Goal: Answer question/provide support

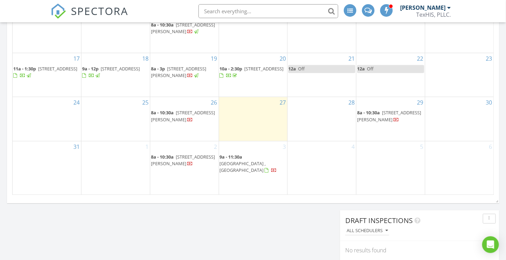
scroll to position [454, 0]
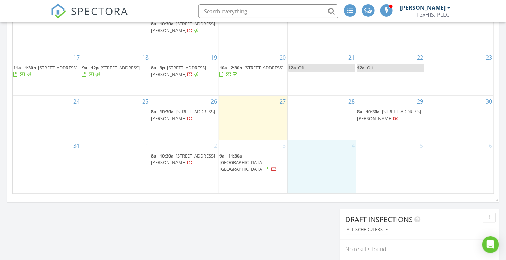
click at [327, 182] on div "4" at bounding box center [321, 167] width 68 height 54
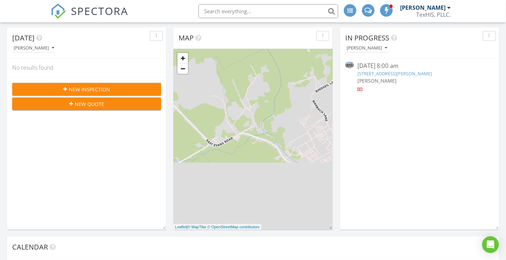
scroll to position [0, 0]
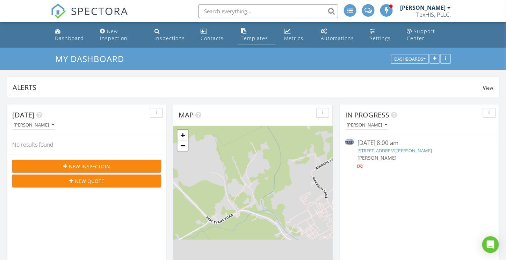
click at [252, 37] on div "Templates" at bounding box center [254, 38] width 27 height 7
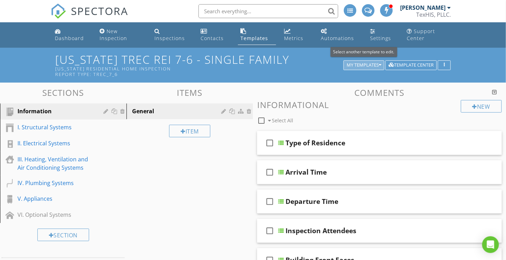
click at [368, 64] on div "My Templates" at bounding box center [363, 65] width 35 height 5
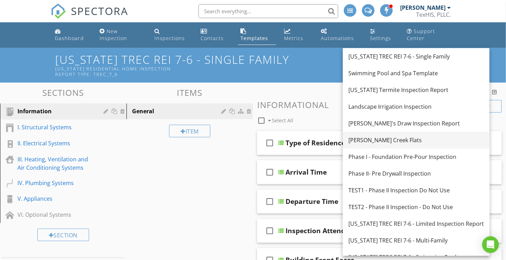
click at [372, 142] on div "[PERSON_NAME] Creek Flats" at bounding box center [415, 140] width 135 height 8
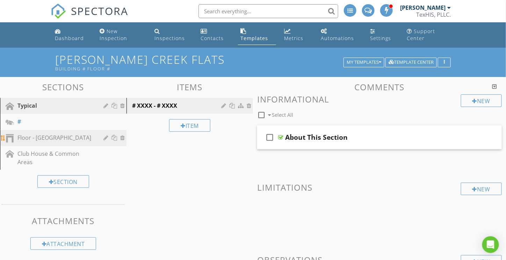
click at [51, 139] on div "Floor - Common Hallway" at bounding box center [55, 138] width 76 height 8
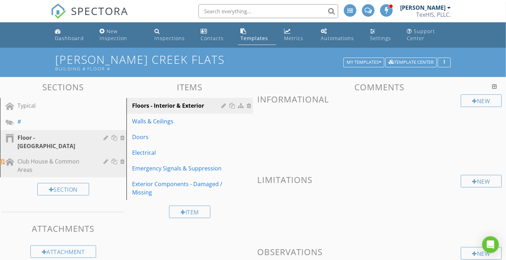
click at [41, 157] on div "Club House & Common Areas" at bounding box center [55, 165] width 76 height 17
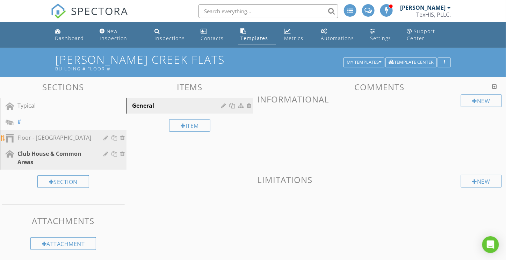
click at [42, 141] on div "Floor - Common Hallway" at bounding box center [55, 138] width 76 height 8
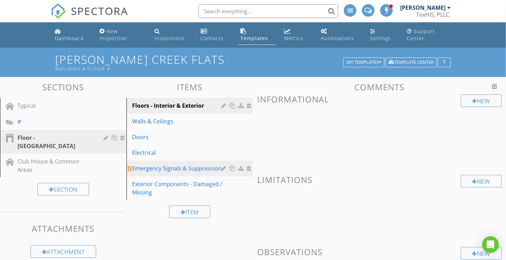
click at [167, 169] on div "Emergency Signals & Suppression" at bounding box center [177, 168] width 91 height 8
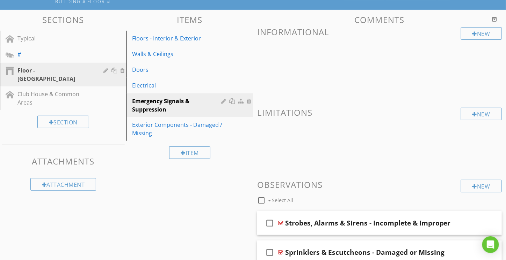
scroll to position [70, 0]
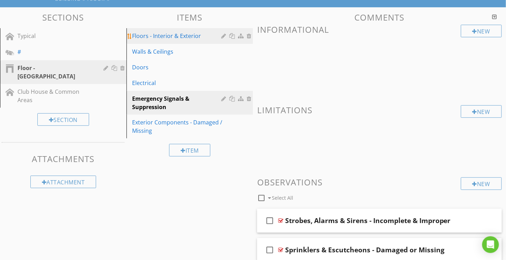
click at [162, 41] on link "Floors - Interior & Exterior" at bounding box center [190, 35] width 124 height 15
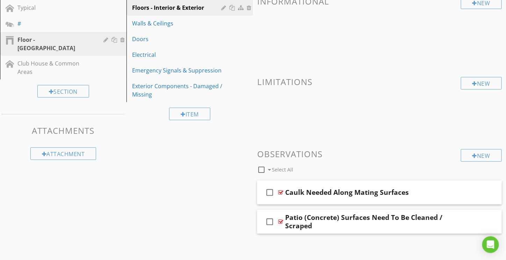
scroll to position [101, 0]
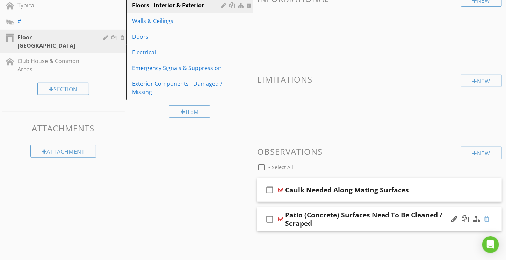
click at [488, 218] on div at bounding box center [487, 219] width 6 height 7
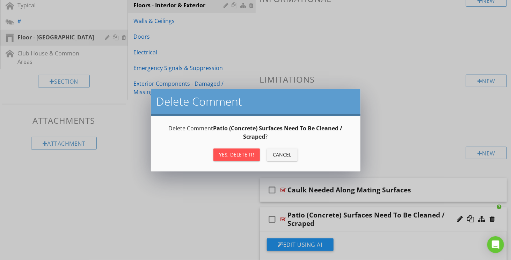
click at [240, 153] on div "Yes, Delete it!" at bounding box center [236, 154] width 35 height 7
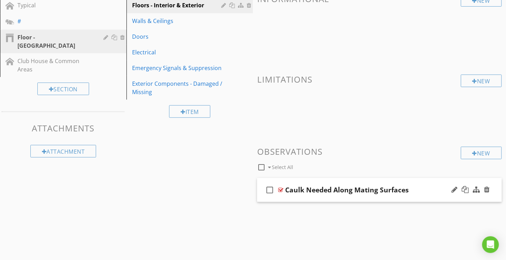
scroll to position [82, 0]
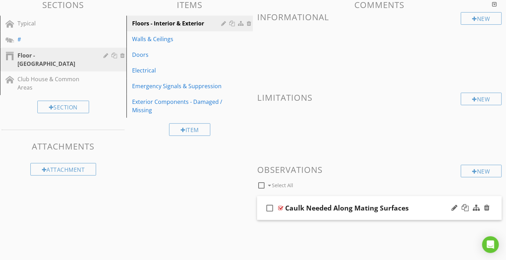
click at [420, 199] on div "check_box_outline_blank Caulk Needed Along Mating Surfaces" at bounding box center [379, 209] width 244 height 24
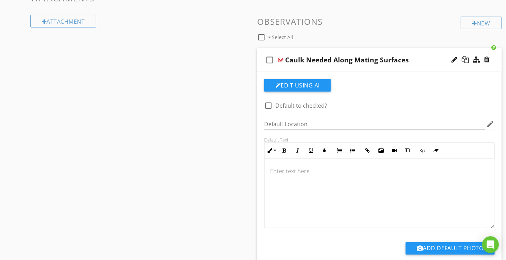
scroll to position [240, 0]
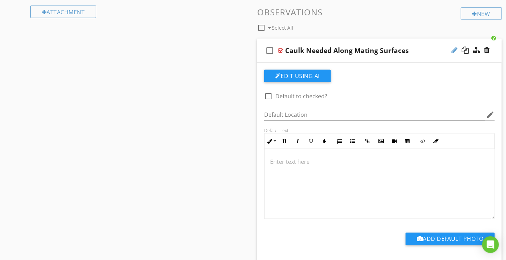
click at [457, 50] on div at bounding box center [454, 50] width 6 height 7
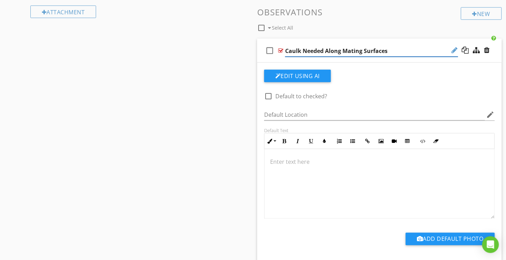
click at [453, 49] on div at bounding box center [454, 50] width 6 height 7
click at [380, 50] on input "Caulk Needed Along Mating Surfaces" at bounding box center [371, 51] width 173 height 12
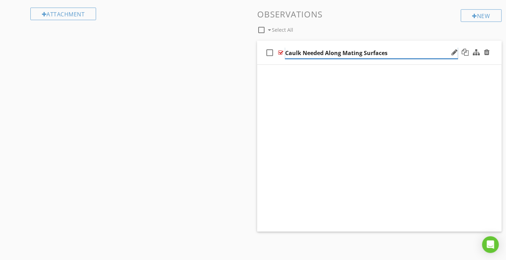
scroll to position [82, 0]
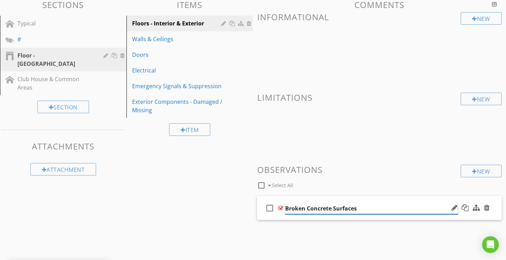
type input "Broken Concrete Surfaces"
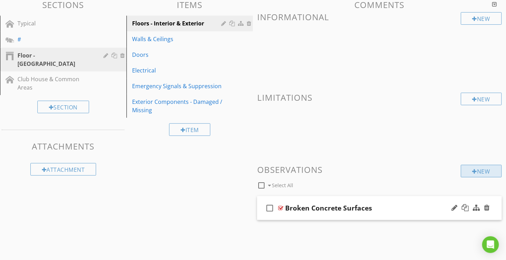
click at [481, 174] on div "New" at bounding box center [481, 171] width 41 height 13
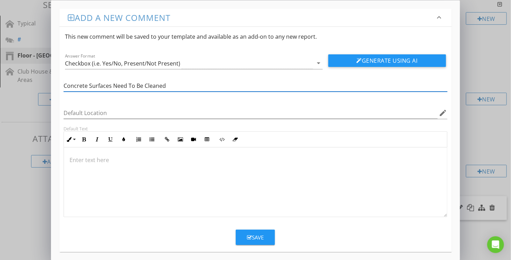
type input "Concrete Surfaces Need To Be Cleaned"
click at [263, 238] on div "Save" at bounding box center [255, 238] width 17 height 8
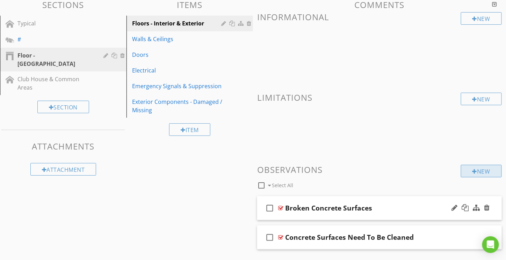
click at [476, 169] on div "New" at bounding box center [481, 171] width 41 height 13
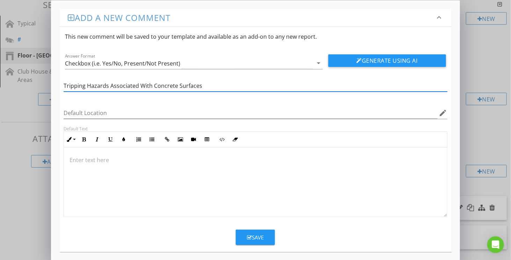
type input "Tripping Hazards Associated With Concrete Surfaces"
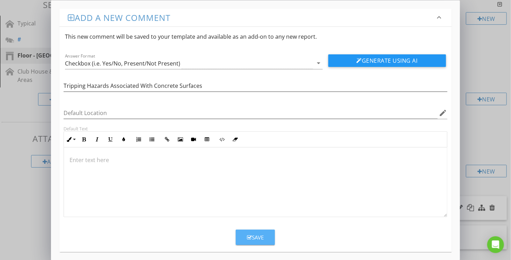
click at [263, 234] on div "Save" at bounding box center [255, 238] width 17 height 8
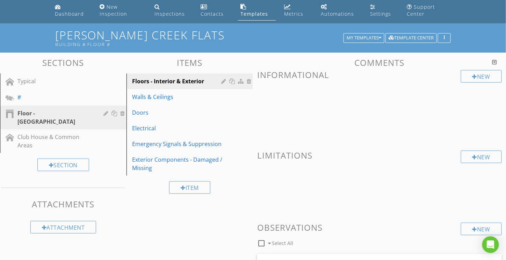
scroll to position [0, 0]
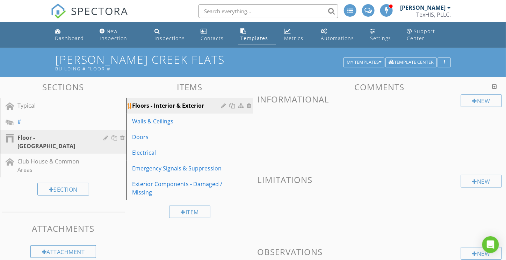
click at [224, 106] on div at bounding box center [224, 106] width 7 height 6
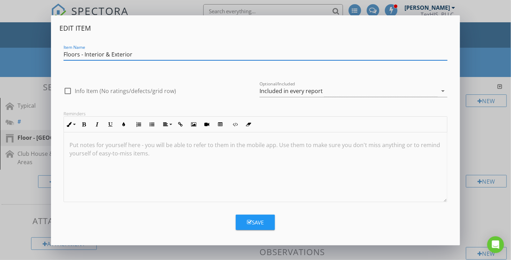
drag, startPoint x: 135, startPoint y: 53, endPoint x: 82, endPoint y: 56, distance: 53.1
click at [82, 56] on input "Floors - Interior & Exterior" at bounding box center [255, 55] width 383 height 12
click at [111, 55] on input "Floors - Interior & Exterior" at bounding box center [255, 55] width 383 height 12
click at [97, 53] on input "Floors - Interior & Exterior" at bounding box center [255, 55] width 383 height 12
drag, startPoint x: 97, startPoint y: 53, endPoint x: 116, endPoint y: 53, distance: 19.2
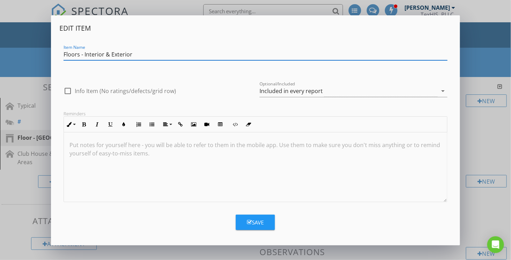
click at [116, 53] on input "Floors - Interior & Exterior" at bounding box center [255, 55] width 383 height 12
click at [104, 55] on input "Floors - Hallway & Common Areas" at bounding box center [255, 55] width 383 height 12
type input "Floors - Hallways & Common Areas"
click at [259, 220] on div "Save" at bounding box center [255, 223] width 17 height 8
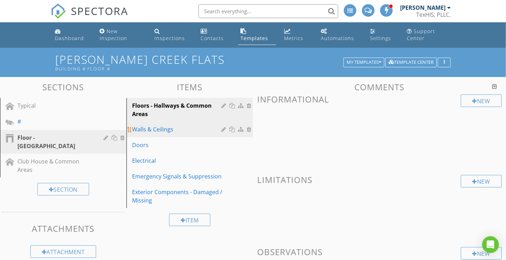
click at [146, 130] on div "Walls & Ceilings" at bounding box center [177, 129] width 91 height 8
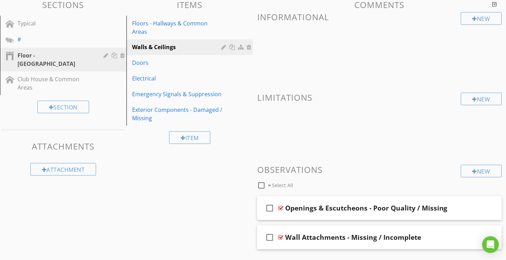
scroll to position [101, 0]
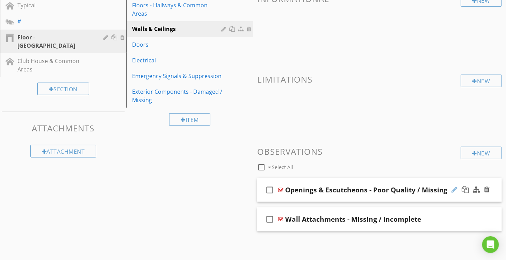
click at [455, 189] on div at bounding box center [454, 189] width 6 height 7
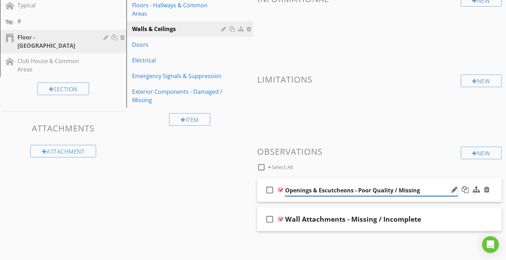
click at [301, 191] on input "Openings & Escutcheons - Poor Quality / Missing" at bounding box center [371, 191] width 173 height 12
drag, startPoint x: 301, startPoint y: 191, endPoint x: 336, endPoint y: 181, distance: 37.1
click at [301, 190] on input "Openings & Escutcheons - Poor Quality / Missing" at bounding box center [371, 191] width 173 height 12
type input "Plates, Enclosures & Escutcheons - Poor Quality / Missing"
click at [432, 208] on div "check_box_outline_blank Wall Attachments - Missing / Incomplete" at bounding box center [379, 220] width 244 height 24
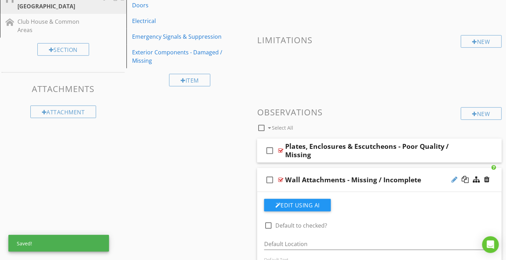
scroll to position [170, 0]
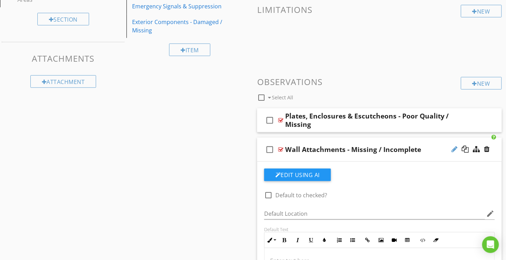
click at [454, 150] on div at bounding box center [454, 149] width 6 height 7
click at [368, 141] on div "check_box_outline_blank Wall Attachments - Missing / Incomplete" at bounding box center [379, 150] width 244 height 24
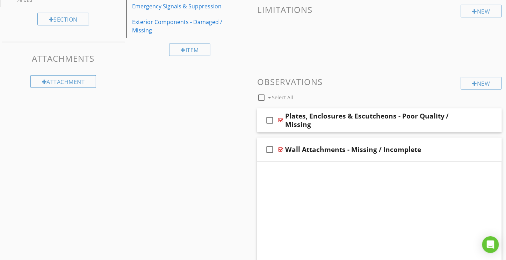
scroll to position [101, 0]
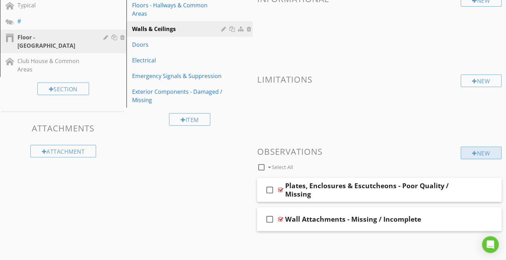
click at [474, 152] on div at bounding box center [474, 154] width 5 height 6
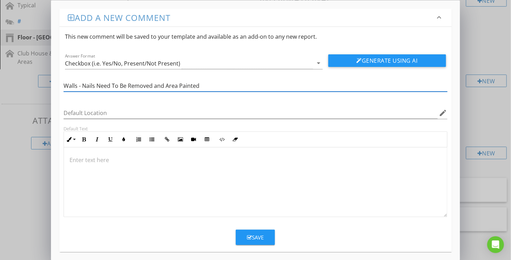
type input "Walls - Nails Need To Be Removed and Area Painted"
click at [263, 230] on button "Save" at bounding box center [255, 237] width 39 height 15
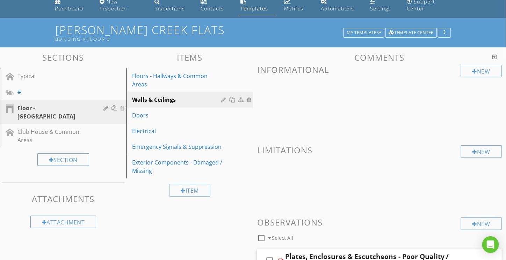
scroll to position [25, 0]
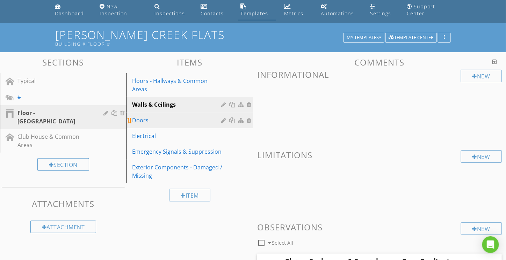
click at [164, 116] on div "Doors" at bounding box center [177, 120] width 91 height 8
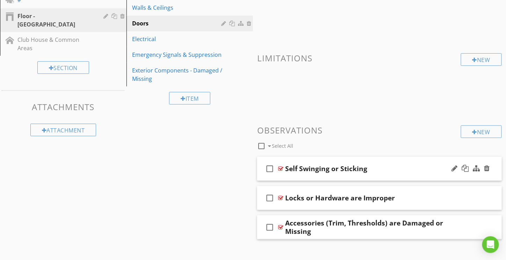
scroll to position [130, 0]
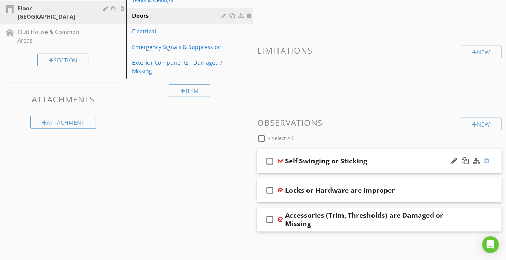
click at [487, 159] on div at bounding box center [487, 160] width 6 height 7
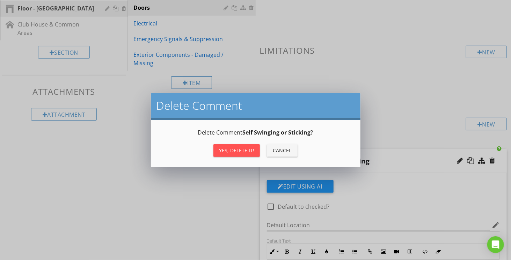
click at [249, 148] on div "Yes, Delete it!" at bounding box center [236, 150] width 35 height 7
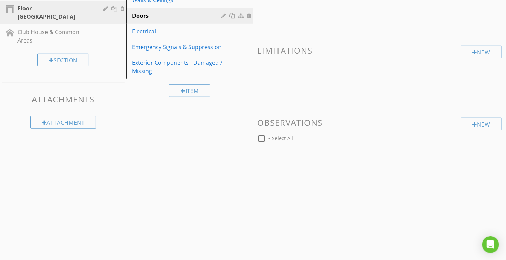
scroll to position [101, 0]
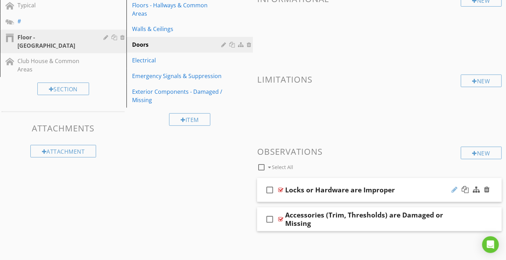
click at [456, 189] on div at bounding box center [454, 189] width 6 height 7
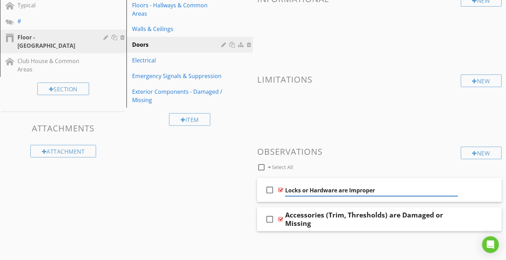
click at [390, 154] on h3 "Observations" at bounding box center [379, 151] width 244 height 9
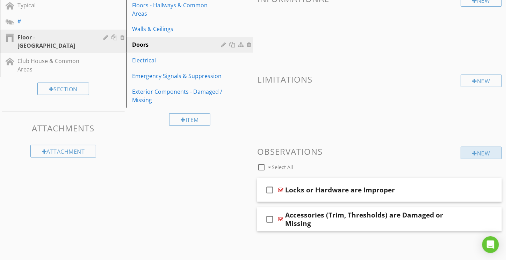
click at [483, 149] on div "New" at bounding box center [481, 153] width 41 height 13
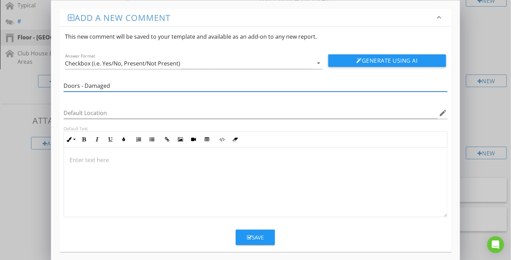
type input "Doors - Damaged"
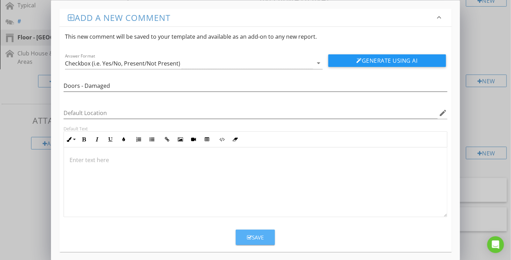
click at [263, 238] on div "Save" at bounding box center [255, 238] width 17 height 8
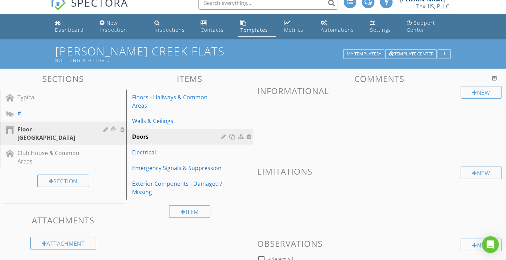
scroll to position [0, 0]
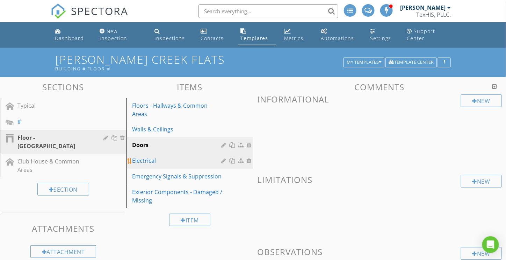
click at [147, 157] on div "Electrical" at bounding box center [177, 161] width 91 height 8
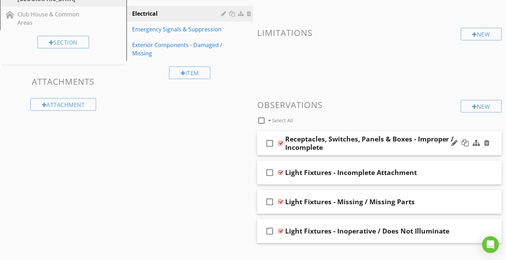
scroll to position [159, 0]
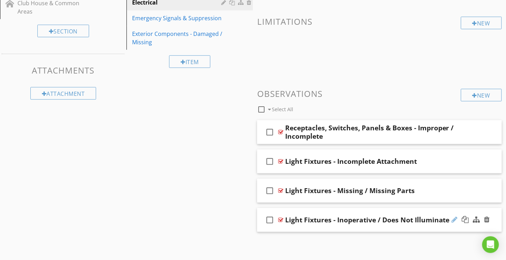
click at [455, 218] on div at bounding box center [454, 219] width 6 height 7
click at [410, 219] on input "Light Fixtures - Inoperative / Does Not Illuminate" at bounding box center [371, 221] width 173 height 12
drag, startPoint x: 410, startPoint y: 219, endPoint x: 374, endPoint y: 221, distance: 36.4
click at [374, 221] on input "Light Fixtures - Inoperative / Does Not Illuminate" at bounding box center [371, 221] width 173 height 12
type input "Light Fixtures - Inoperative / Missing Bulbs"
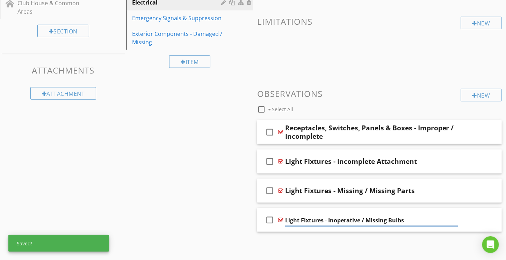
click at [231, 173] on div "Sections Typical # Floor - Common Hallway Club House & Common Areas Section Att…" at bounding box center [253, 87] width 506 height 336
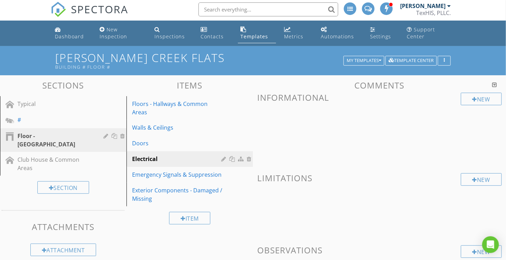
scroll to position [0, 0]
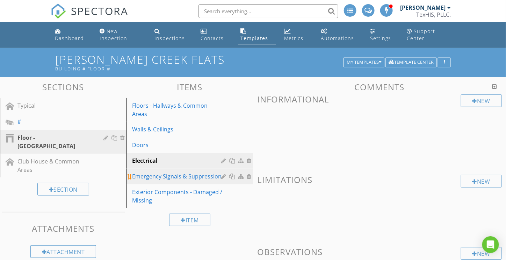
click at [148, 172] on div "Emergency Signals & Suppression" at bounding box center [177, 176] width 91 height 8
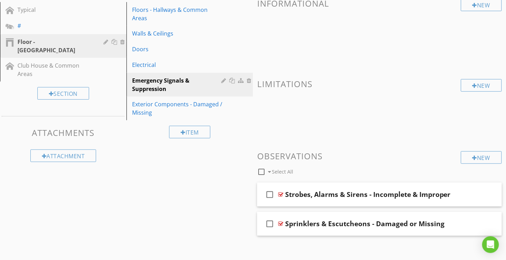
scroll to position [101, 0]
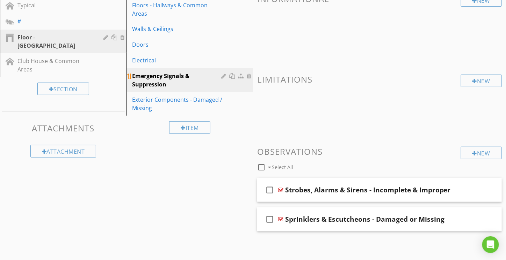
click at [222, 73] on div at bounding box center [224, 76] width 7 height 6
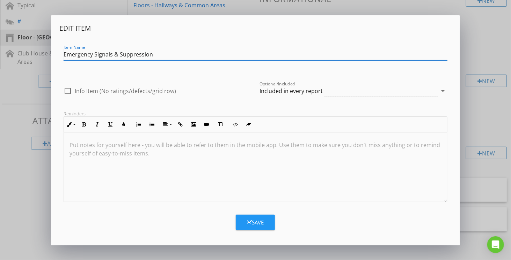
click at [126, 53] on input "Emergency Signals & Suppression" at bounding box center [255, 55] width 383 height 12
type input "Emergency Signals & Signage"
click at [263, 224] on div "Save" at bounding box center [255, 223] width 17 height 8
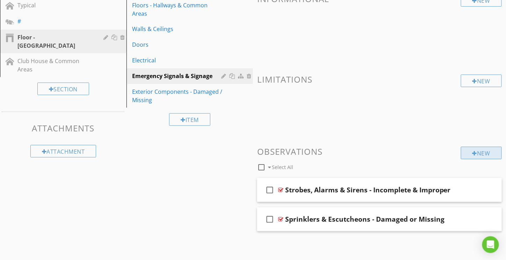
click at [478, 153] on div "New" at bounding box center [481, 153] width 41 height 13
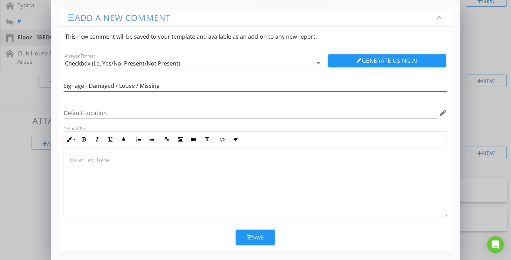
type input "Signage - Damaged / Loose / Missing"
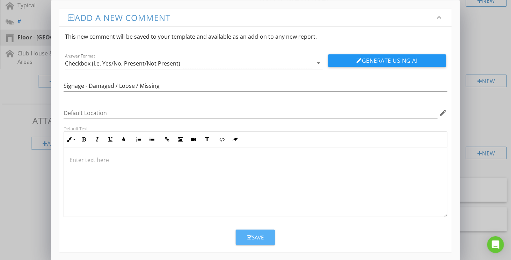
click at [264, 236] on button "Save" at bounding box center [255, 237] width 39 height 15
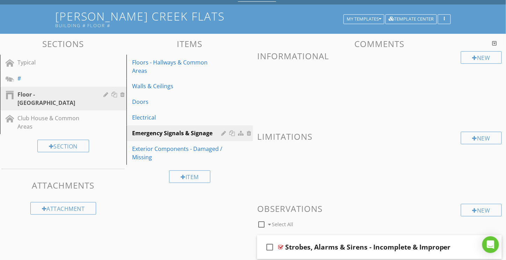
scroll to position [31, 0]
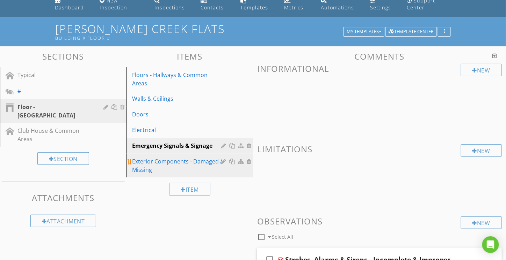
click at [180, 157] on div "Exterior Components - Damaged / Missing" at bounding box center [177, 165] width 91 height 17
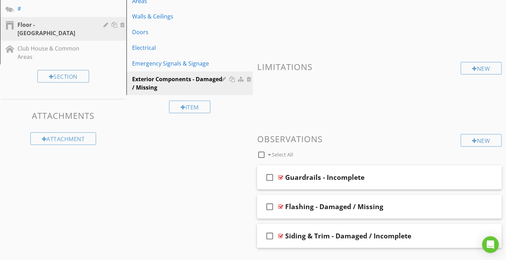
scroll to position [130, 0]
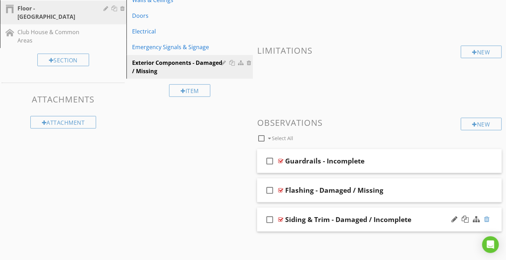
click at [488, 219] on div at bounding box center [487, 219] width 6 height 7
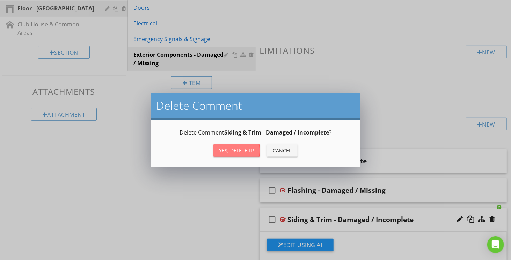
click at [235, 152] on div "Yes, Delete it!" at bounding box center [236, 150] width 35 height 7
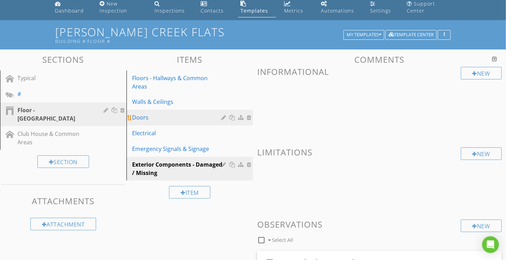
scroll to position [0, 0]
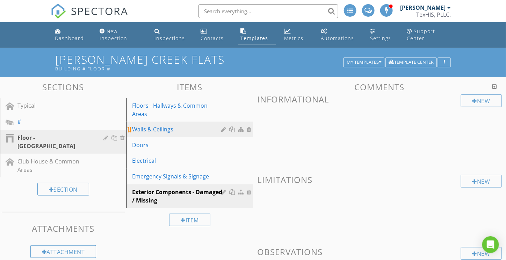
click at [148, 125] on div "Walls & Ceilings" at bounding box center [177, 129] width 91 height 8
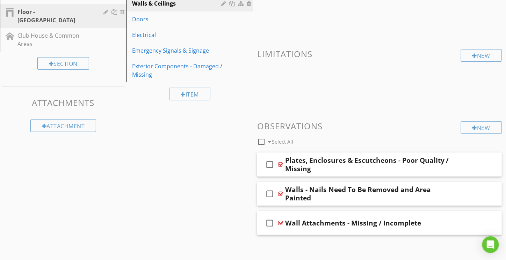
scroll to position [130, 0]
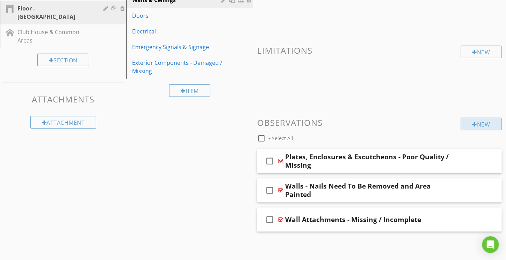
click at [472, 126] on div at bounding box center [474, 125] width 5 height 6
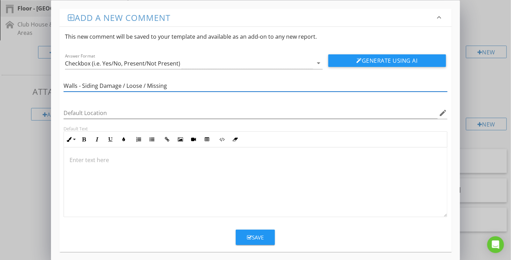
type input "Walls - Siding Damage / Loose / Missing"
click at [263, 237] on div "Save" at bounding box center [255, 238] width 17 height 8
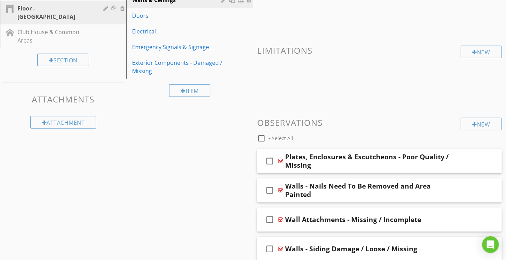
scroll to position [0, 0]
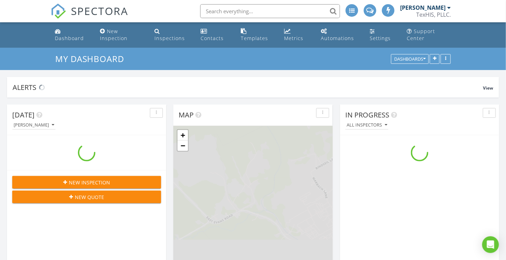
scroll to position [699, 517]
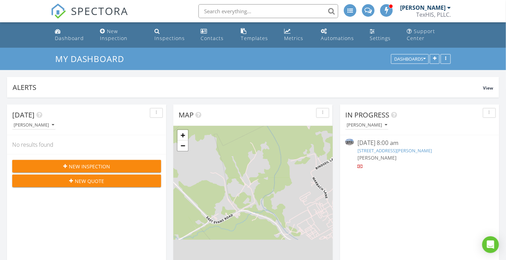
click at [262, 13] on input "text" at bounding box center [268, 11] width 140 height 14
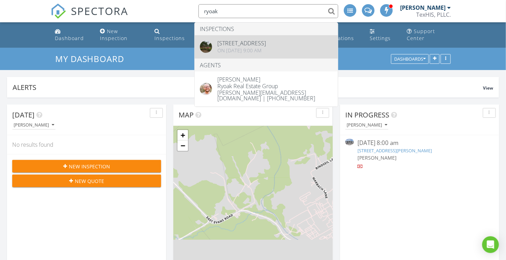
type input "ryoak"
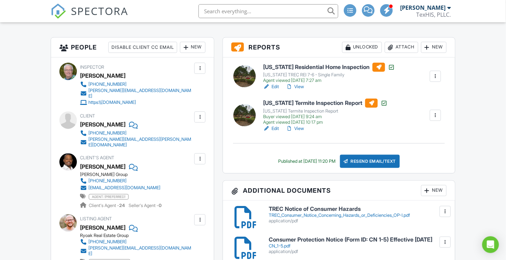
click at [436, 115] on div at bounding box center [435, 115] width 7 height 7
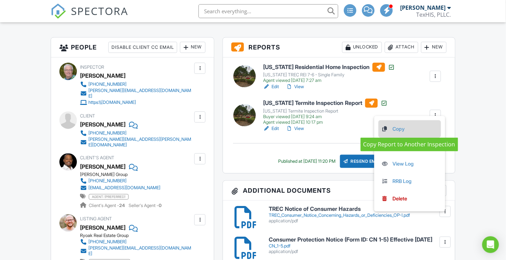
click at [401, 128] on link "Copy" at bounding box center [409, 129] width 57 height 8
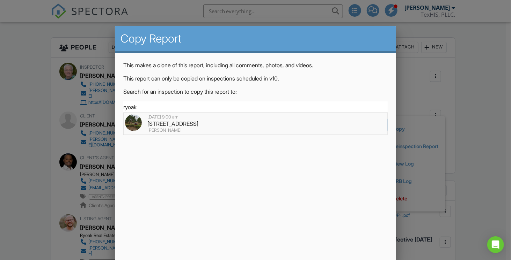
click at [170, 126] on div "3519 Ryoak St, San Antonio, TX 78217" at bounding box center [255, 124] width 261 height 8
type input "3519 Ryoak St, San Antonio, TX 78217"
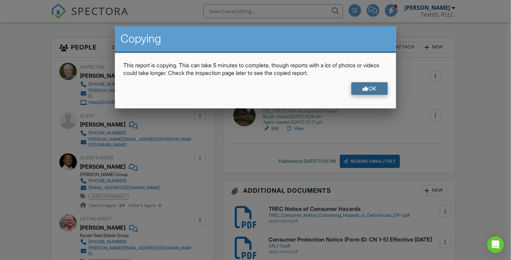
click at [376, 86] on div "OK" at bounding box center [369, 88] width 36 height 13
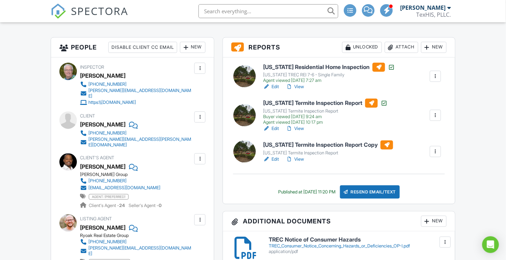
click at [273, 127] on link "Edit" at bounding box center [271, 128] width 16 height 7
click at [333, 145] on h6 "[US_STATE] Termite Inspection Report Copy" at bounding box center [328, 145] width 130 height 9
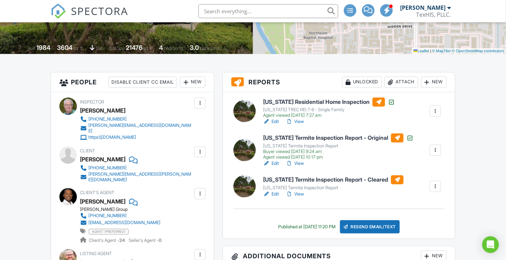
click at [434, 184] on div at bounding box center [435, 186] width 7 height 7
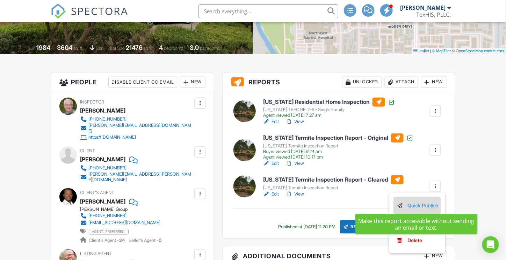
click at [418, 205] on link "Quick Publish" at bounding box center [417, 206] width 42 height 8
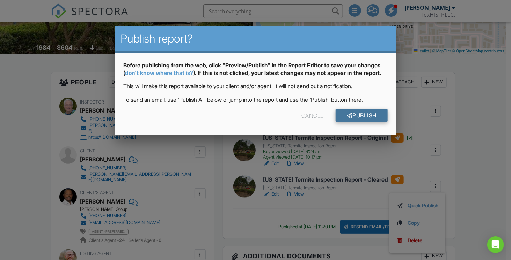
click at [361, 121] on link "Publish" at bounding box center [362, 115] width 52 height 13
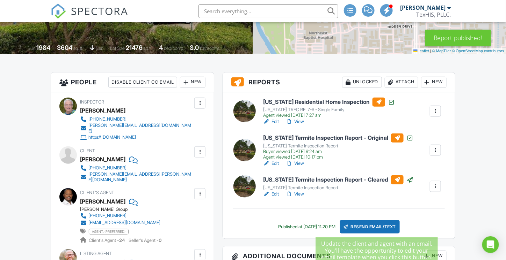
click at [372, 228] on div "Resend Email/Text" at bounding box center [370, 227] width 60 height 13
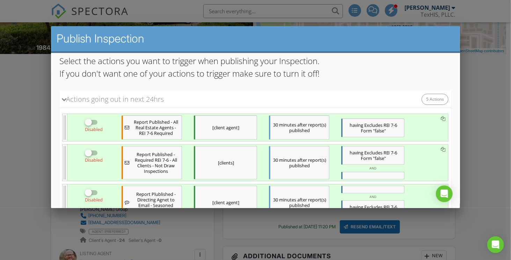
scroll to position [105, 0]
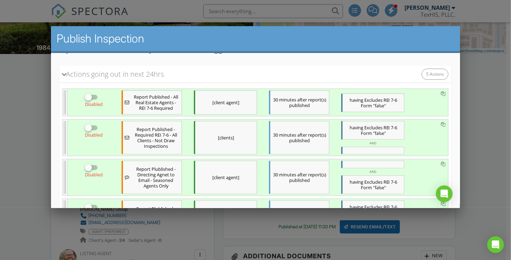
click at [91, 95] on div at bounding box center [88, 97] width 12 height 12
checkbox input "true"
click at [150, 100] on span "Report Published - All Real Estate Agents - REI 7-6 Required" at bounding box center [156, 102] width 48 height 17
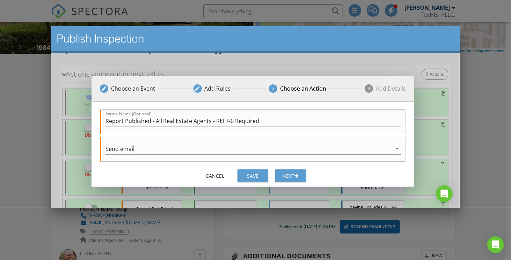
scroll to position [2, 0]
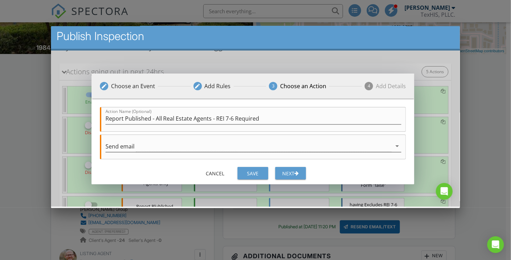
click at [399, 145] on icon "arrow_drop_down" at bounding box center [397, 146] width 8 height 8
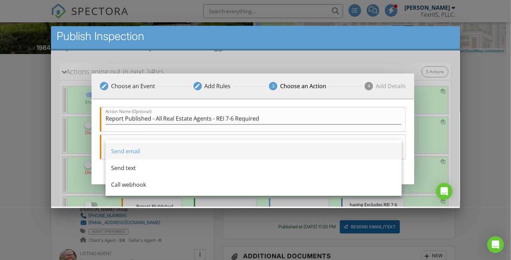
click at [398, 144] on link "Send email" at bounding box center [253, 151] width 296 height 17
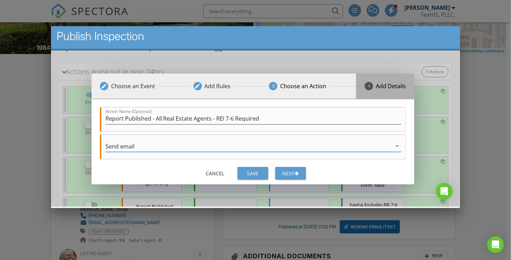
click at [393, 88] on div "Add Details" at bounding box center [391, 86] width 30 height 8
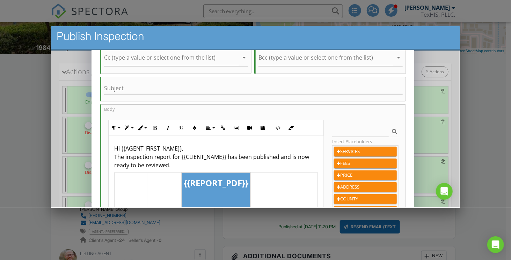
scroll to position [105, 0]
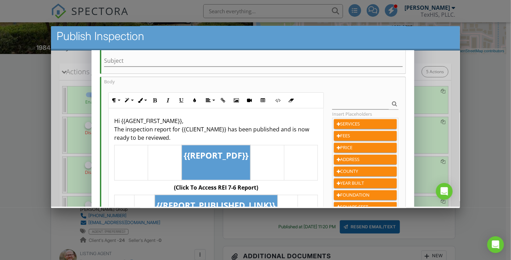
click at [134, 130] on p "Hi {{AGENT_FIRST_NAME}}, The inspection report for {{CLIENT_NAME}} has been pub…" at bounding box center [216, 129] width 204 height 25
click at [125, 128] on p "Hi {{AGENT_FIRST_NAME}}, The inspection report for {{CLIENT_NAME}} has been pub…" at bounding box center [216, 129] width 204 height 25
click at [190, 129] on p "Hi {{AGENT_FIRST_NAME}}, The WDI re-inspection report for {{CLIENT_NAME}} has b…" at bounding box center [216, 129] width 204 height 25
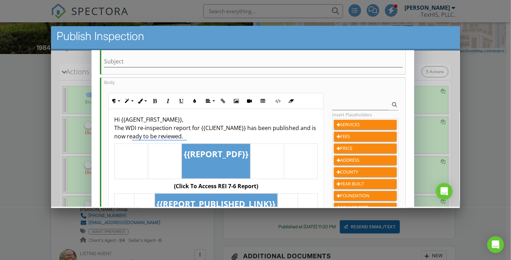
scroll to position [0, 0]
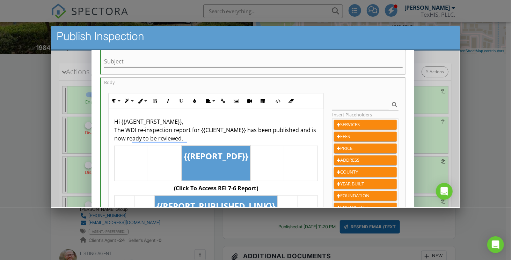
click at [272, 165] on td "To enrich screen reader interactions, please activate Accessibility in Grammarl…" at bounding box center [267, 163] width 34 height 35
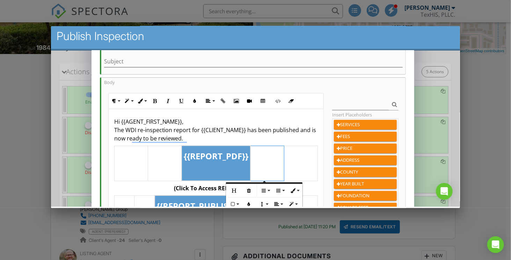
click at [170, 154] on td "To enrich screen reader interactions, please activate Accessibility in Grammarl…" at bounding box center [165, 163] width 34 height 35
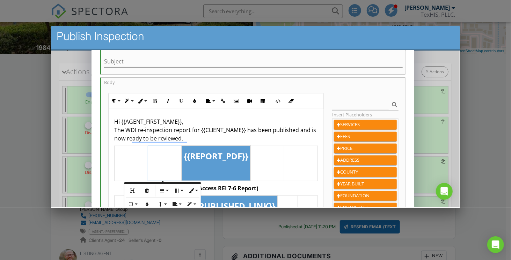
click at [132, 155] on td "To enrich screen reader interactions, please activate Accessibility in Grammarl…" at bounding box center [131, 163] width 34 height 35
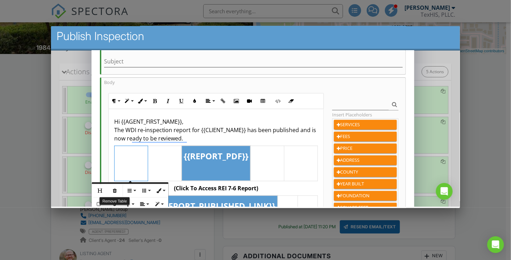
click at [115, 190] on icon "button" at bounding box center [114, 190] width 5 height 5
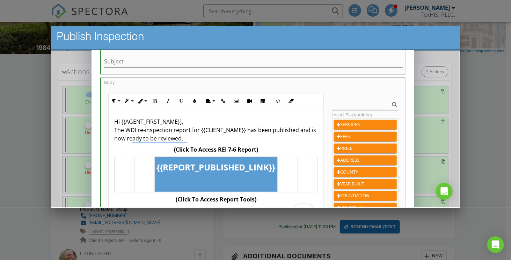
click at [124, 168] on td "To enrich screen reader interactions, please activate Accessibility in Grammarl…" at bounding box center [124, 174] width 20 height 35
click at [108, 200] on icon "button" at bounding box center [107, 201] width 5 height 5
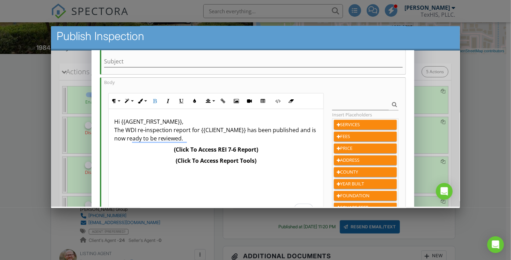
click at [267, 163] on p "(Click To Access Report Tools)" at bounding box center [216, 160] width 204 height 8
click at [263, 148] on p "(Click To Access REI 7-6 Report)" at bounding box center [216, 149] width 204 height 8
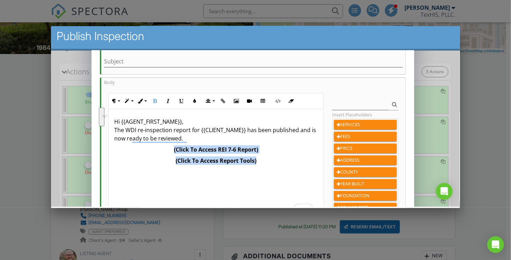
drag, startPoint x: 259, startPoint y: 159, endPoint x: 167, endPoint y: 144, distance: 93.4
click at [167, 144] on div "Hi {{AGENT_FIRST_NAME}}, The WDI re-inspection report for {{CLIENT_NAME}} has b…" at bounding box center [216, 164] width 215 height 111
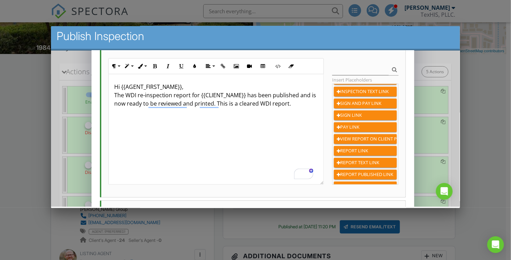
scroll to position [478, 0]
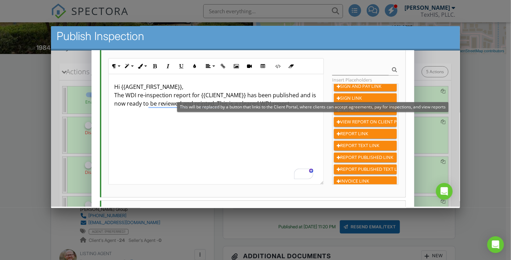
click at [363, 119] on div "VIEW REPORT ON CLIENT PORTAL LINK" at bounding box center [365, 121] width 57 height 7
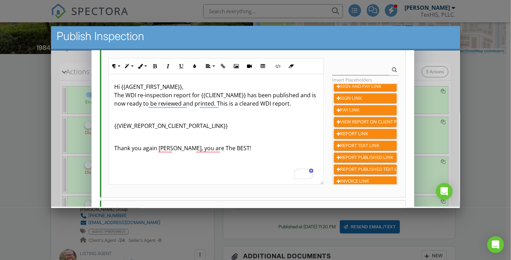
scroll to position [209, 0]
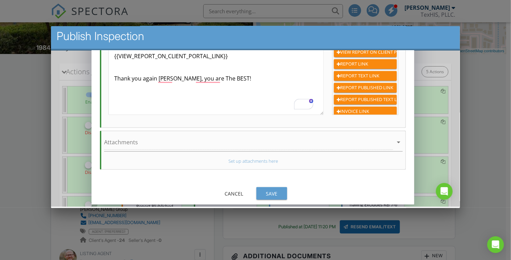
click at [275, 190] on div "Save" at bounding box center [272, 193] width 20 height 7
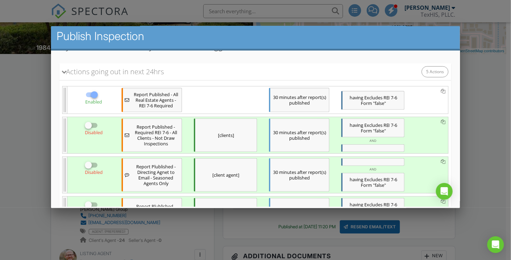
click at [89, 124] on div at bounding box center [88, 125] width 12 height 12
checkbox input "true"
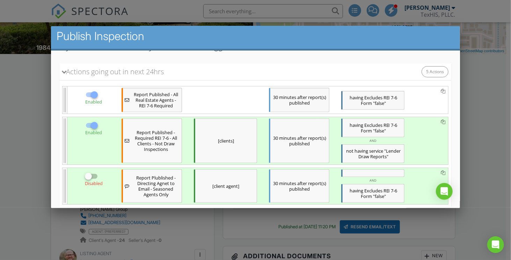
click at [156, 145] on span "Report Published - Required REI 7-6 - All Clients - Not Draw Inspections" at bounding box center [156, 141] width 48 height 22
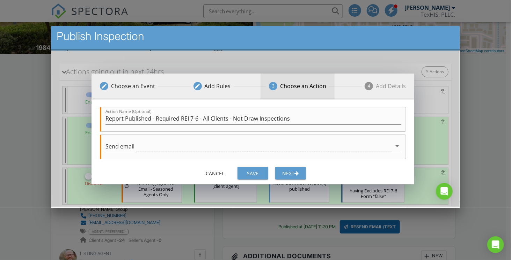
click at [298, 84] on div "Choose an Action" at bounding box center [303, 86] width 46 height 8
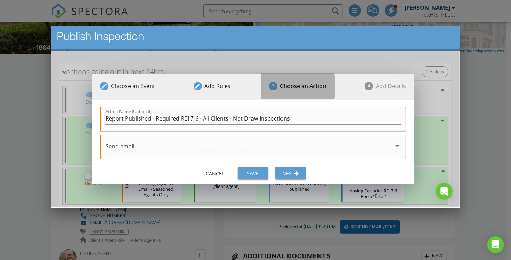
click at [302, 86] on div "Choose an Action" at bounding box center [303, 86] width 46 height 8
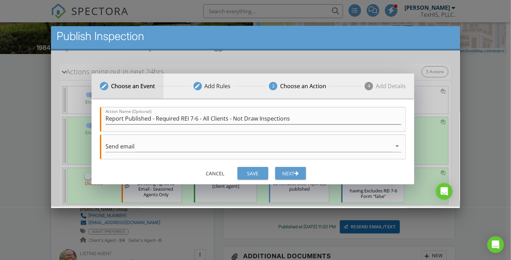
click at [138, 84] on div "Choose an Event" at bounding box center [133, 86] width 44 height 8
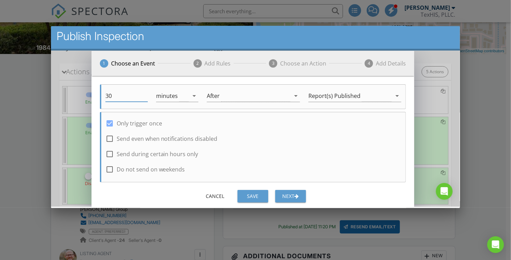
drag, startPoint x: 118, startPoint y: 97, endPoint x: 106, endPoint y: 98, distance: 11.2
click at [106, 98] on input "30" at bounding box center [126, 96] width 42 height 12
type input "0"
click at [228, 66] on div "Add Rules" at bounding box center [218, 63] width 26 height 8
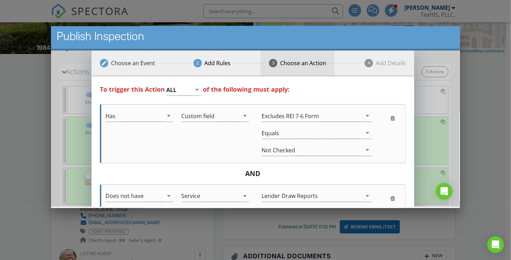
click at [305, 64] on div "Choose an Action" at bounding box center [303, 63] width 46 height 8
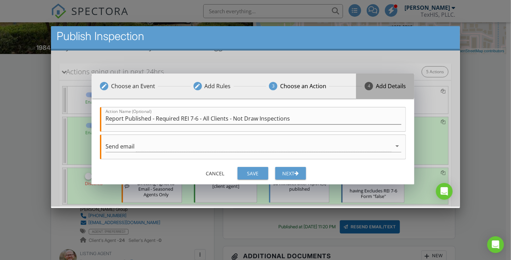
click at [397, 83] on div "Add Details" at bounding box center [391, 86] width 30 height 8
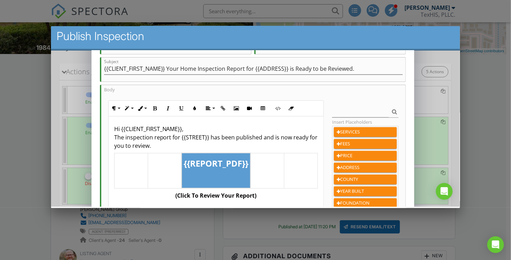
scroll to position [105, 0]
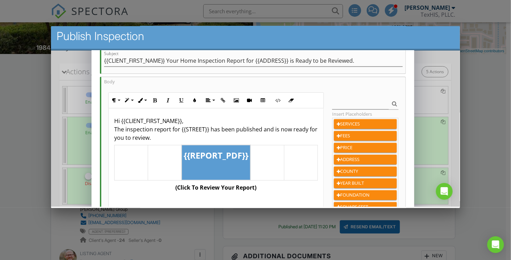
click at [220, 167] on p at bounding box center [216, 167] width 65 height 8
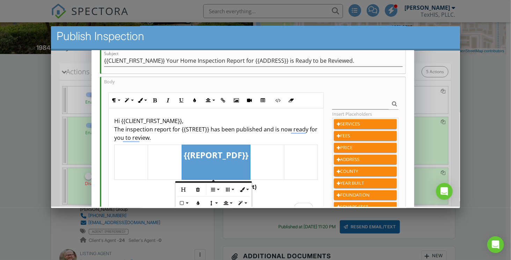
scroll to position [0, 0]
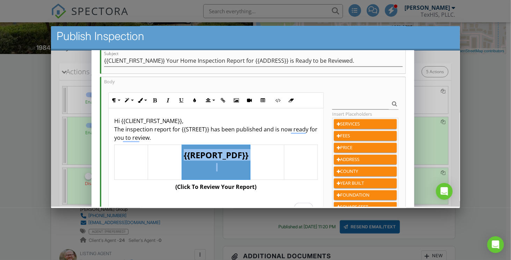
drag, startPoint x: 218, startPoint y: 163, endPoint x: 181, endPoint y: 156, distance: 37.1
click at [182, 156] on td "{{REPORT_PDF}}" at bounding box center [216, 162] width 68 height 35
drag, startPoint x: 234, startPoint y: 165, endPoint x: 182, endPoint y: 154, distance: 53.2
click at [182, 154] on td "{{REPORT_PDF}}" at bounding box center [216, 162] width 68 height 35
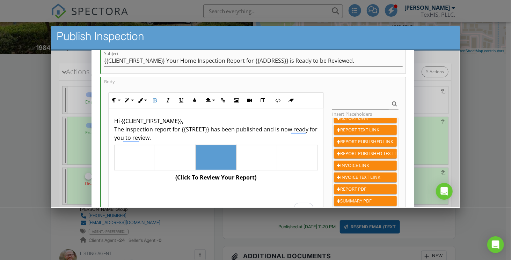
scroll to position [509, 0]
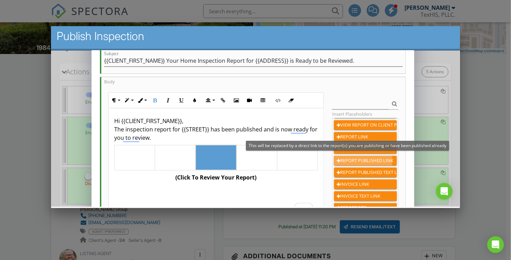
click at [353, 158] on div "REPORT PUBLISHED LINK" at bounding box center [365, 160] width 57 height 7
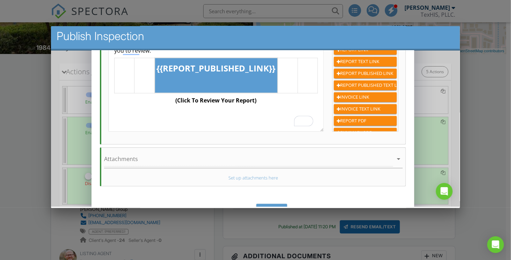
scroll to position [174, 0]
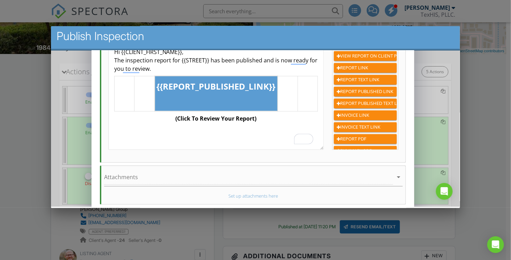
click at [247, 116] on strong "(Click To Review Your Report)" at bounding box center [216, 119] width 81 height 8
click at [233, 117] on strong "(Click To Review Your Report)" at bounding box center [216, 119] width 81 height 8
click at [300, 116] on p "(Click To Review Your "Cleared" WDI Report)" at bounding box center [216, 118] width 204 height 8
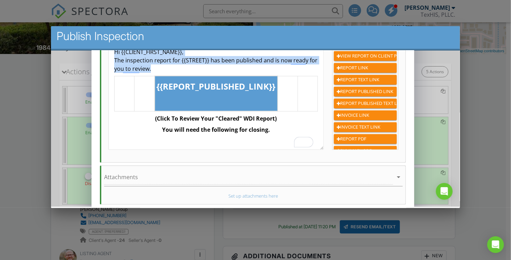
drag, startPoint x: 110, startPoint y: 79, endPoint x: 318, endPoint y: 100, distance: 208.8
click at [318, 100] on div "Hi {{CLIENT_FIRST_NAME}}, The inspection report for {{STREET}} has been publish…" at bounding box center [216, 96] width 215 height 114
copy p "Hi {{CLIENT_FIRST_NAME}}, The inspection report for {{STREET}} has been publish…"
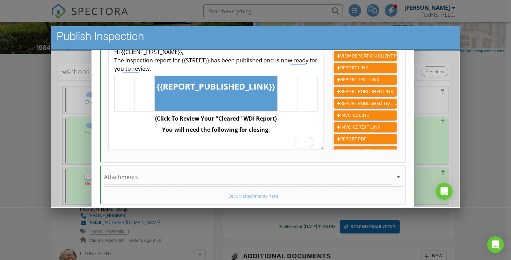
click at [229, 138] on p "​" at bounding box center [216, 141] width 204 height 8
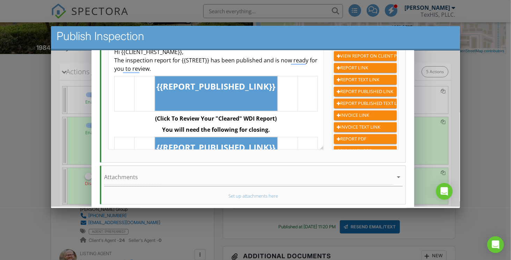
scroll to position [12, 0]
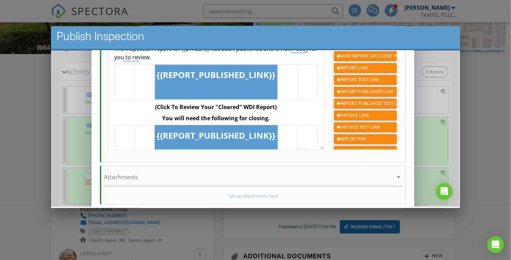
click at [265, 134] on strong "{{REPORT_PUBLISHED_LINK}}" at bounding box center [216, 136] width 119 height 12
drag, startPoint x: 272, startPoint y: 134, endPoint x: 167, endPoint y: 134, distance: 105.4
click at [167, 134] on strong "{{REPORT_PUBLISHED_LINK}}" at bounding box center [216, 136] width 119 height 12
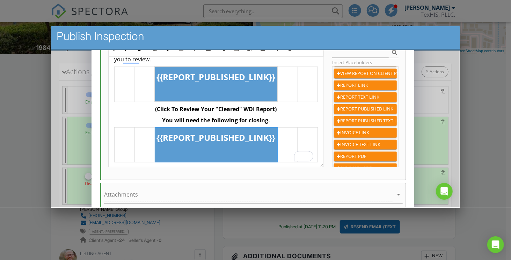
scroll to position [27, 0]
click at [199, 136] on strong "{{REPORT_PUBLISHED_LINK}}" at bounding box center [216, 138] width 119 height 12
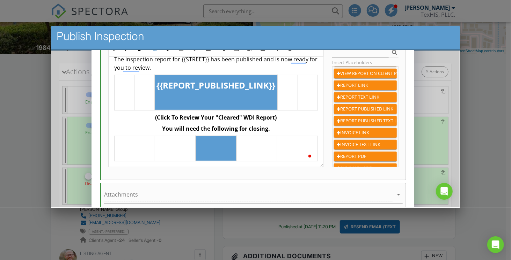
scroll to position [165, 0]
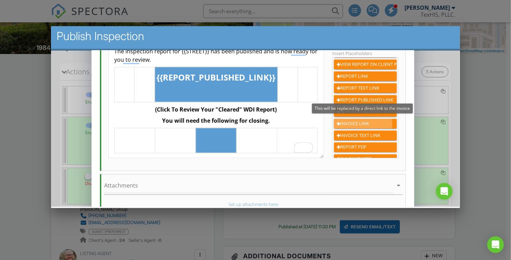
click at [354, 122] on div "INVOICE LINK" at bounding box center [365, 123] width 57 height 7
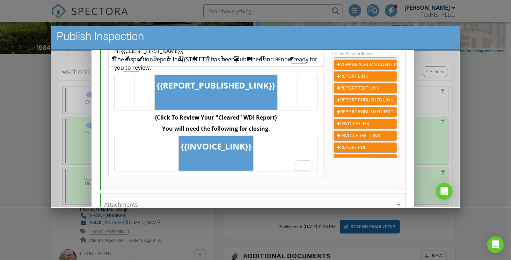
scroll to position [0, 0]
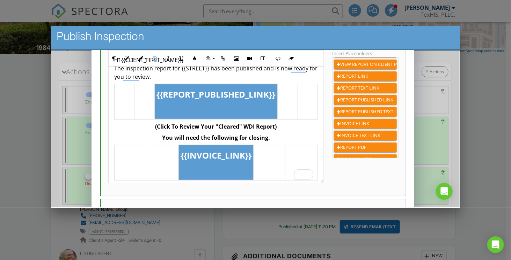
drag, startPoint x: 322, startPoint y: 154, endPoint x: 323, endPoint y: 180, distance: 25.5
click at [323, 180] on div "Hi {{CLIENT_FIRST_NAME}}, The inspection report for {{STREET}} has been publish…" at bounding box center [216, 115] width 216 height 136
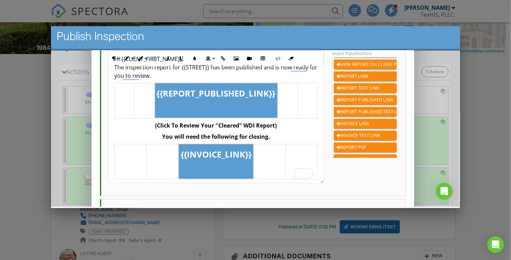
scroll to position [2, 0]
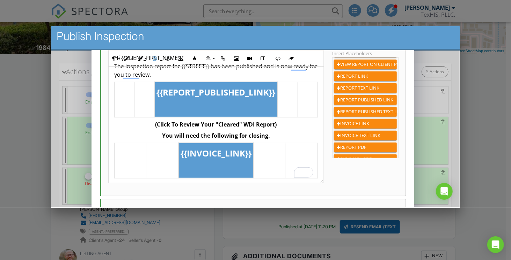
click at [138, 185] on div "Body Paragraph Format Normal Heading 1 Heading 2 Heading 3 Heading 4 Code Parag…" at bounding box center [253, 106] width 299 height 180
click at [138, 178] on div "Hi {{CLIENT_FIRST_NAME}}, The inspection report for {{STREET}} has been publish…" at bounding box center [216, 114] width 215 height 139
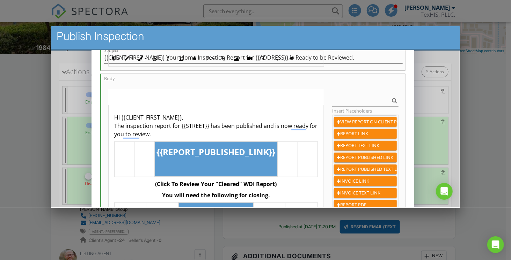
scroll to position [96, 0]
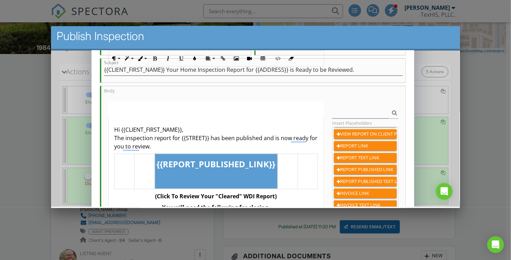
click at [182, 145] on p "Hi {{CLIENT_FIRST_NAME}}, The inspection report for {{STREET}} has been publish…" at bounding box center [216, 137] width 204 height 25
click at [137, 138] on p "Hi {{CLIENT_FIRST_NAME}}, The inspection report for {{STREET}} has been publish…" at bounding box center [216, 137] width 204 height 25
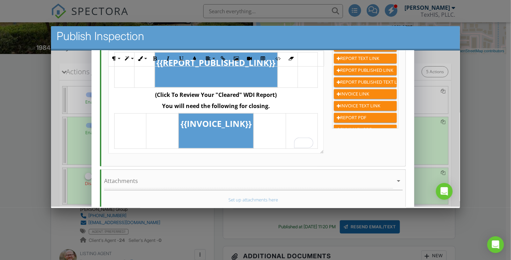
scroll to position [234, 0]
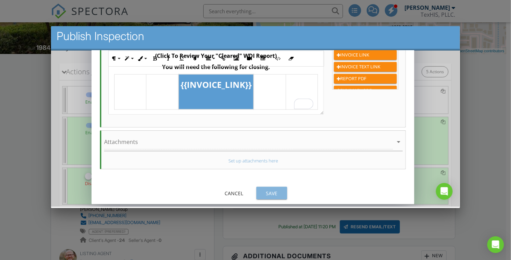
click at [269, 190] on div "Save" at bounding box center [272, 193] width 20 height 7
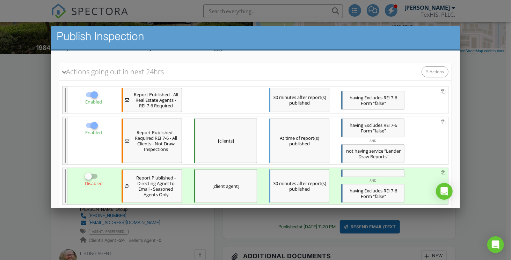
scroll to position [209, 0]
click at [148, 101] on span "Report Published - All Real Estate Agents - REI 7-6 Required" at bounding box center [156, 99] width 48 height 17
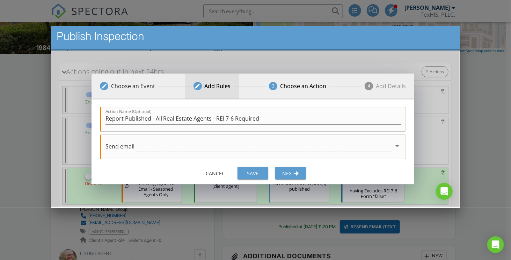
click at [215, 85] on div "Add Rules" at bounding box center [218, 86] width 26 height 8
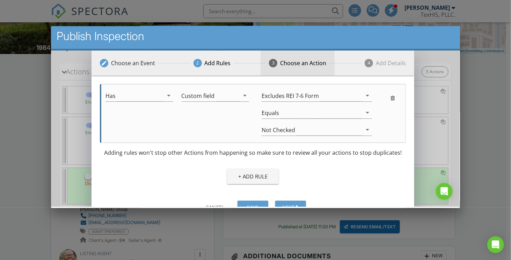
click at [303, 64] on div "Choose an Action" at bounding box center [303, 63] width 46 height 8
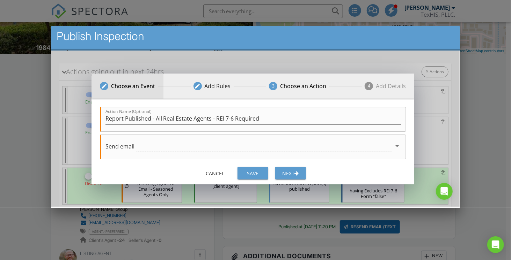
click at [119, 83] on div "Choose an Event" at bounding box center [133, 86] width 44 height 8
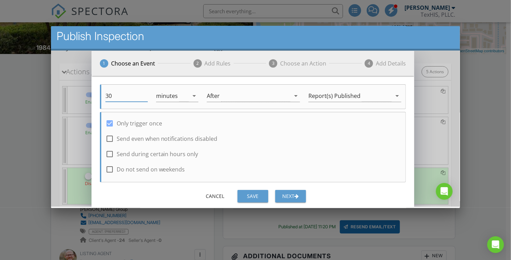
drag, startPoint x: 121, startPoint y: 94, endPoint x: 95, endPoint y: 94, distance: 26.9
click at [95, 94] on div "30 minutes arrow_drop_down After arrow_drop_down Report(s) Published arrow_drop…" at bounding box center [252, 132] width 323 height 112
type input "0"
click at [215, 65] on div "Add Rules" at bounding box center [218, 63] width 26 height 8
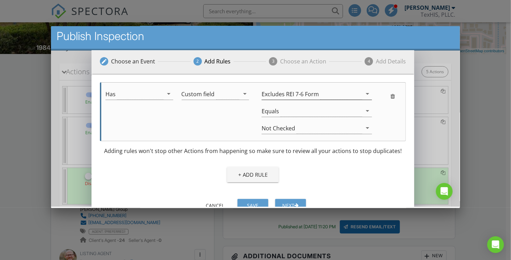
scroll to position [0, 0]
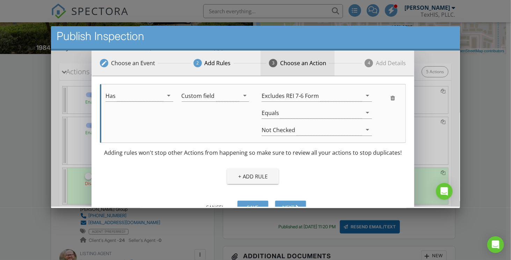
click at [303, 61] on div "Choose an Action" at bounding box center [303, 63] width 46 height 8
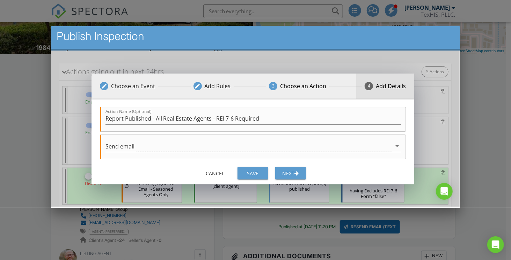
click at [398, 86] on div "Add Details" at bounding box center [391, 86] width 30 height 8
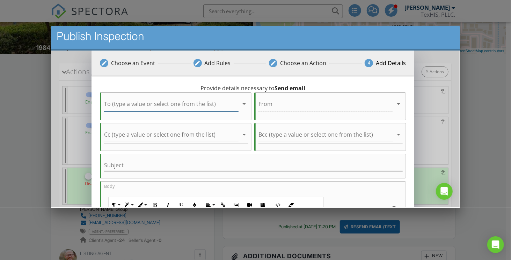
click at [244, 104] on icon "arrow_drop_down" at bounding box center [244, 104] width 8 height 8
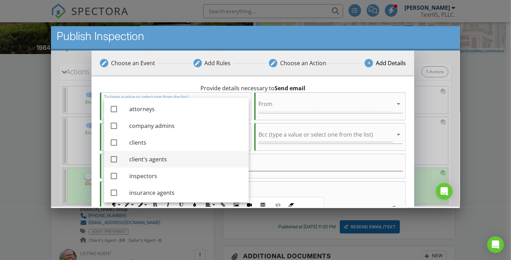
click at [113, 158] on div at bounding box center [114, 159] width 12 height 12
checkbox input "true"
click at [344, 82] on div "Provide details necessary to Send email To (type a value or select one from the…" at bounding box center [252, 234] width 323 height 318
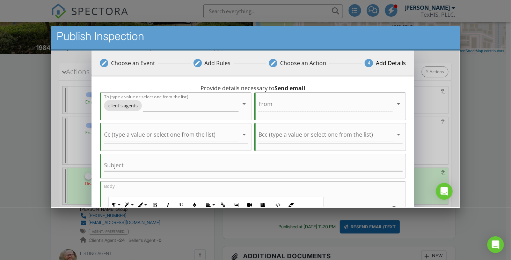
click at [273, 105] on div at bounding box center [325, 105] width 134 height 15
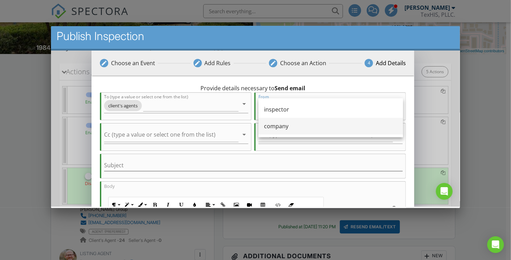
click at [283, 126] on div "company" at bounding box center [330, 126] width 133 height 8
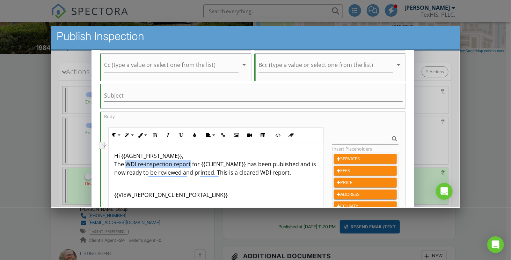
drag, startPoint x: 124, startPoint y: 161, endPoint x: 189, endPoint y: 164, distance: 65.0
click at [189, 164] on p "Hi {{AGENT_FIRST_NAME}}, The WDI re-inspection report for {{CLIENT_NAME}} has b…" at bounding box center [216, 164] width 204 height 25
drag, startPoint x: 290, startPoint y: 171, endPoint x: 216, endPoint y: 173, distance: 73.7
click at [216, 173] on p "Hi {{AGENT_FIRST_NAME}}, The "Cleared WDI Report" for {{CLIENT_NAME}} has been …" at bounding box center [216, 164] width 204 height 25
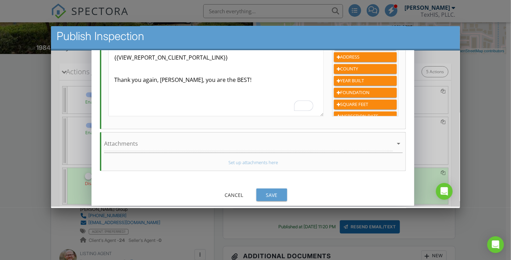
scroll to position [209, 0]
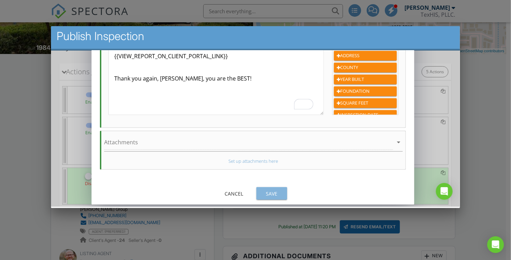
click at [267, 190] on div "Save" at bounding box center [272, 193] width 20 height 7
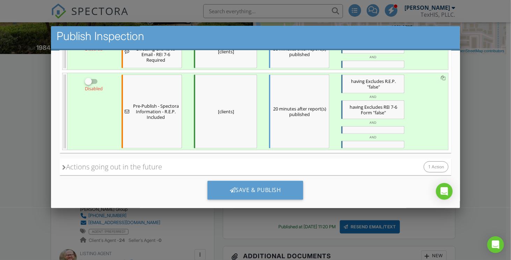
scroll to position [286, 0]
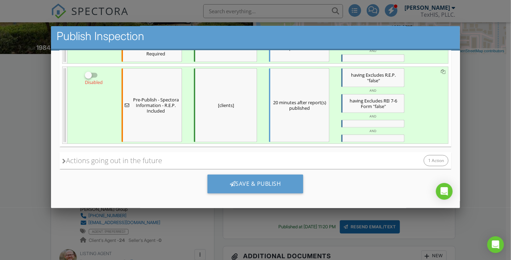
click at [64, 159] on icon at bounding box center [64, 161] width 4 height 5
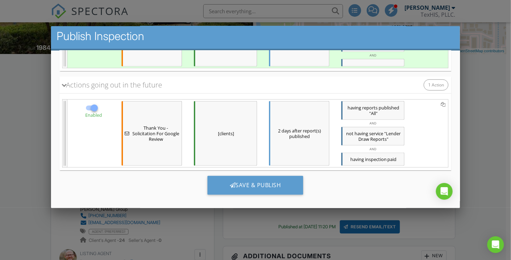
scroll to position [362, 0]
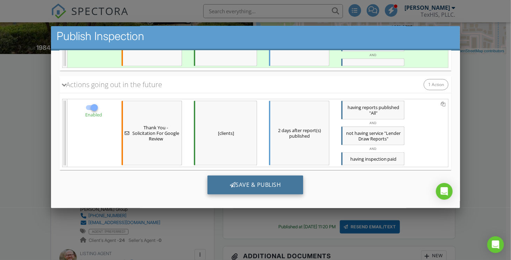
click at [253, 176] on div "Save & Publish" at bounding box center [255, 185] width 96 height 19
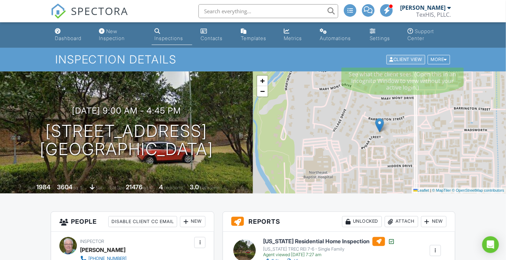
click at [401, 59] on div "Client View" at bounding box center [405, 59] width 39 height 9
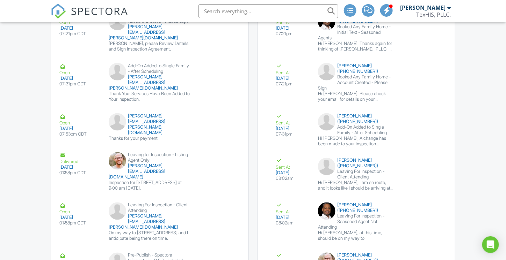
scroll to position [1397, 0]
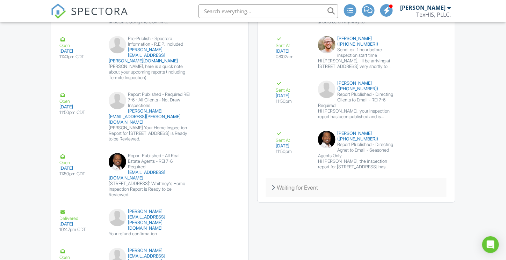
click at [278, 192] on div "Waiting for Event" at bounding box center [356, 187] width 181 height 19
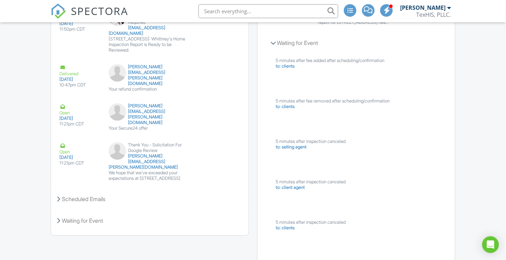
scroll to position [1552, 0]
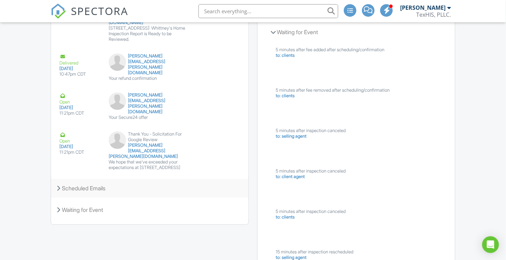
click at [58, 186] on icon at bounding box center [58, 189] width 3 height 6
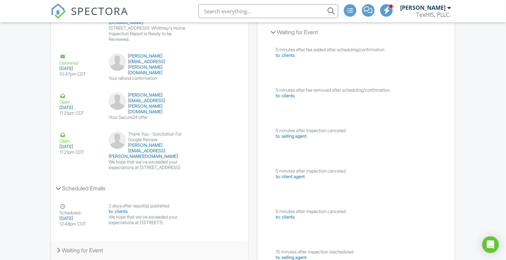
click at [60, 241] on div "Waiting for Event" at bounding box center [149, 250] width 197 height 19
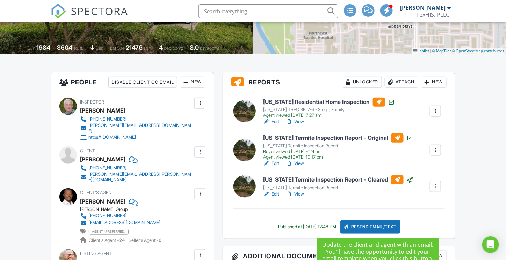
click at [377, 225] on div "Resend Email/Text" at bounding box center [370, 227] width 60 height 13
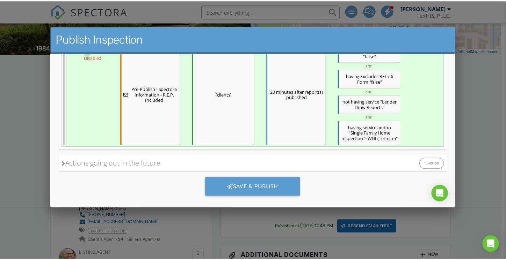
scroll to position [341, 0]
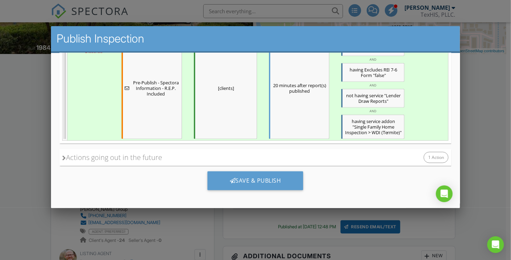
click at [486, 78] on div at bounding box center [255, 128] width 511 height 326
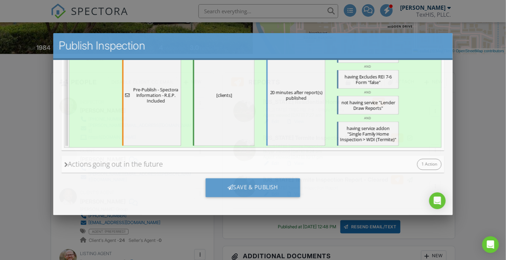
scroll to position [0, 0]
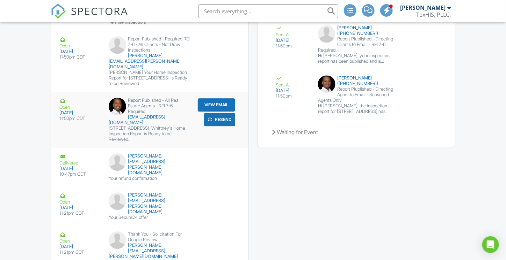
scroll to position [1470, 0]
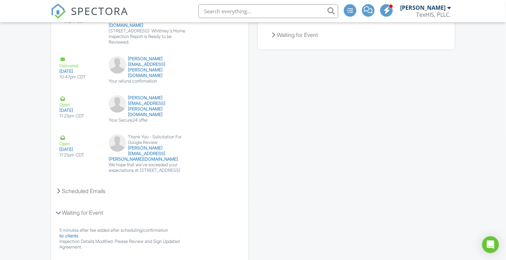
scroll to position [1480, 0]
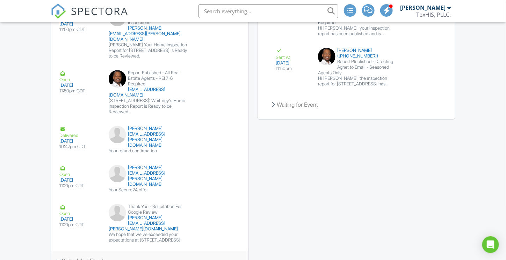
click at [58, 252] on div "Scheduled Emails" at bounding box center [149, 261] width 197 height 19
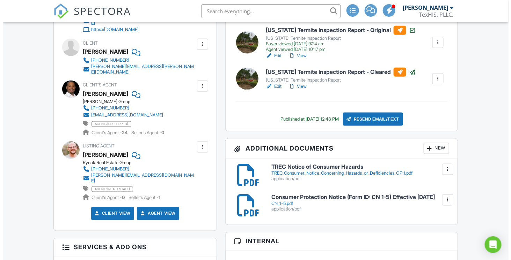
scroll to position [248, 0]
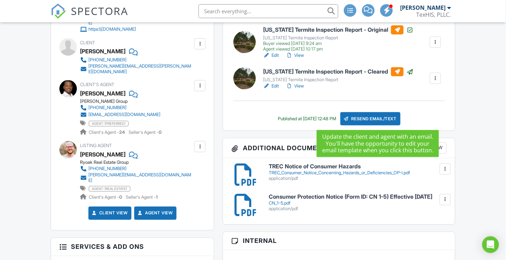
click at [374, 117] on div "Resend Email/Text" at bounding box center [370, 118] width 60 height 13
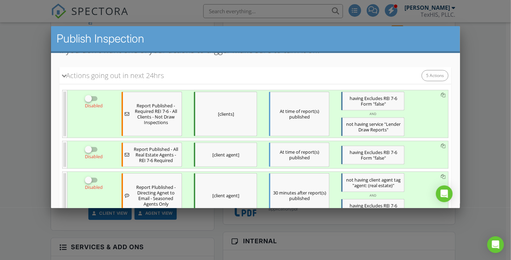
scroll to position [105, 0]
click at [148, 112] on span "Report Published - Required REI 7-6 - All Clients - Not Draw Inspections" at bounding box center [156, 112] width 48 height 22
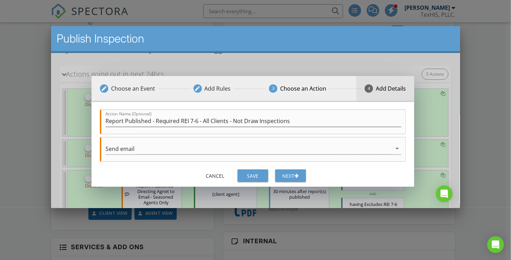
click at [396, 87] on div "Add Details" at bounding box center [391, 88] width 30 height 8
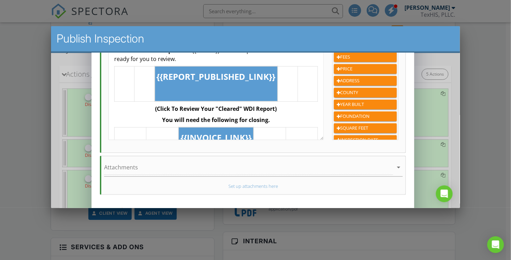
scroll to position [209, 0]
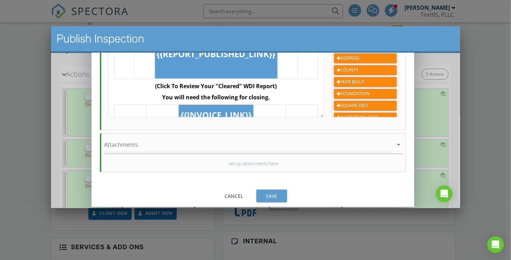
click at [270, 192] on div "Save" at bounding box center [272, 195] width 20 height 7
checkbox input "true"
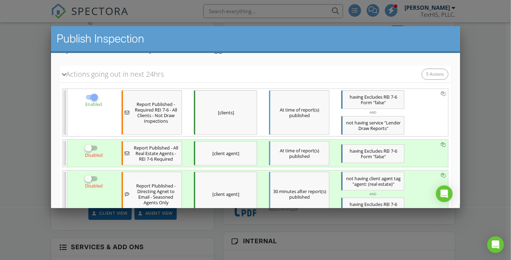
click at [89, 143] on div at bounding box center [88, 148] width 12 height 12
checkbox input "true"
click at [146, 154] on span "Report Published - All Real Estate Agents - REI 7-6 Required" at bounding box center [156, 153] width 48 height 17
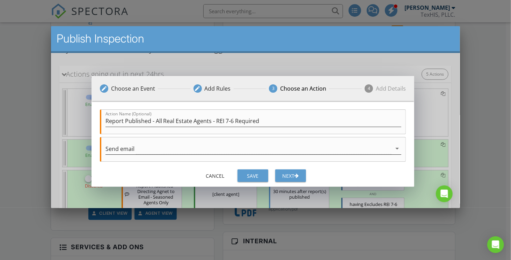
scroll to position [2, 0]
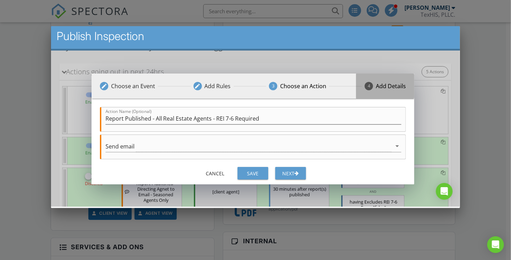
click at [382, 89] on div "Add Details" at bounding box center [391, 86] width 30 height 8
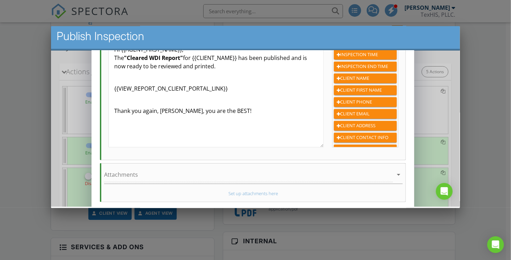
scroll to position [209, 0]
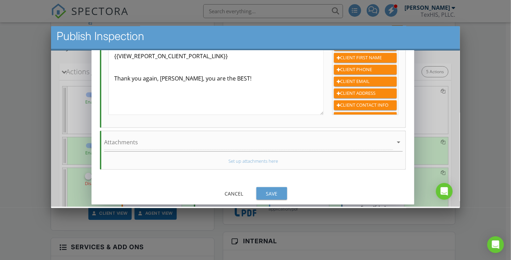
click at [273, 191] on div "Save" at bounding box center [272, 193] width 20 height 7
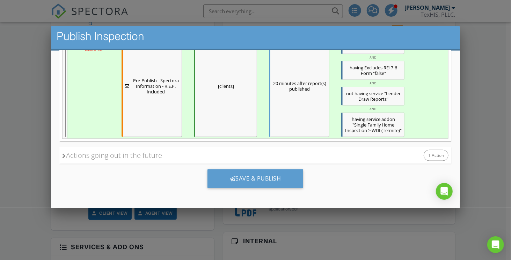
scroll to position [341, 0]
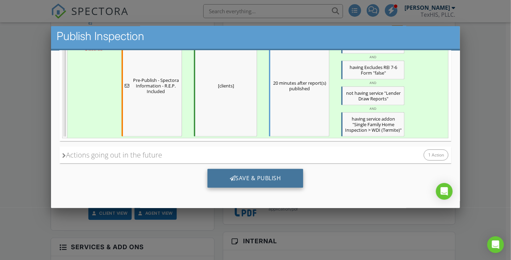
click at [257, 176] on div "Save & Publish" at bounding box center [255, 178] width 96 height 19
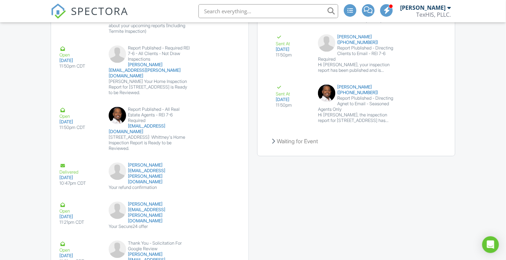
scroll to position [1470, 0]
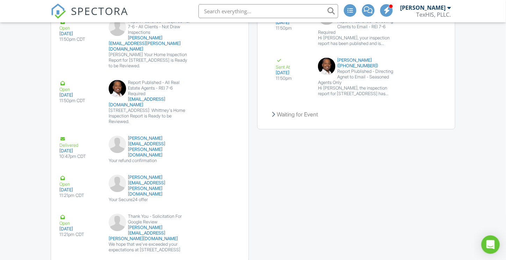
click at [490, 246] on icon "Open Intercom Messenger" at bounding box center [490, 245] width 8 height 9
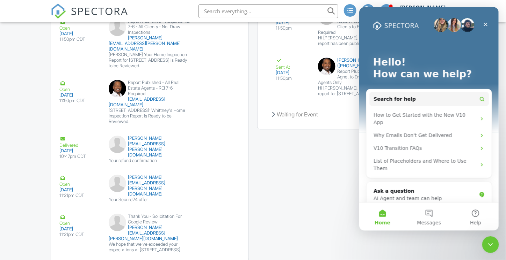
scroll to position [0, 0]
click at [402, 195] on div "AI Agent and team can help" at bounding box center [424, 198] width 103 height 7
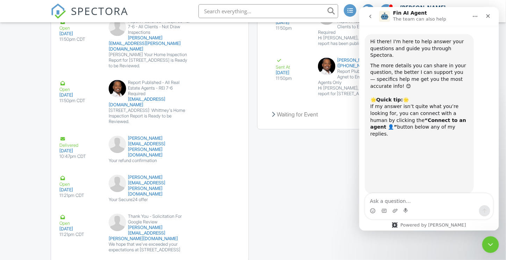
click at [398, 202] on textarea "Ask a question…" at bounding box center [428, 199] width 128 height 12
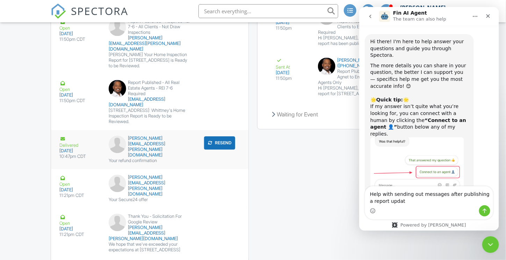
type textarea "Help with sending out messages after publishing a report update"
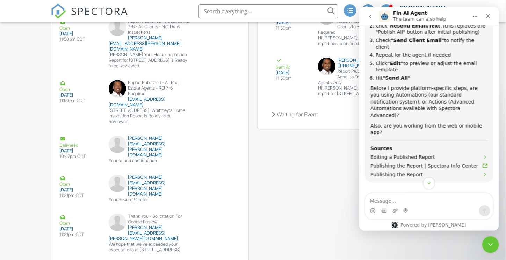
scroll to position [249, 0]
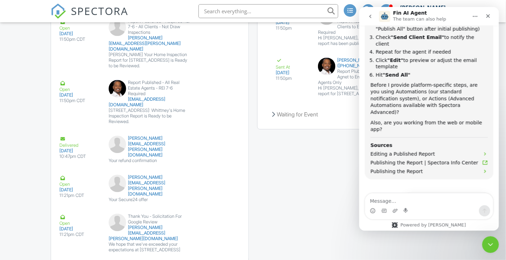
click at [465, 209] on button "Connect to an agent 👤" at bounding box center [455, 216] width 68 height 14
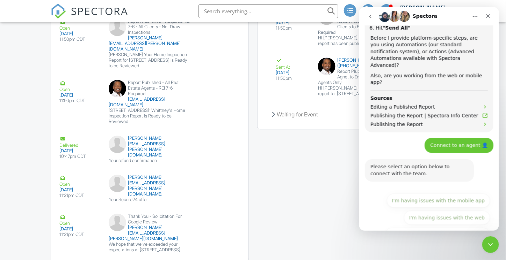
scroll to position [304, 0]
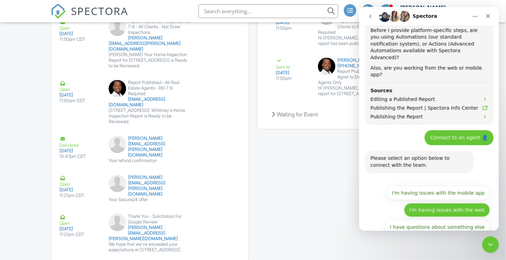
click at [447, 203] on button "I'm having issues with the web" at bounding box center [446, 210] width 86 height 14
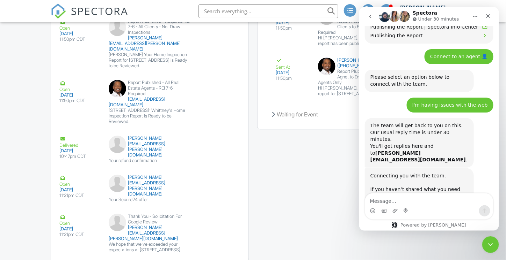
scroll to position [389, 0]
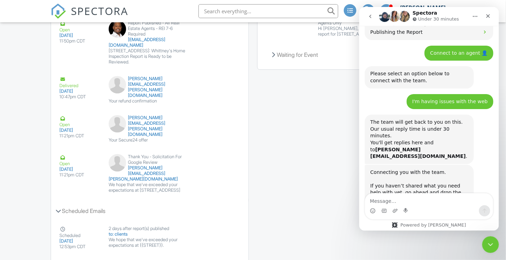
scroll to position [1540, 0]
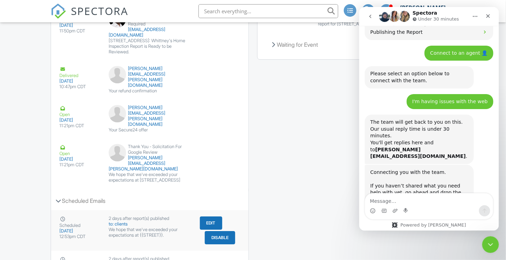
click at [219, 231] on button "Disable" at bounding box center [220, 237] width 30 height 13
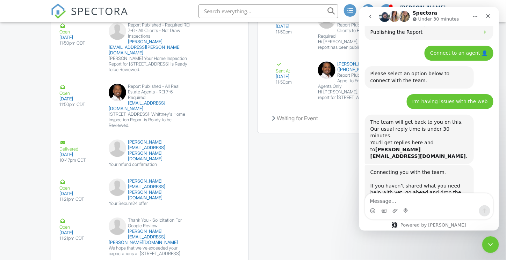
scroll to position [1470, 0]
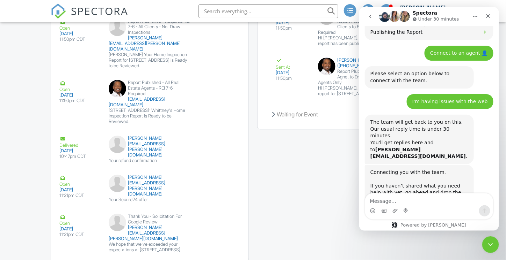
drag, startPoint x: 394, startPoint y: 200, endPoint x: 359, endPoint y: 191, distance: 36.1
click at [394, 200] on textarea "Message…" at bounding box center [428, 199] width 128 height 12
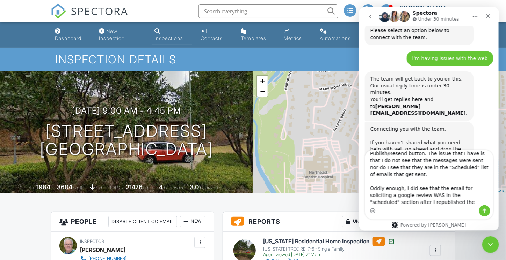
scroll to position [53, 0]
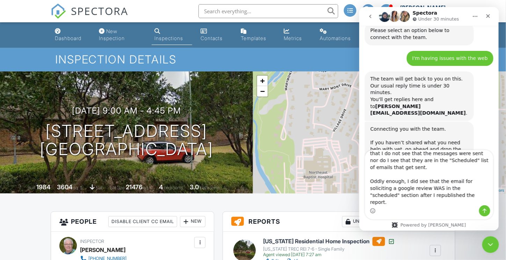
type textarea "Can you check to see if the email "resend" option worked for an inspection that…"
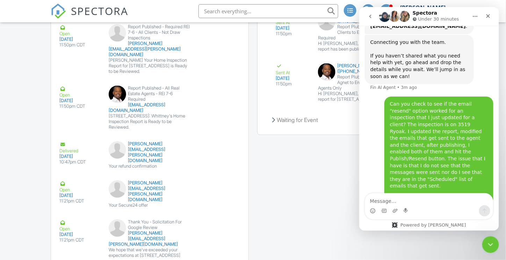
scroll to position [1466, 0]
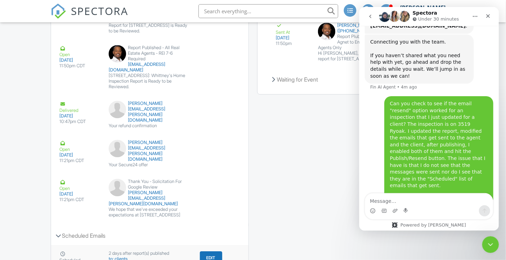
scroll to position [1510, 0]
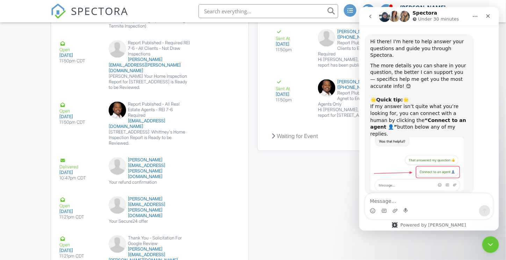
scroll to position [519, 0]
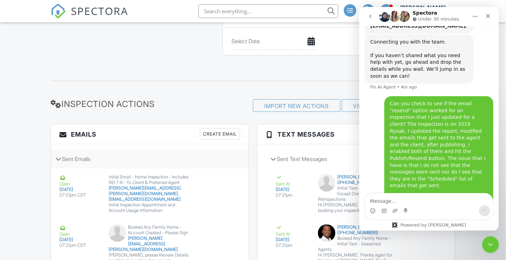
scroll to position [969, 0]
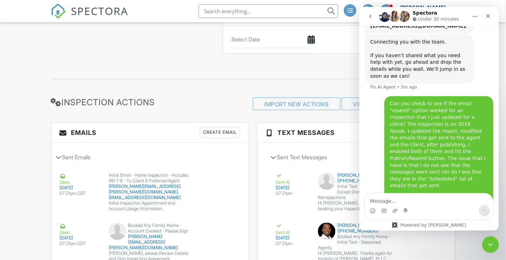
click at [2, 57] on div "Dashboard New Inspection Inspections Contacts Templates Metrics Automations Set…" at bounding box center [253, 94] width 506 height 2083
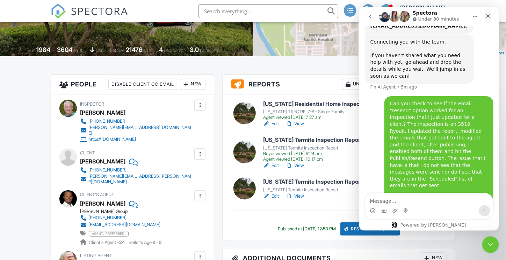
scroll to position [140, 0]
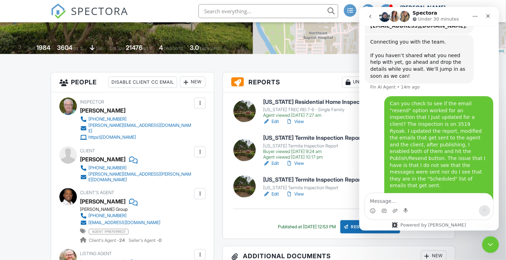
drag, startPoint x: 473, startPoint y: 174, endPoint x: 508, endPoint y: 168, distance: 36.2
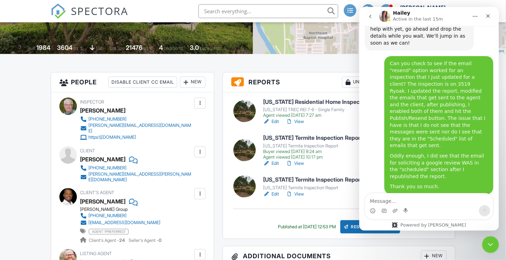
scroll to position [552, 0]
click at [396, 197] on textarea "Message…" at bounding box center [428, 199] width 128 height 12
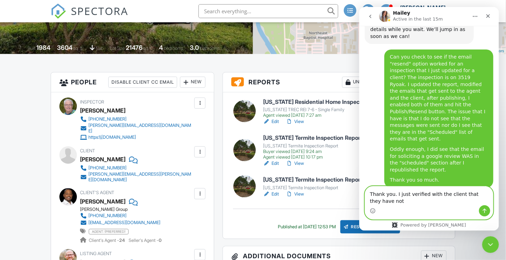
scroll to position [559, 0]
type textarea "Thank you. I just verified with the client that they have not received any noti…"
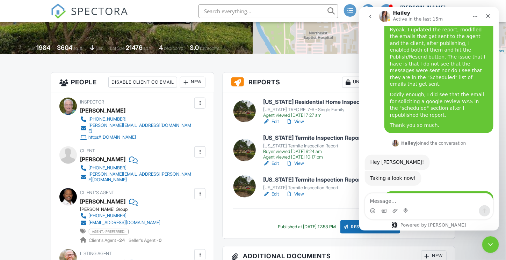
scroll to position [614, 0]
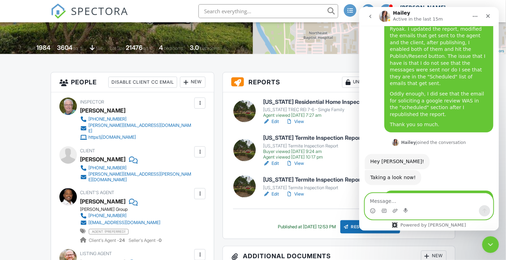
click at [406, 202] on textarea "Message…" at bounding box center [428, 199] width 128 height 12
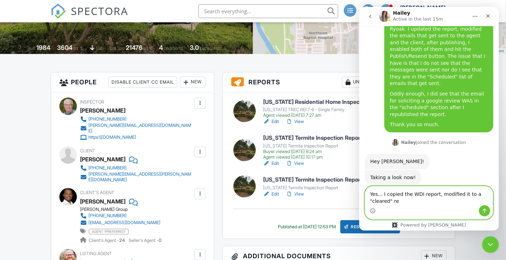
scroll to position [621, 0]
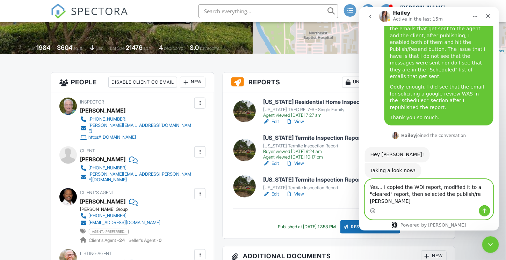
type textarea "Yes... I copied the WDI report, modified it to a "cleared" report, then selecte…"
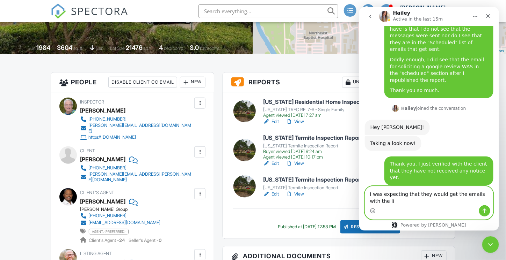
scroll to position [656, 0]
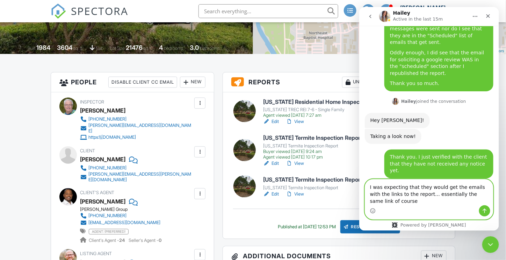
type textarea "I was expecting that they would get the emails with the links to the report... …"
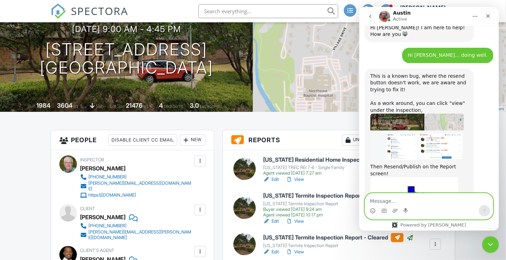
scroll to position [140, 0]
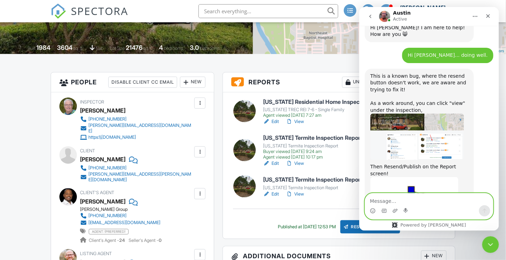
click at [299, 192] on link "View" at bounding box center [295, 194] width 18 height 7
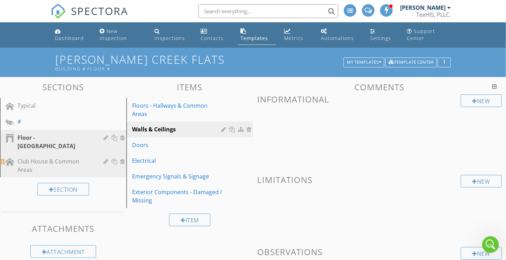
click at [31, 157] on div "Club House & Common Areas" at bounding box center [55, 165] width 76 height 17
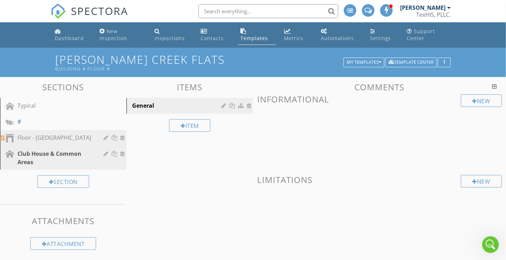
click at [23, 137] on div "Floor - Common Hallway" at bounding box center [55, 138] width 76 height 8
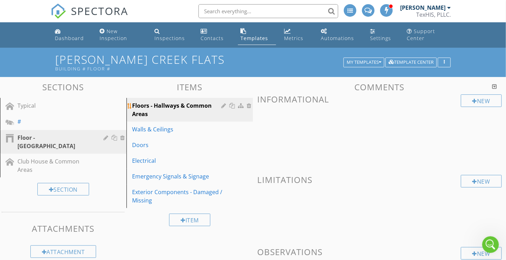
click at [233, 105] on div at bounding box center [232, 106] width 7 height 6
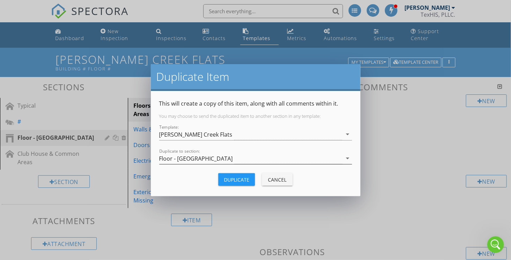
click at [190, 158] on div "Floor - Common Hallway" at bounding box center [196, 159] width 74 height 6
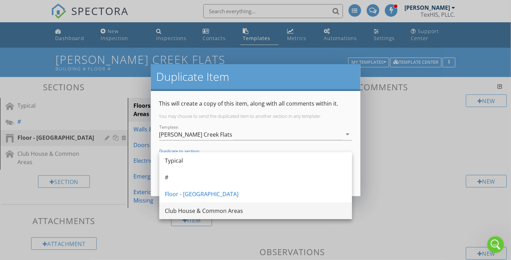
click at [184, 212] on div "Club House & Common Areas" at bounding box center [256, 211] width 182 height 8
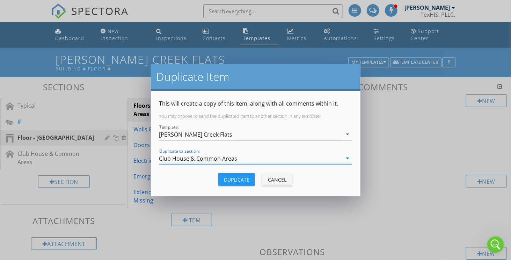
click at [239, 177] on div "Duplicate" at bounding box center [236, 179] width 25 height 7
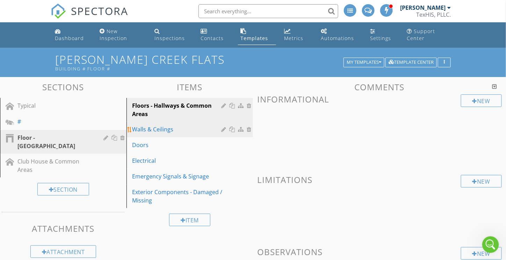
click at [231, 130] on div at bounding box center [232, 130] width 7 height 6
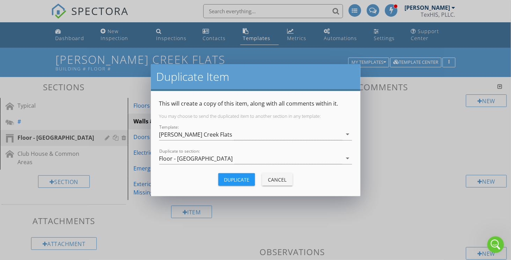
click at [227, 165] on div "Duplicate to section: Floor - Common Hallway arrow_drop_down" at bounding box center [255, 162] width 193 height 19
click at [219, 159] on div "Floor - Common Hallway" at bounding box center [196, 159] width 74 height 6
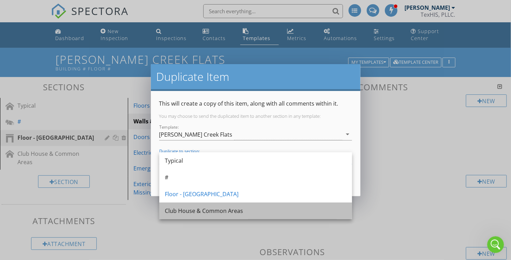
click at [189, 211] on div "Club House & Common Areas" at bounding box center [256, 211] width 182 height 8
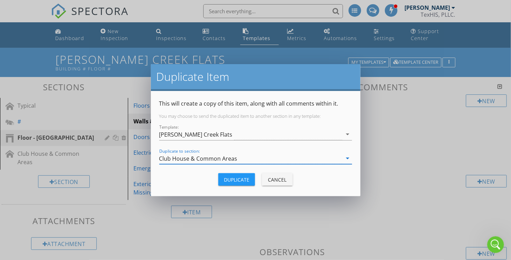
click at [239, 176] on div "Duplicate" at bounding box center [236, 179] width 25 height 7
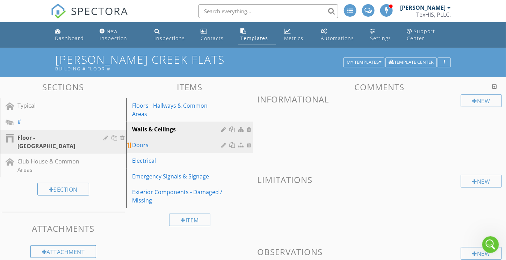
click at [231, 142] on div at bounding box center [232, 145] width 7 height 6
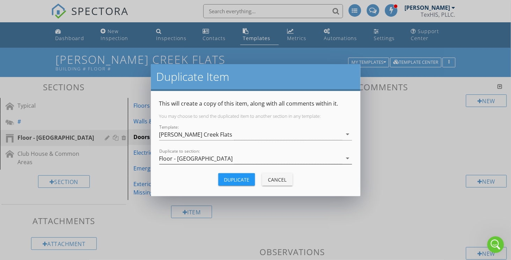
click at [223, 158] on div "Floor - Common Hallway" at bounding box center [250, 159] width 183 height 12
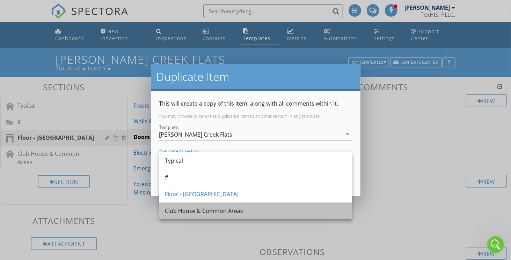
click at [214, 213] on div "Club House & Common Areas" at bounding box center [256, 211] width 182 height 8
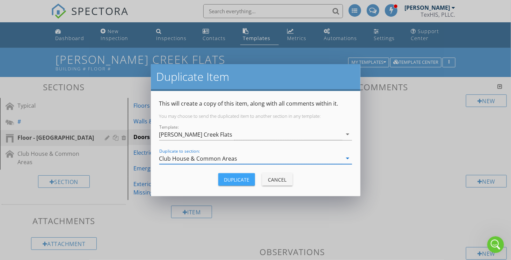
drag, startPoint x: 228, startPoint y: 176, endPoint x: 232, endPoint y: 177, distance: 3.9
click at [232, 177] on div "Duplicate" at bounding box center [236, 179] width 25 height 7
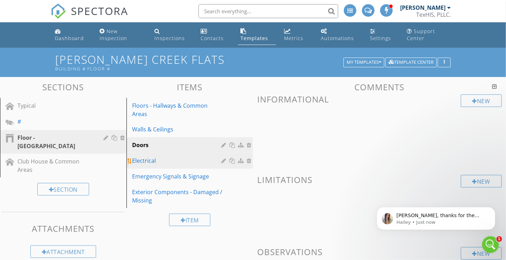
click at [234, 158] on div at bounding box center [232, 161] width 7 height 6
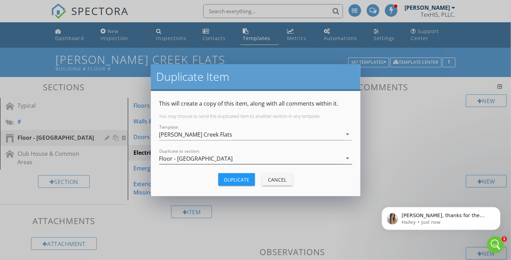
click at [213, 156] on div "Floor - Common Hallway" at bounding box center [196, 159] width 74 height 6
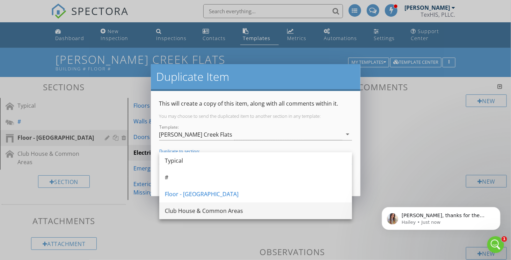
click at [207, 211] on div "Club House & Common Areas" at bounding box center [256, 211] width 182 height 8
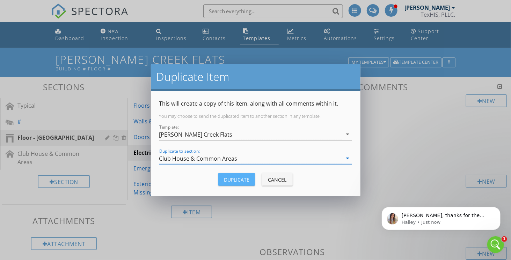
click at [238, 178] on div "Duplicate" at bounding box center [236, 179] width 25 height 7
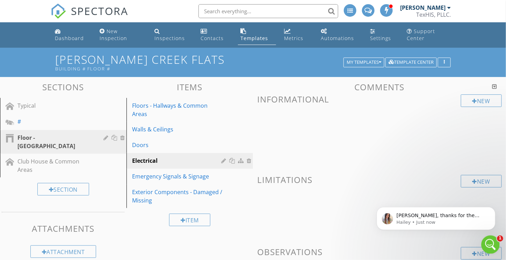
click at [489, 242] on icon "Open Intercom Messenger" at bounding box center [490, 244] width 12 height 12
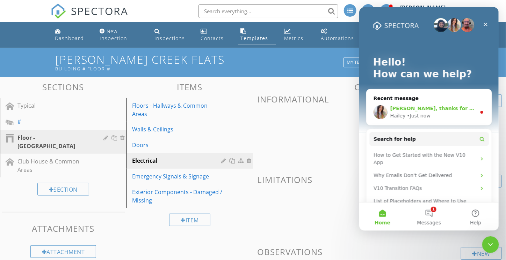
click at [414, 115] on div "• Just now" at bounding box center [417, 115] width 23 height 7
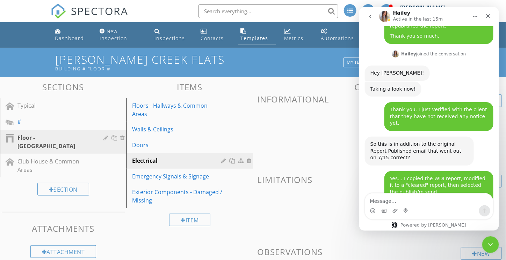
scroll to position [724, 0]
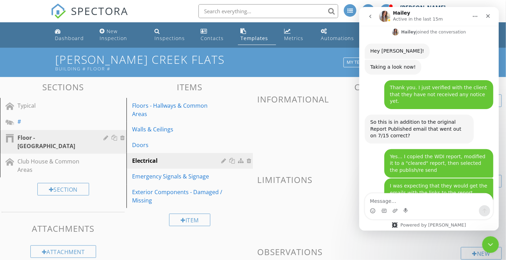
click at [388, 229] on div "[PERSON_NAME], thanks for the explanation. I do have to step away, but have lef…" at bounding box center [419, 242] width 98 height 27
click at [428, 229] on div "[PERSON_NAME], thanks for the explanation. I do have to step away, but have lef…" at bounding box center [419, 242] width 98 height 27
click at [435, 229] on div "[PERSON_NAME], thanks for the explanation. I do have to step away, but have lef…" at bounding box center [419, 242] width 98 height 27
click at [405, 200] on textarea "Message…" at bounding box center [428, 199] width 128 height 12
type textarea "Thank you so much."
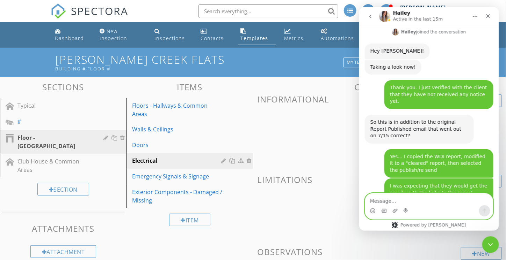
scroll to position [734, 0]
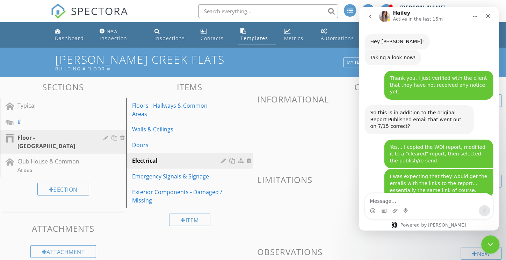
click at [486, 241] on icon "Close Intercom Messenger" at bounding box center [489, 244] width 8 height 8
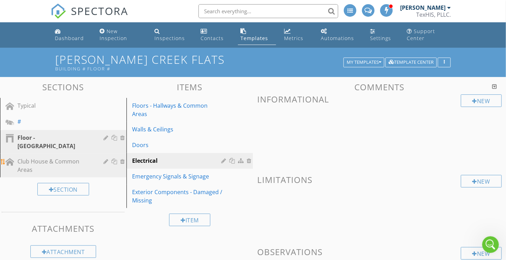
click at [48, 157] on div "Club House & Common Areas" at bounding box center [55, 165] width 76 height 17
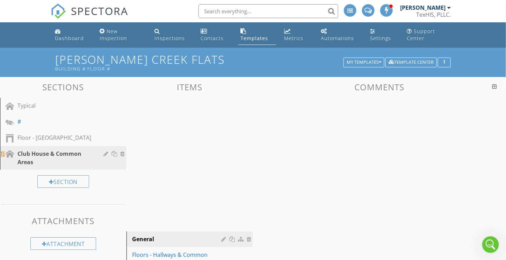
scroll to position [760, 0]
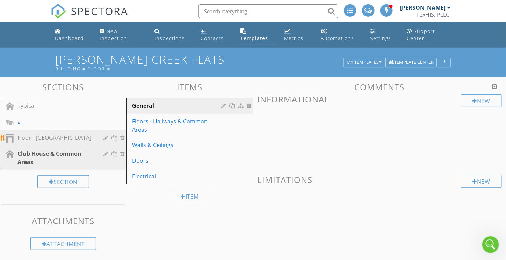
click at [48, 139] on div "Floor - Common Hallway" at bounding box center [55, 138] width 76 height 8
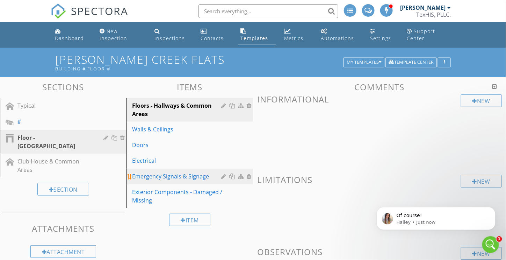
scroll to position [754, 0]
click at [230, 174] on div at bounding box center [232, 177] width 7 height 6
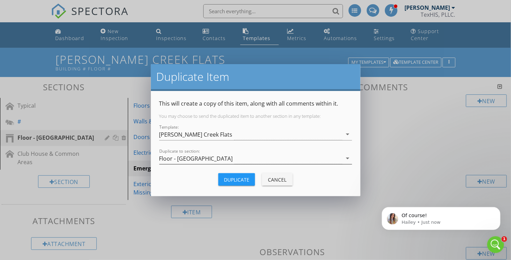
click at [222, 159] on div "Floor - Common Hallway" at bounding box center [196, 159] width 74 height 6
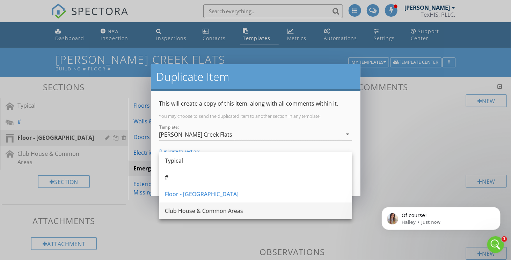
click at [217, 210] on div "Club House & Common Areas" at bounding box center [256, 211] width 182 height 8
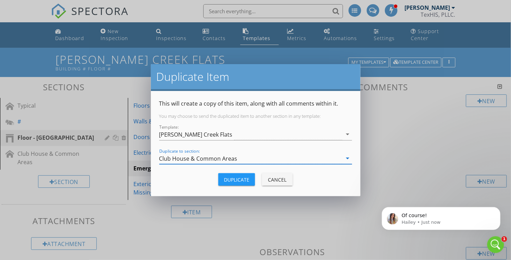
click at [232, 181] on div "Duplicate" at bounding box center [236, 179] width 25 height 7
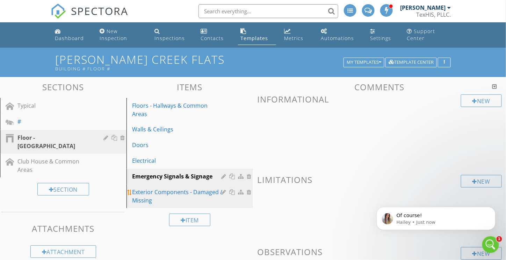
click at [201, 188] on div "Exterior Components - Damaged / Missing" at bounding box center [177, 196] width 91 height 17
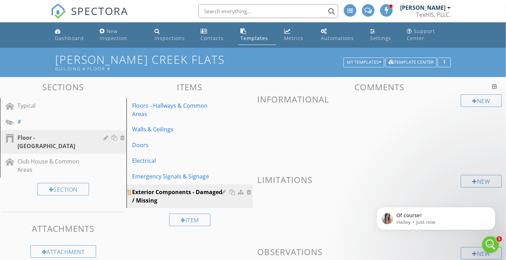
click at [232, 190] on div at bounding box center [232, 193] width 7 height 6
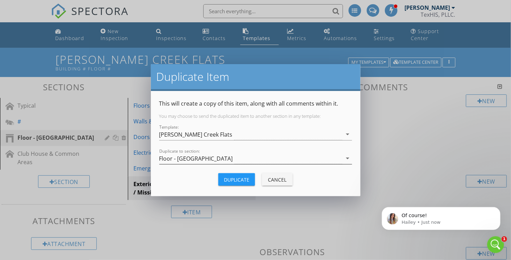
click at [235, 159] on div "Floor - Common Hallway" at bounding box center [250, 159] width 183 height 12
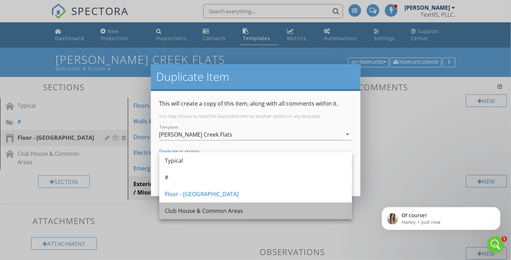
click at [236, 208] on div "Club House & Common Areas" at bounding box center [256, 211] width 182 height 8
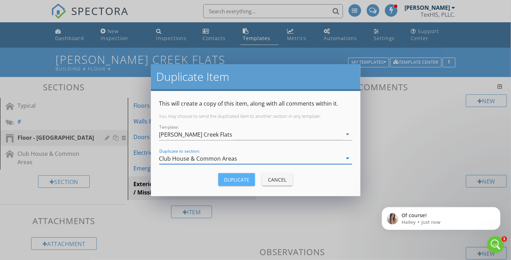
click at [229, 178] on div "Duplicate" at bounding box center [236, 179] width 25 height 7
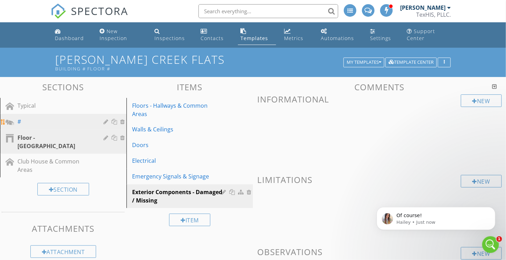
click at [66, 123] on div "#" at bounding box center [55, 122] width 76 height 8
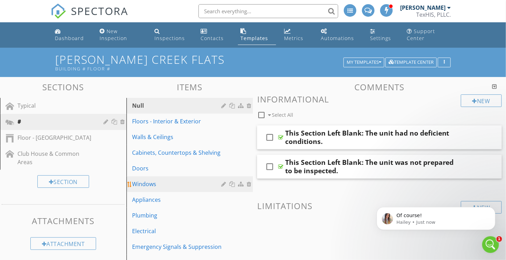
click at [154, 185] on div "Windows" at bounding box center [177, 184] width 91 height 8
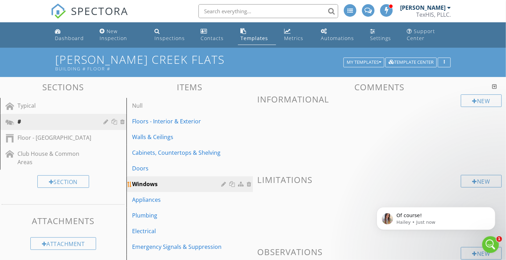
click at [231, 184] on div at bounding box center [232, 185] width 7 height 6
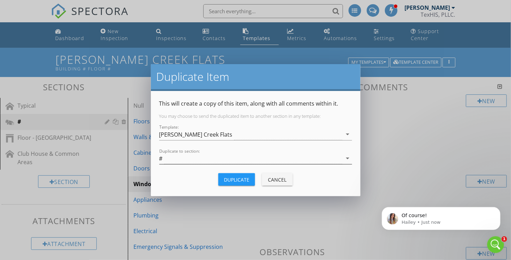
click at [186, 157] on div "#" at bounding box center [250, 159] width 183 height 12
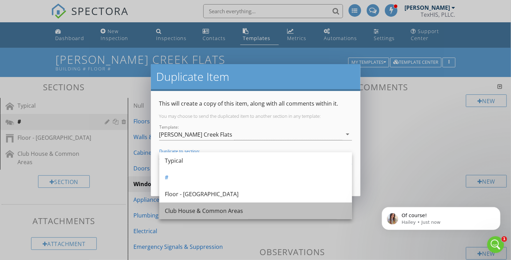
click at [186, 211] on div "Club House & Common Areas" at bounding box center [256, 211] width 182 height 8
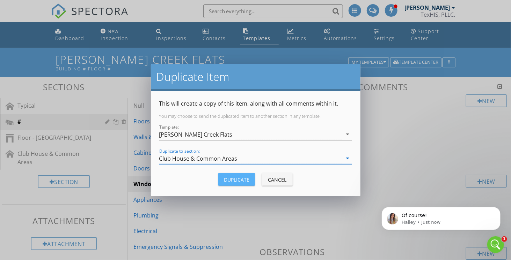
click at [236, 180] on div "Duplicate" at bounding box center [236, 179] width 25 height 7
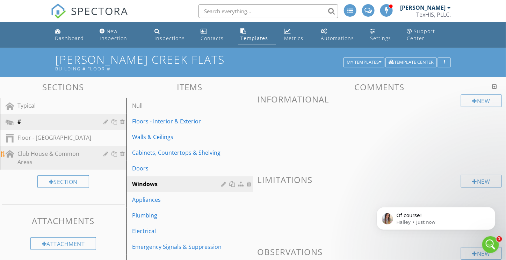
click at [36, 157] on div "Club House & Common Areas" at bounding box center [55, 158] width 76 height 17
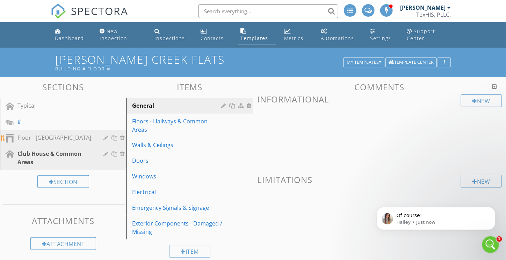
click at [39, 143] on link "Floor - Common Hallway" at bounding box center [64, 138] width 124 height 16
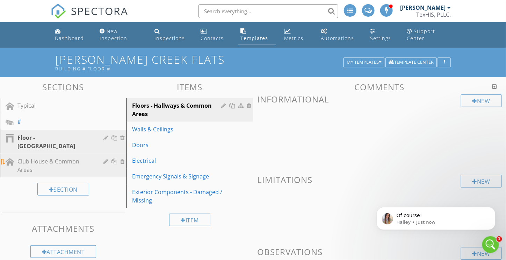
click at [45, 157] on div "Club House & Common Areas" at bounding box center [55, 165] width 76 height 17
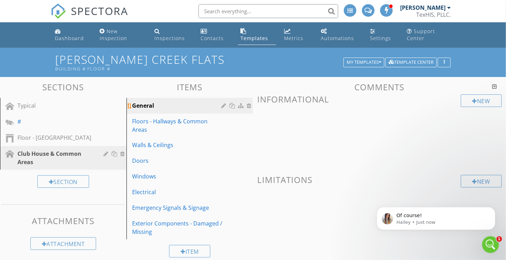
click at [251, 105] on div at bounding box center [249, 106] width 6 height 6
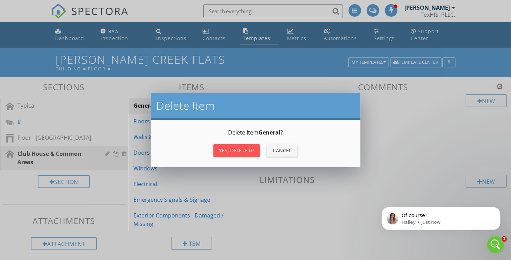
click at [250, 151] on div "Yes, Delete it!" at bounding box center [236, 150] width 35 height 7
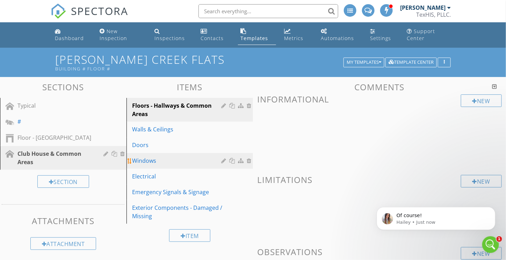
click at [151, 160] on div "Windows" at bounding box center [177, 161] width 91 height 8
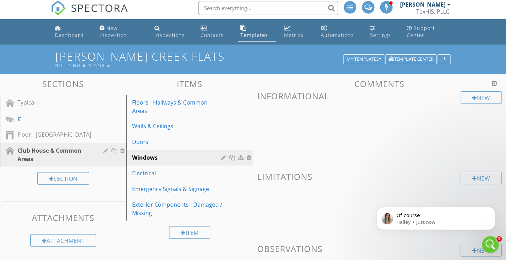
scroll to position [0, 0]
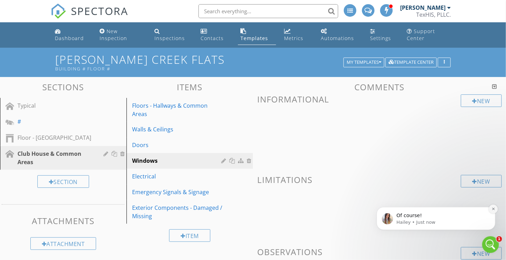
click at [493, 209] on icon "Dismiss notification" at bounding box center [492, 209] width 2 height 2
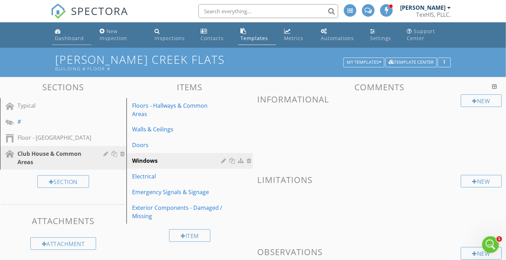
click at [67, 36] on div "Dashboard" at bounding box center [69, 38] width 29 height 7
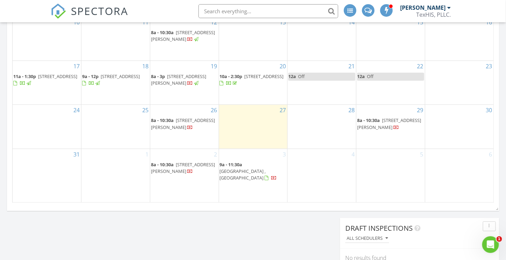
scroll to position [454, 0]
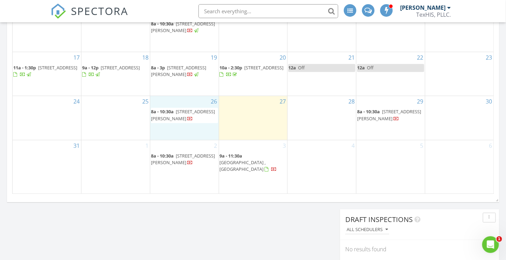
click at [171, 137] on div "26 8a - 10:30a [STREET_ADDRESS][PERSON_NAME]" at bounding box center [184, 118] width 68 height 44
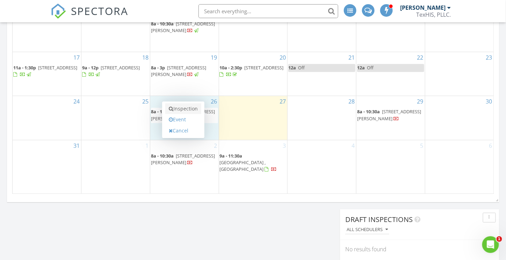
click at [189, 109] on link "Inspection" at bounding box center [183, 108] width 36 height 11
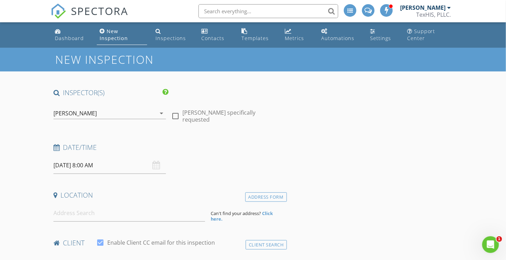
click at [89, 163] on input "[DATE] 8:00 AM" at bounding box center [109, 165] width 112 height 17
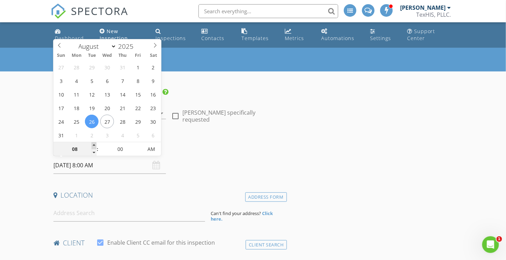
type input "09"
type input "[DATE] 9:00 AM"
click at [94, 144] on span at bounding box center [93, 145] width 5 height 7
type input "10"
type input "[DATE] 10:00 AM"
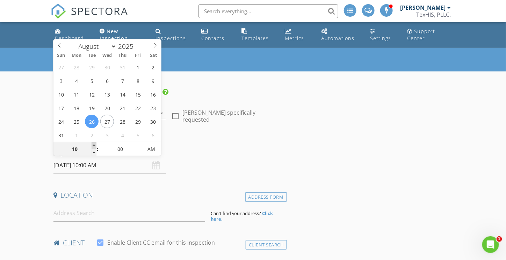
click at [94, 144] on span at bounding box center [93, 145] width 5 height 7
type input "11"
type input "[DATE] 11:00 AM"
click at [94, 144] on span at bounding box center [93, 145] width 5 height 7
type input "12"
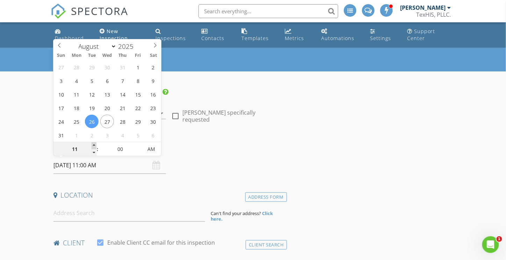
type input "[DATE] 12:00 PM"
click at [94, 144] on span at bounding box center [93, 145] width 5 height 7
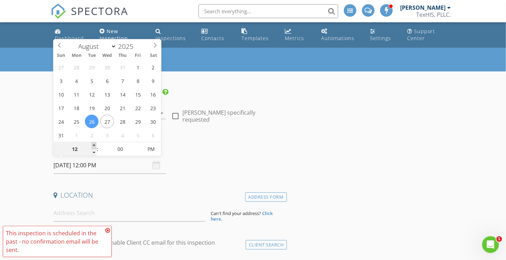
type input "01"
type input "[DATE] 1:00 PM"
click at [94, 144] on span at bounding box center [93, 145] width 5 height 7
click at [108, 229] on icon at bounding box center [107, 231] width 5 height 6
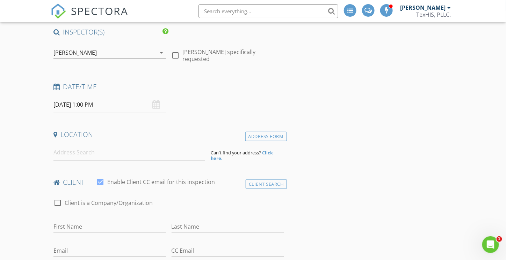
scroll to position [70, 0]
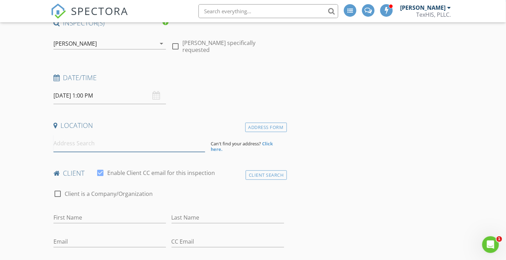
click at [86, 144] on input at bounding box center [129, 143] width 152 height 17
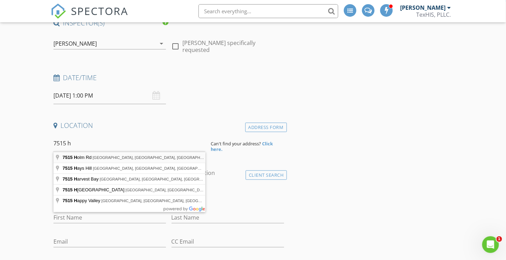
type input "[STREET_ADDRESS][PERSON_NAME]"
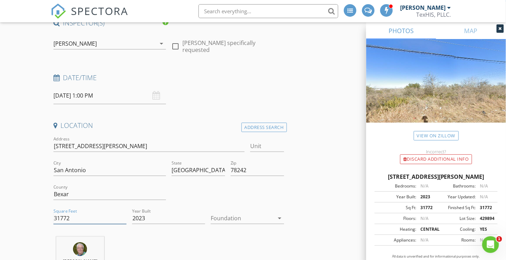
drag, startPoint x: 88, startPoint y: 218, endPoint x: 0, endPoint y: 214, distance: 88.1
drag, startPoint x: 141, startPoint y: 219, endPoint x: 155, endPoint y: 220, distance: 13.6
click at [155, 220] on input "2023" at bounding box center [168, 219] width 73 height 12
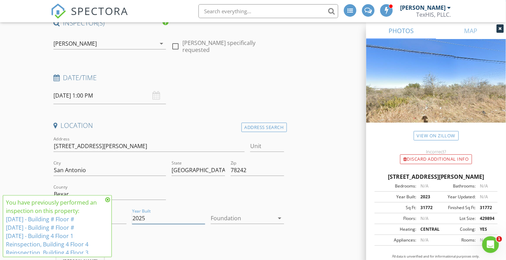
type input "2025"
click at [241, 219] on div at bounding box center [242, 218] width 63 height 11
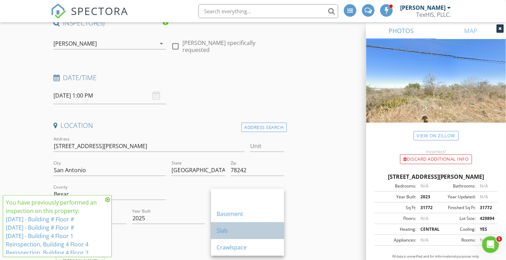
click at [225, 232] on div "Slab" at bounding box center [247, 231] width 62 height 8
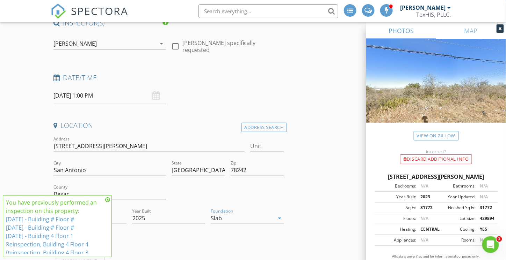
click at [108, 199] on icon at bounding box center [107, 200] width 5 height 6
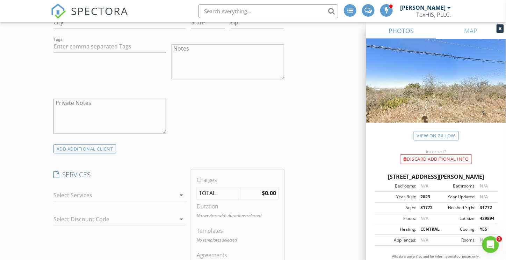
scroll to position [524, 0]
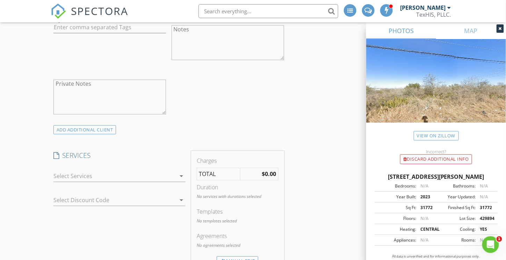
click at [80, 172] on div at bounding box center [114, 176] width 122 height 11
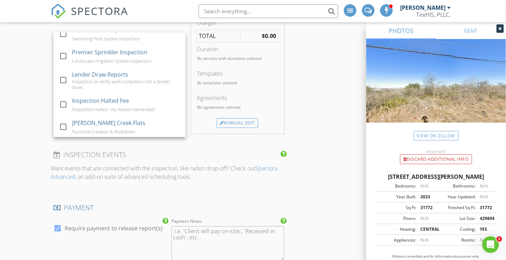
scroll to position [663, 0]
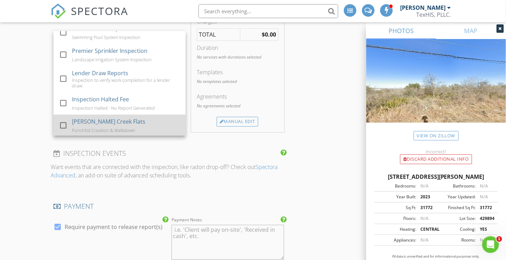
click at [63, 121] on div at bounding box center [63, 126] width 12 height 12
checkbox input "false"
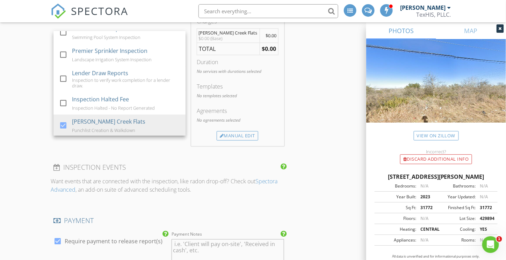
click at [331, 90] on div "INSPECTOR(S) check_box Larry Harvey PRIMARY Larry Harvey arrow_drop_down check_…" at bounding box center [253, 238] width 404 height 1626
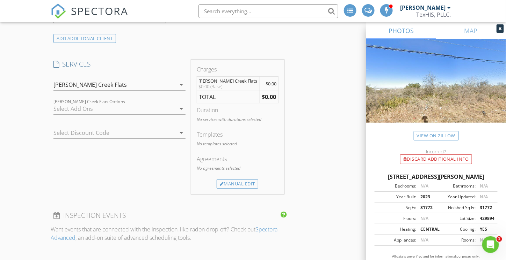
scroll to position [594, 0]
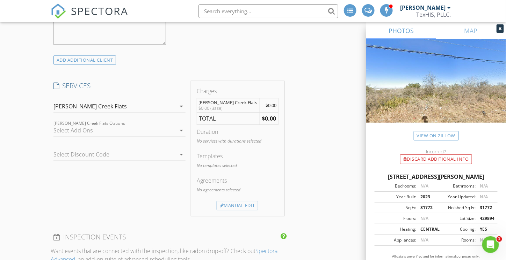
click at [81, 127] on div at bounding box center [114, 130] width 122 height 11
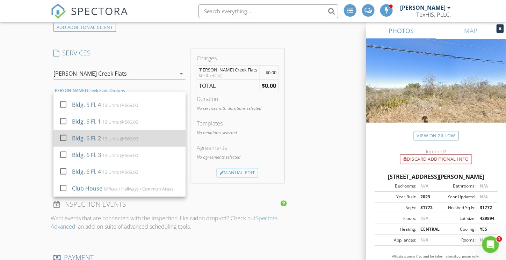
scroll to position [628, 0]
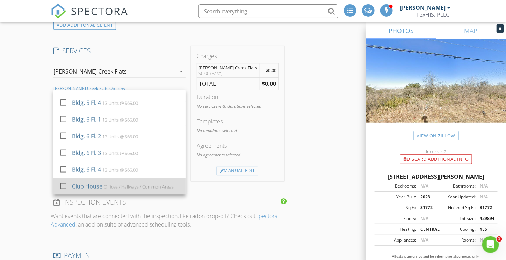
click at [64, 183] on div at bounding box center [63, 186] width 12 height 12
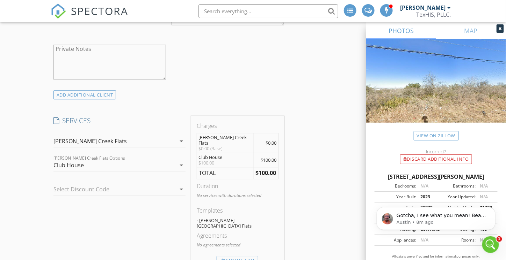
scroll to position [0, 0]
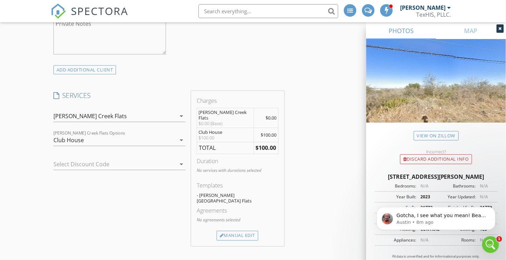
scroll to position [594, 0]
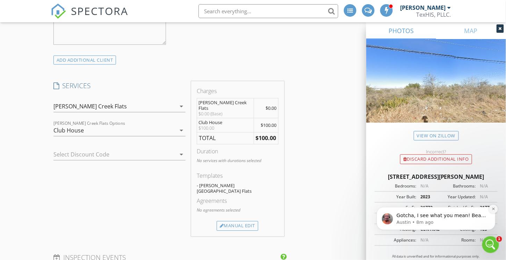
click at [492, 210] on icon "Dismiss notification" at bounding box center [493, 209] width 4 height 4
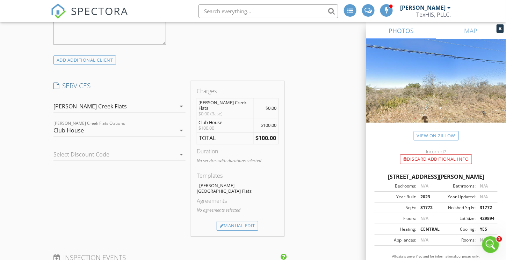
click at [76, 128] on div "Club House" at bounding box center [68, 130] width 30 height 6
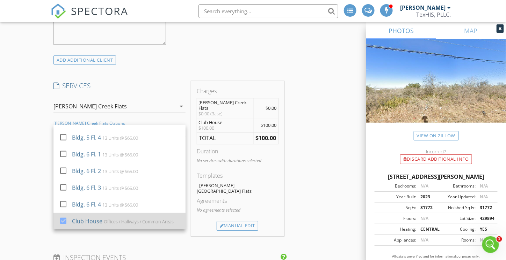
click at [65, 217] on div at bounding box center [63, 221] width 12 height 12
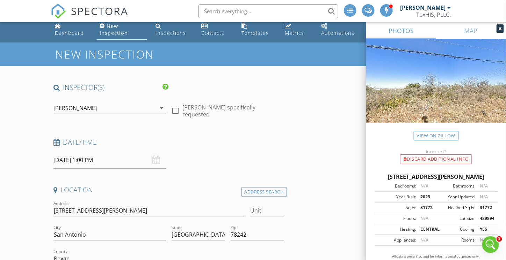
scroll to position [0, 0]
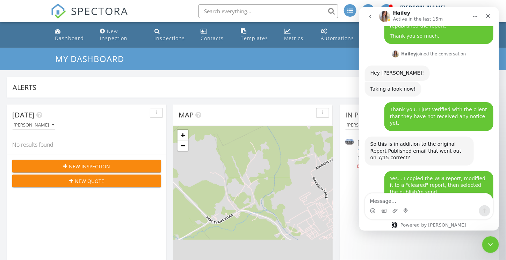
scroll to position [766, 0]
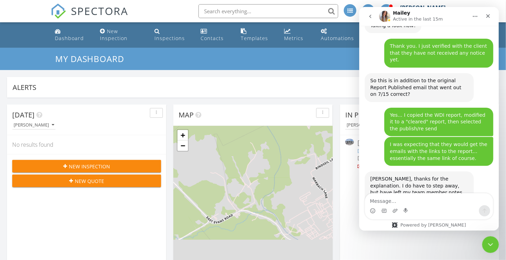
click at [400, 199] on textarea "Message…" at bounding box center [428, 199] width 128 height 12
click at [488, 242] on icon "Close Intercom Messenger" at bounding box center [489, 244] width 8 height 8
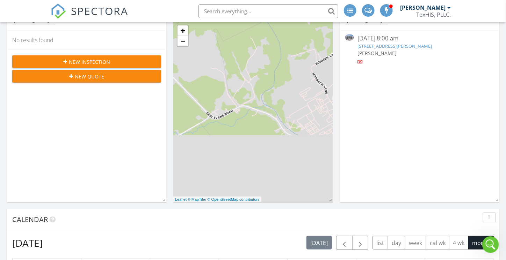
scroll to position [0, 0]
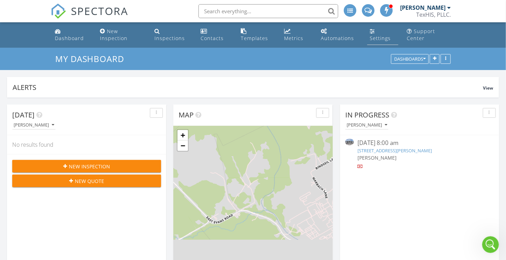
click at [386, 39] on div "Settings" at bounding box center [380, 38] width 21 height 7
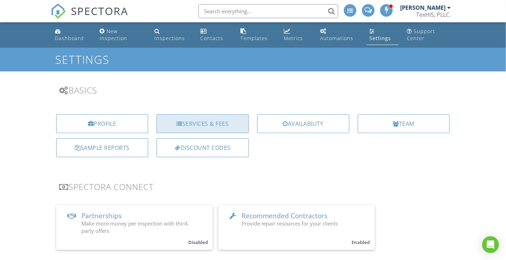
click at [229, 126] on div "Services & Fees" at bounding box center [202, 124] width 92 height 19
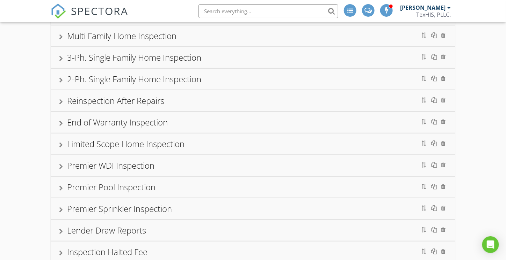
scroll to position [139, 0]
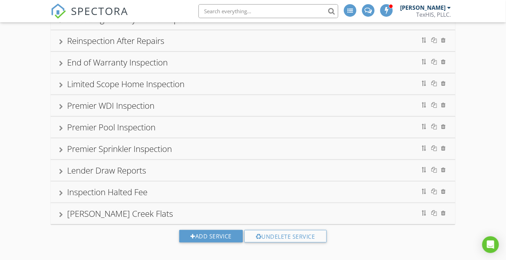
click at [61, 212] on div at bounding box center [61, 215] width 4 height 6
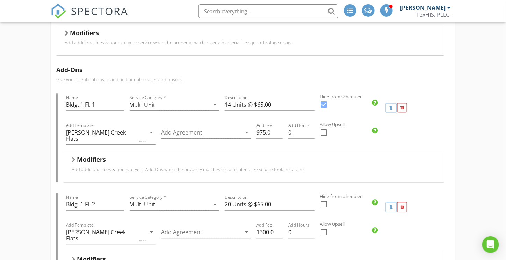
scroll to position [453, 0]
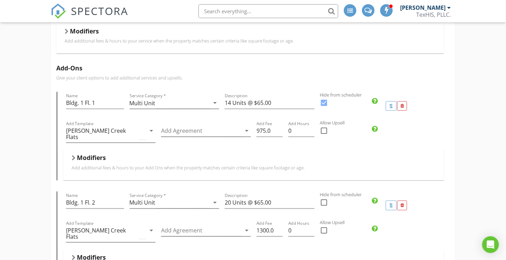
click at [74, 154] on div "Modifiers" at bounding box center [254, 159] width 364 height 11
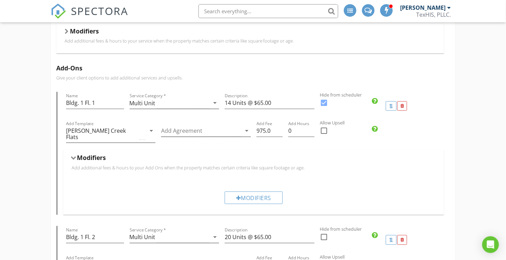
click at [74, 156] on div at bounding box center [74, 158] width 6 height 4
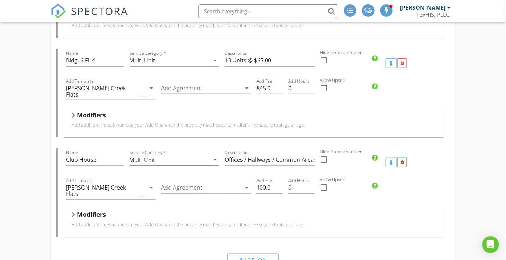
scroll to position [2791, 0]
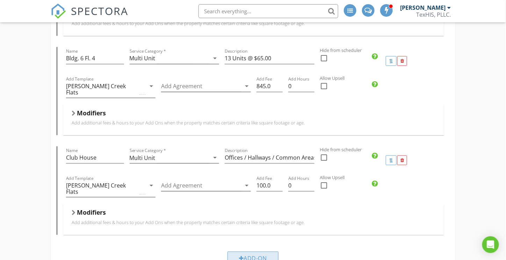
click at [239, 256] on div at bounding box center [241, 259] width 5 height 6
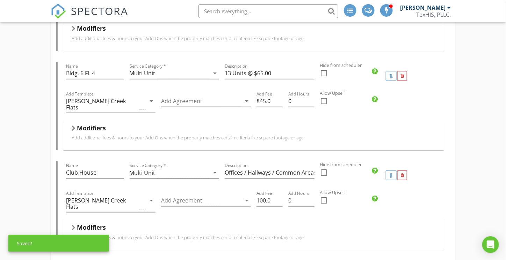
scroll to position [2721, 0]
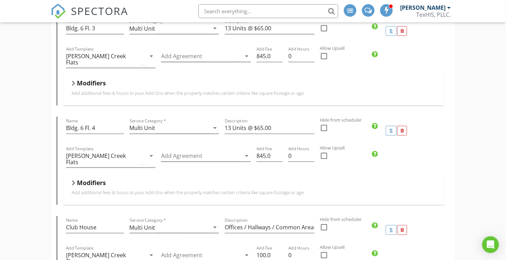
drag, startPoint x: 89, startPoint y: 179, endPoint x: 46, endPoint y: 177, distance: 42.6
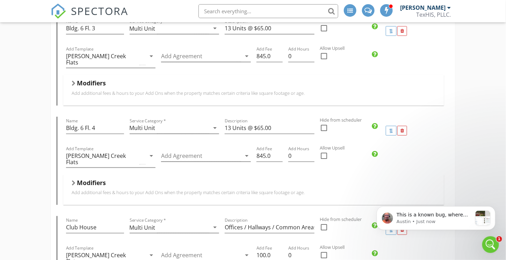
scroll to position [0, 0]
type input "Building 1 Hallways"
click at [431, 210] on div "This is a known bug, where the resend button doesn't work, we are aware and try…" at bounding box center [435, 218] width 119 height 24
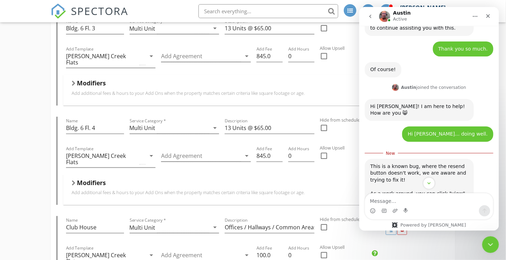
scroll to position [959, 0]
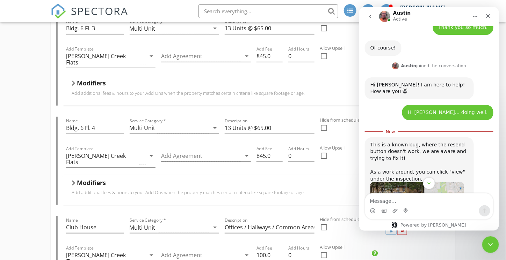
click at [427, 182] on img "Austin says…" at bounding box center [417, 205] width 94 height 46
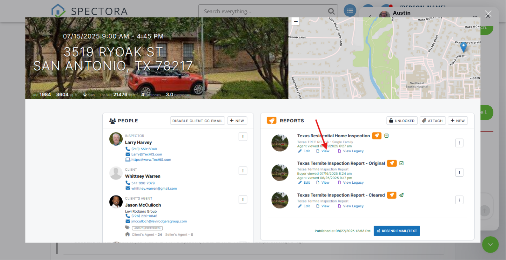
scroll to position [2885, 0]
click at [488, 12] on div "Close" at bounding box center [488, 13] width 7 height 7
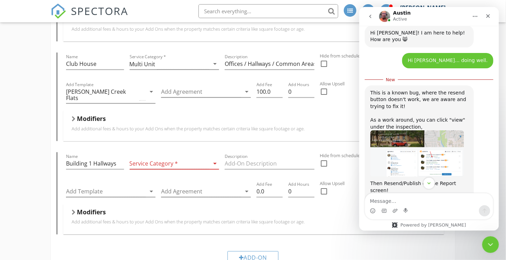
scroll to position [1029, 0]
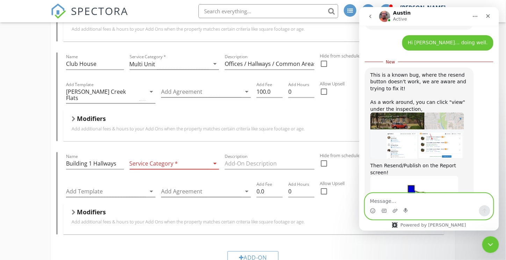
click at [389, 200] on textarea "Message…" at bounding box center [428, 199] width 128 height 12
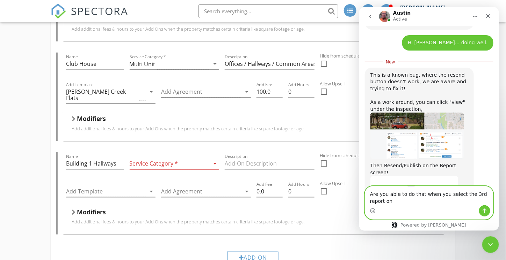
scroll to position [1036, 0]
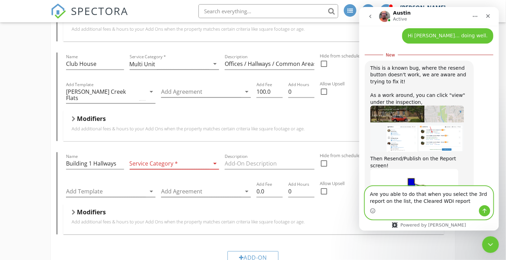
type textarea "Are you able to do that when you select the 3rd report on the list, the Cleared…"
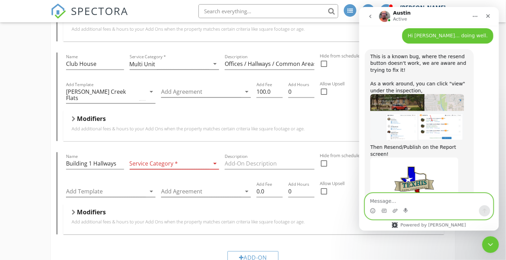
scroll to position [1052, 0]
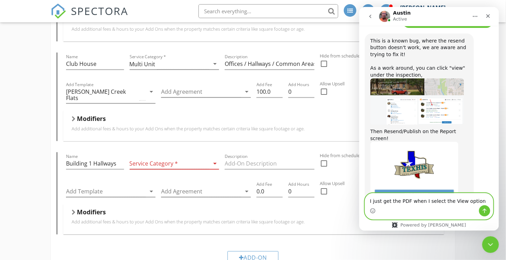
type textarea "I just get the PDF when I select the View option."
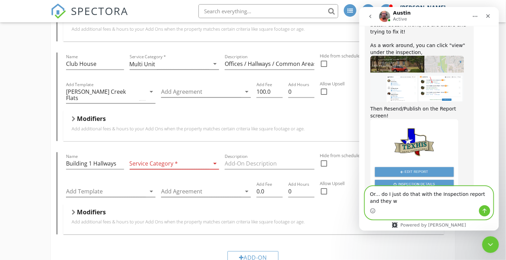
scroll to position [1082, 0]
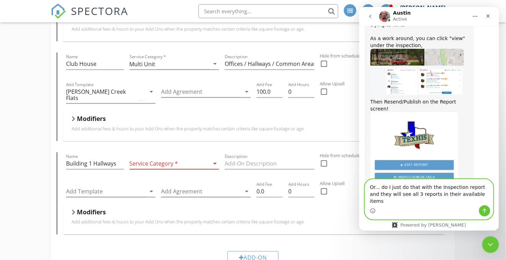
type textarea "Or... do I just do that with the Inspection report and they will see all 3 repo…"
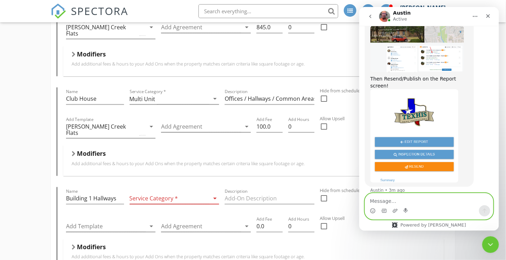
scroll to position [2815, 0]
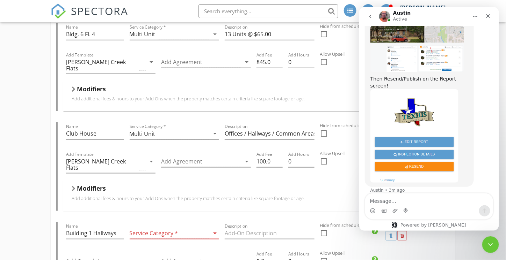
click at [167, 228] on div at bounding box center [170, 234] width 80 height 12
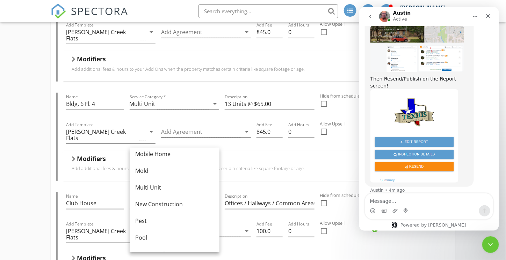
scroll to position [175, 0]
click at [156, 185] on div "Multi Unit" at bounding box center [174, 186] width 79 height 8
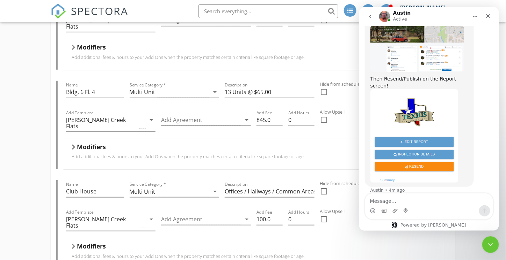
scroll to position [2780, 0]
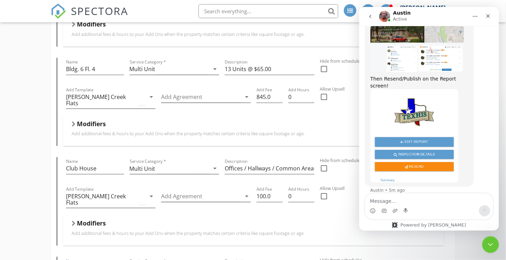
type input "Corridor Bldg. Fl."
drag, startPoint x: 239, startPoint y: 120, endPoint x: 247, endPoint y: 117, distance: 8.6
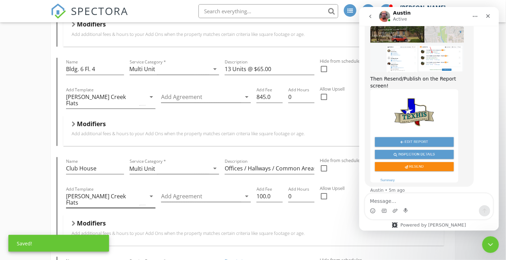
type input "H"
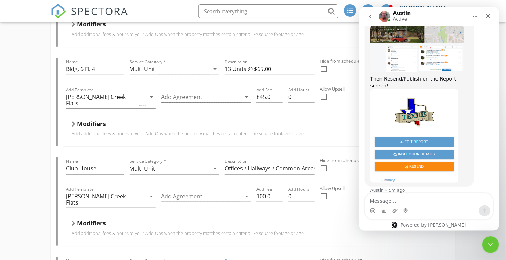
type input "Unconditioned Hallways"
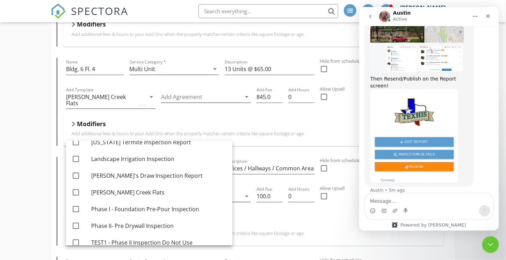
scroll to position [35, 0]
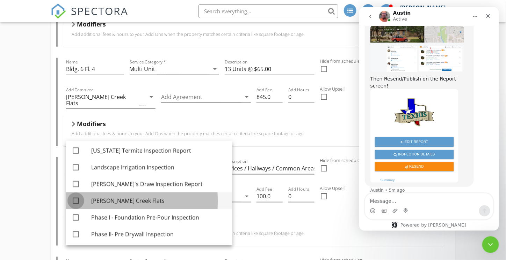
click at [78, 198] on div at bounding box center [76, 201] width 12 height 12
checkbox input "true"
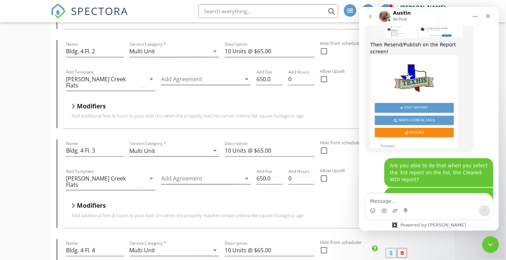
scroll to position [1732, 0]
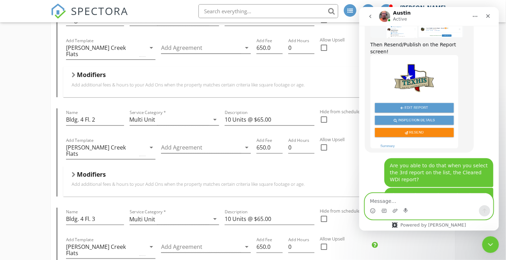
click at [410, 200] on textarea "Message…" at bounding box center [428, 199] width 128 height 12
type textarea "I"
type textarea "k"
type textarea "When I click on View, I only see the PDF"
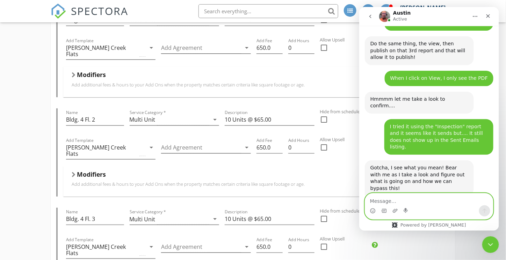
scroll to position [1373, 0]
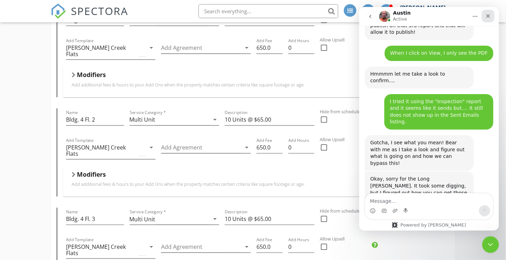
click at [486, 18] on icon "Close" at bounding box center [488, 16] width 6 height 6
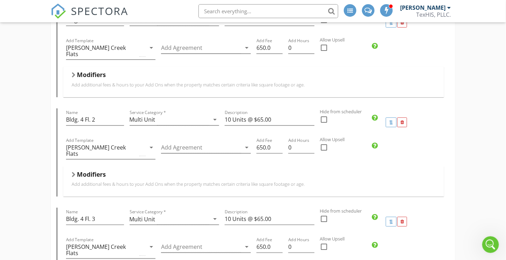
scroll to position [1400, 0]
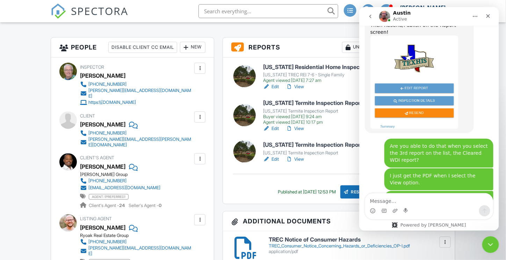
scroll to position [1160, 0]
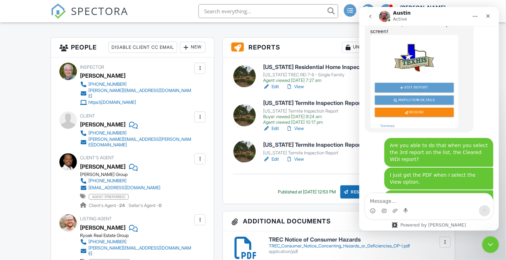
click at [301, 87] on link "View" at bounding box center [295, 86] width 18 height 7
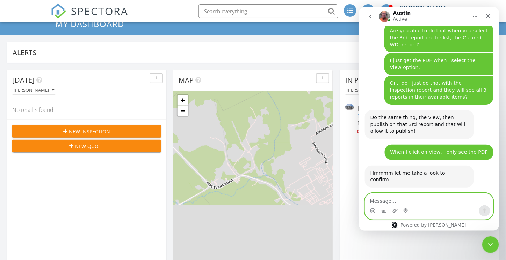
scroll to position [1276, 0]
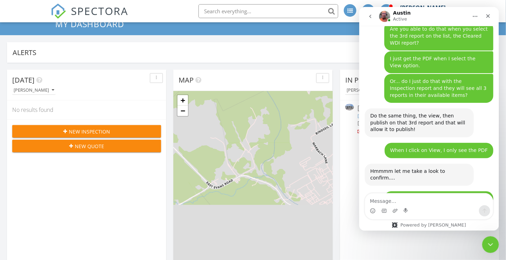
click at [257, 8] on input "text" at bounding box center [268, 11] width 140 height 14
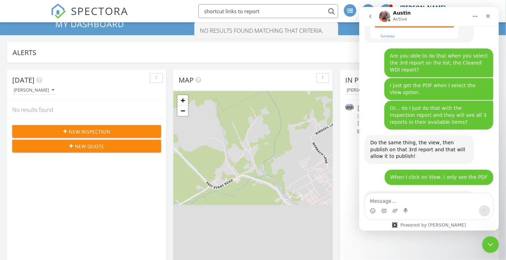
type input "shortcut links to reports"
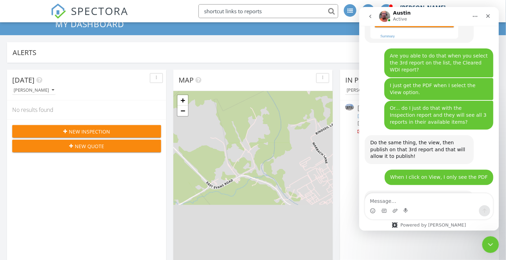
drag, startPoint x: 331, startPoint y: 11, endPoint x: 202, endPoint y: 12, distance: 128.5
click at [202, 12] on li "shortcut links to reports" at bounding box center [265, 11] width 149 height 22
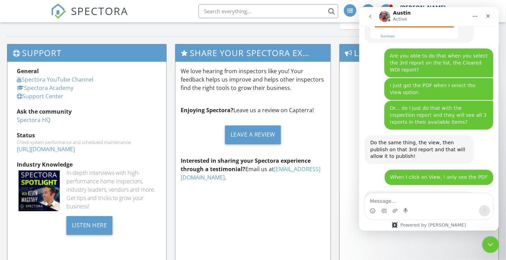
scroll to position [780, 0]
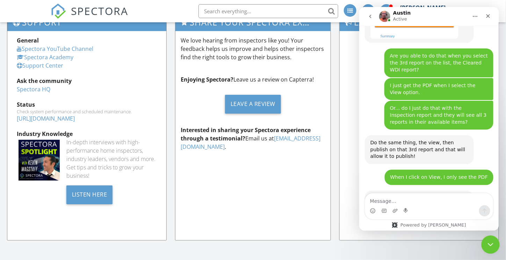
click at [490, 240] on icon "Close Intercom Messenger" at bounding box center [489, 244] width 8 height 8
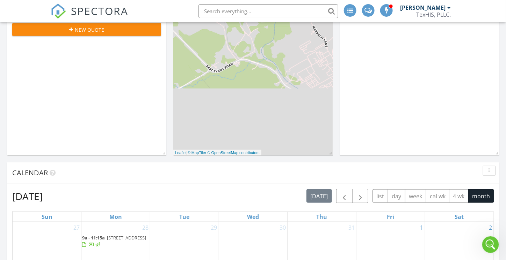
scroll to position [0, 0]
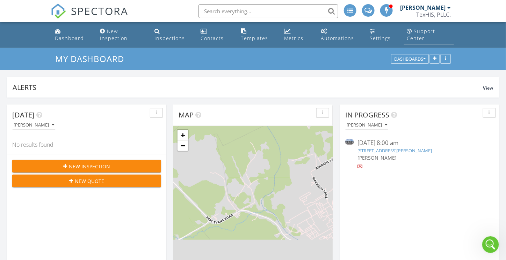
click at [420, 33] on div "Support Center" at bounding box center [420, 35] width 28 height 14
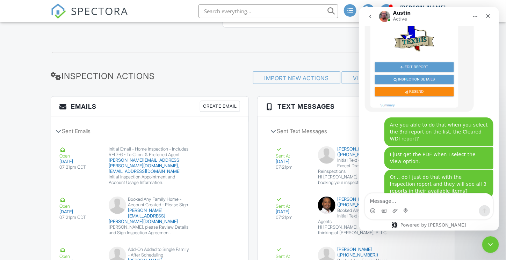
scroll to position [959, 0]
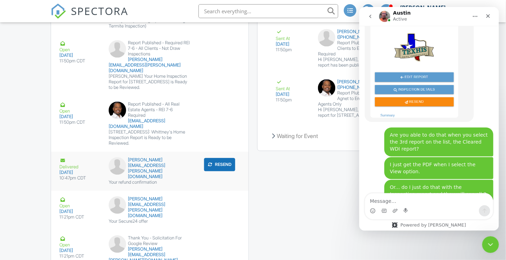
scroll to position [1180, 0]
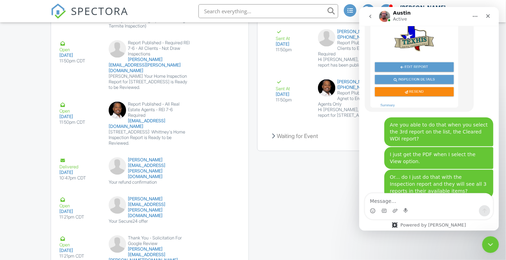
click at [382, 201] on textarea "Message…" at bounding box center [428, 199] width 128 height 12
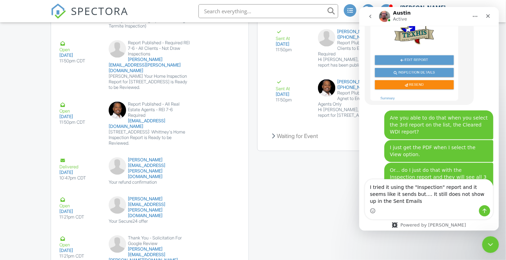
scroll to position [1194, 0]
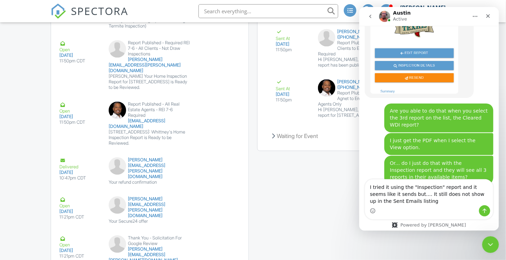
type textarea "I tried it using the "Inspection" report and it seems like it sends but.... It …"
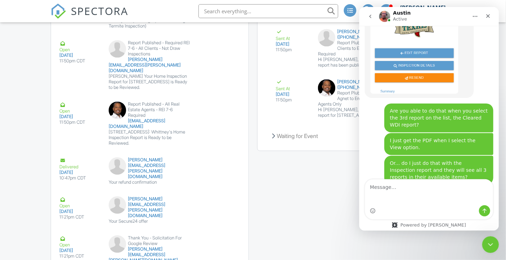
scroll to position [1215, 0]
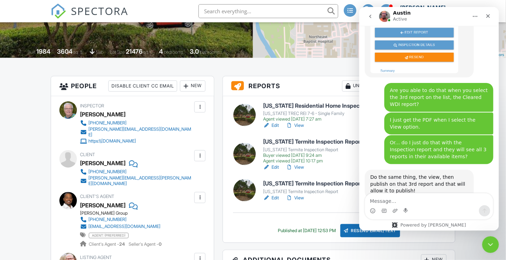
scroll to position [156, 0]
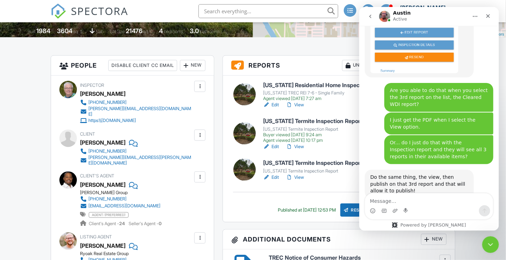
click at [134, 138] on div at bounding box center [132, 143] width 7 height 10
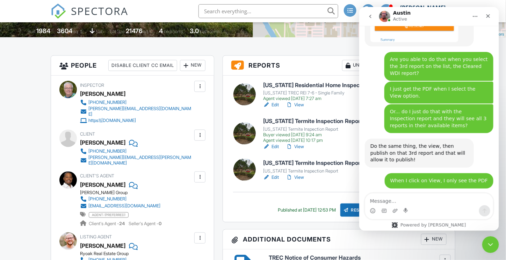
scroll to position [1250, 0]
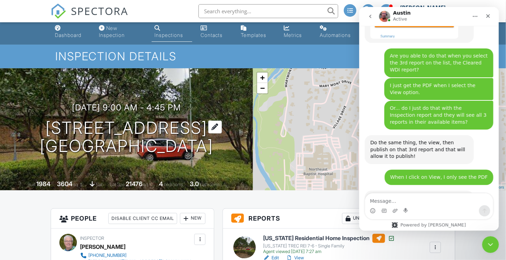
scroll to position [0, 0]
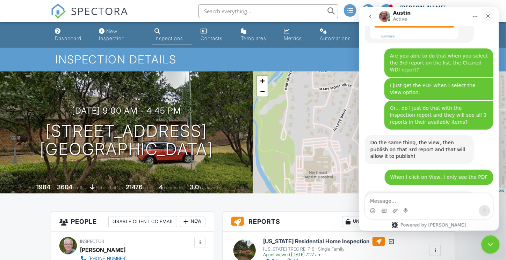
click at [487, 243] on icon "Close Intercom Messenger" at bounding box center [489, 244] width 8 height 8
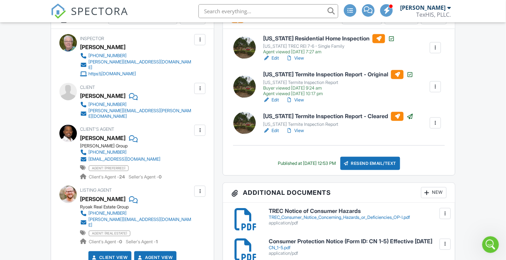
scroll to position [209, 0]
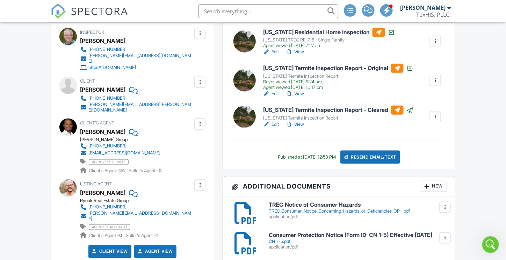
click at [437, 116] on div at bounding box center [435, 116] width 7 height 7
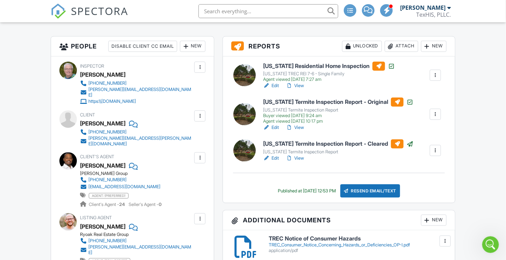
scroll to position [175, 0]
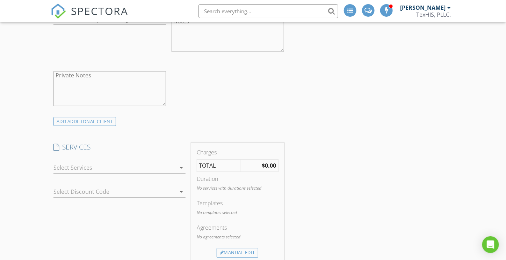
scroll to position [419, 0]
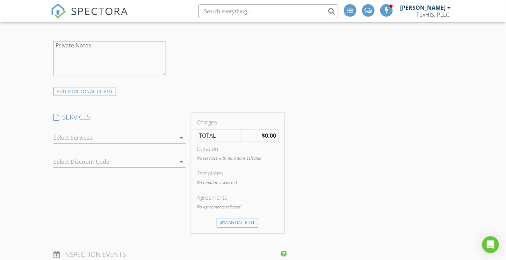
click at [87, 139] on div at bounding box center [114, 138] width 122 height 11
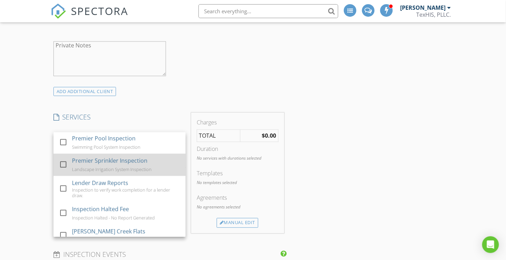
scroll to position [204, 0]
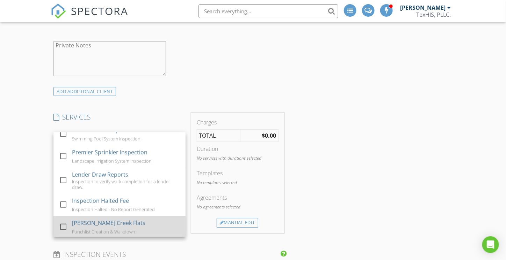
click at [64, 224] on div at bounding box center [63, 227] width 12 height 12
checkbox input "false"
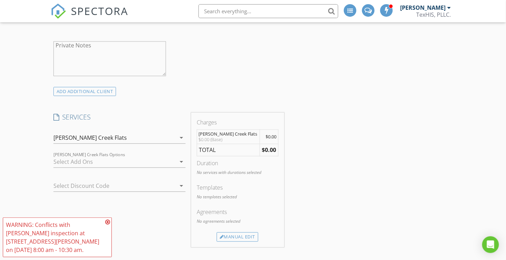
click at [106, 225] on icon at bounding box center [107, 223] width 5 height 6
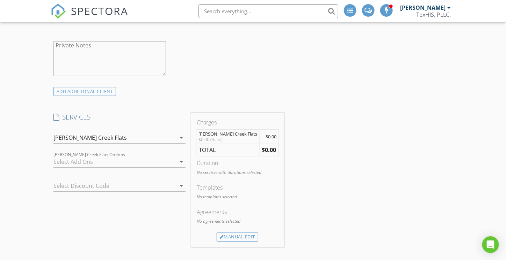
click at [92, 161] on div at bounding box center [114, 162] width 122 height 11
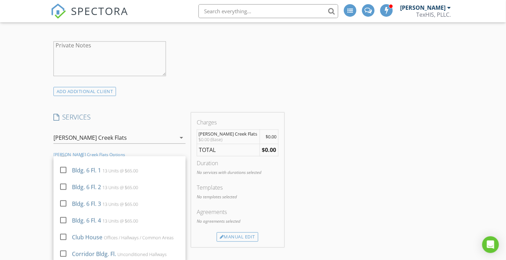
scroll to position [331, 0]
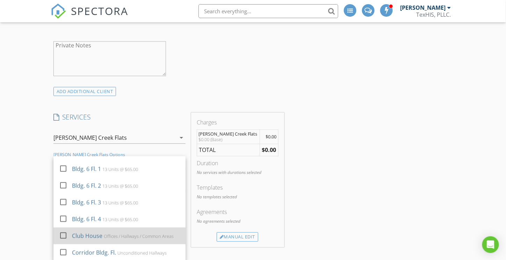
click at [62, 232] on div at bounding box center [63, 236] width 12 height 12
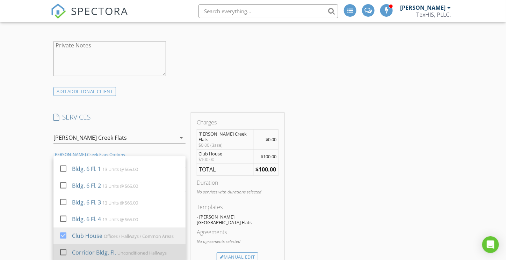
click at [63, 250] on div at bounding box center [63, 253] width 12 height 12
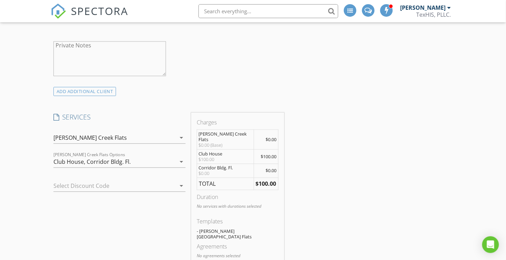
click at [271, 154] on span "$100.00" at bounding box center [269, 157] width 16 height 6
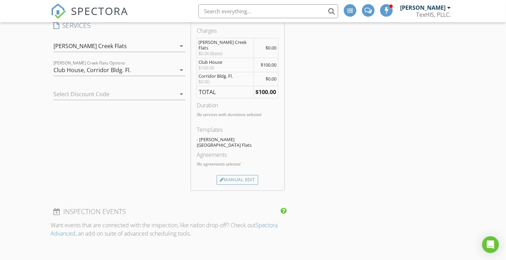
scroll to position [524, 0]
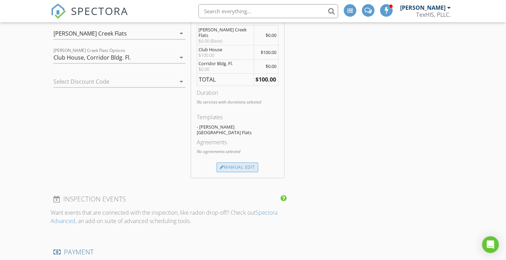
click at [236, 163] on div "Manual Edit" at bounding box center [237, 168] width 42 height 10
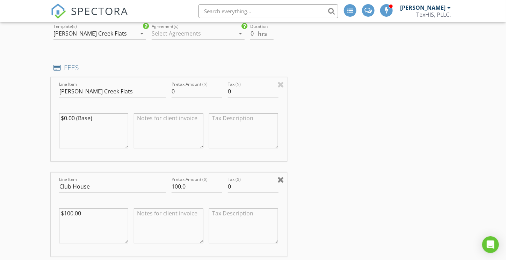
click at [282, 177] on div at bounding box center [280, 180] width 7 height 8
type input "Corridor Bldg. Fl."
type input "0.0"
type textarea "$0.00"
click at [281, 84] on div at bounding box center [280, 84] width 7 height 8
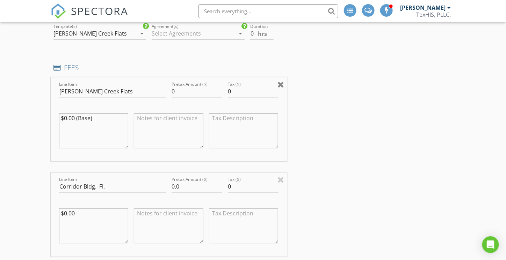
type input "Corridor Bldg. Fl."
type input "0.0"
type textarea "$0.00"
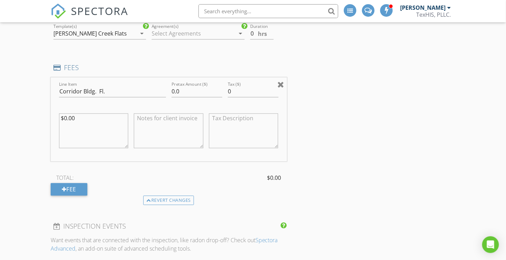
click at [280, 83] on div at bounding box center [280, 84] width 7 height 8
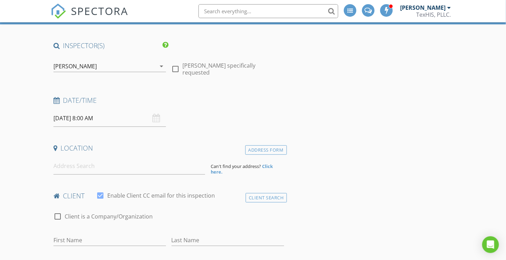
scroll to position [105, 0]
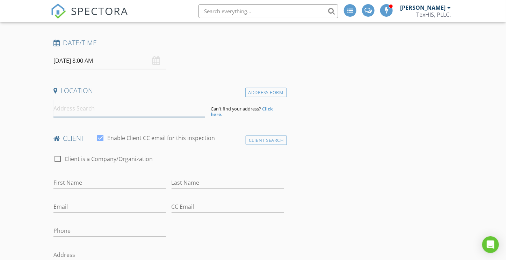
click at [77, 113] on input at bounding box center [129, 108] width 152 height 17
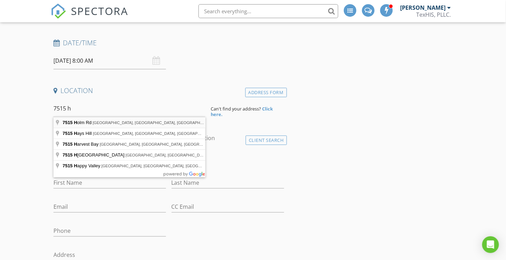
type input "[STREET_ADDRESS][PERSON_NAME]"
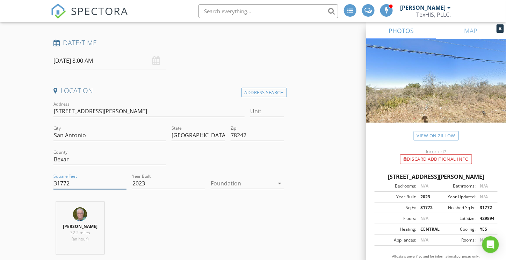
drag, startPoint x: 73, startPoint y: 185, endPoint x: 0, endPoint y: 185, distance: 73.0
click at [143, 183] on input "2023" at bounding box center [168, 184] width 73 height 12
type input "2025"
click at [216, 181] on div at bounding box center [242, 183] width 63 height 11
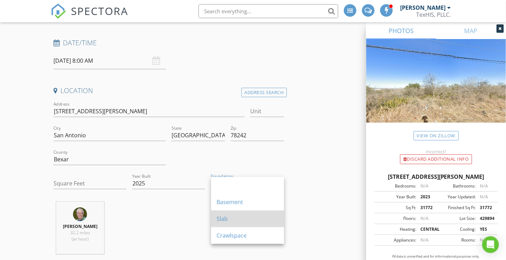
click at [224, 217] on div "Slab" at bounding box center [247, 219] width 62 height 8
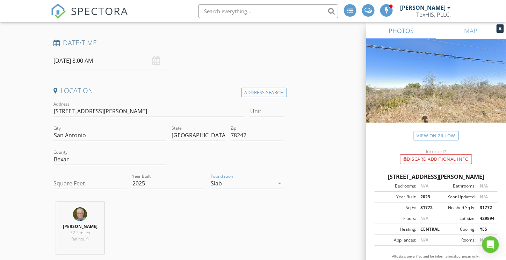
click at [266, 197] on div "Location Address Search Address [STREET_ADDRESS][PERSON_NAME][US_STATE] Bexar S…" at bounding box center [169, 173] width 236 height 174
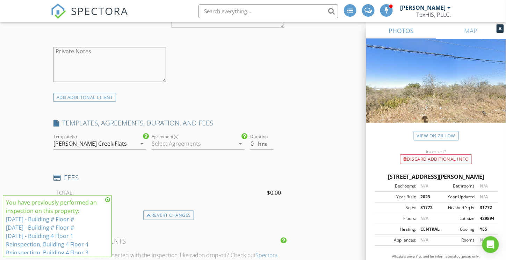
scroll to position [559, 0]
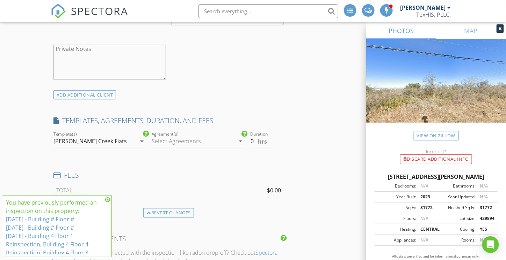
click at [108, 200] on icon at bounding box center [107, 200] width 5 height 6
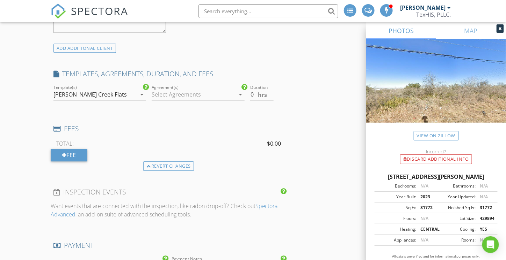
scroll to position [628, 0]
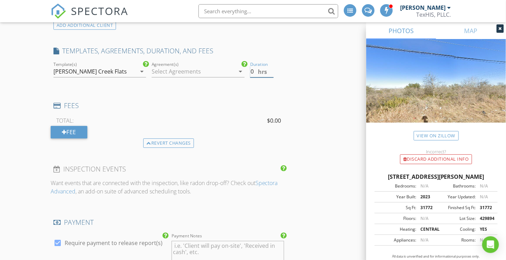
drag, startPoint x: 257, startPoint y: 70, endPoint x: 235, endPoint y: 71, distance: 22.7
click at [235, 71] on div "check_box_outline_blank [US_STATE] TREC REI 7-6 - Single Family check_box_outli…" at bounding box center [169, 72] width 236 height 24
type input "8"
click at [313, 106] on div "INSPECTOR(S) check_box [PERSON_NAME] PRIMARY [PERSON_NAME] arrow_drop_down chec…" at bounding box center [253, 256] width 404 height 1592
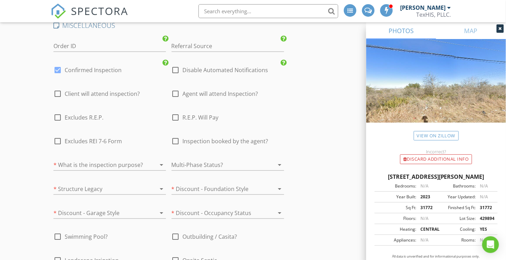
scroll to position [1117, 0]
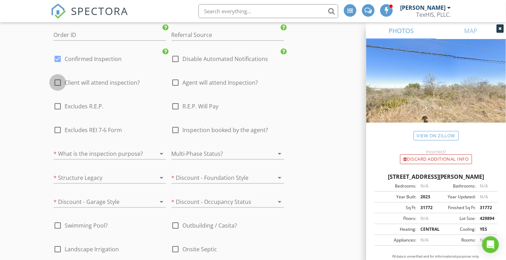
click at [58, 81] on div at bounding box center [58, 83] width 12 height 12
checkbox input "true"
click at [56, 102] on div at bounding box center [58, 107] width 12 height 12
checkbox input "true"
click at [56, 130] on div at bounding box center [58, 130] width 12 height 12
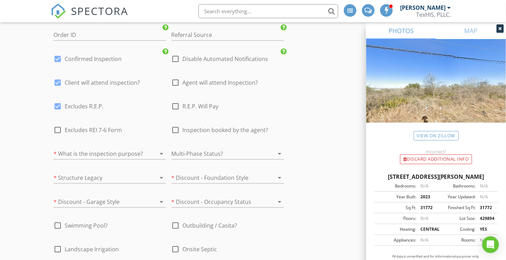
checkbox input "true"
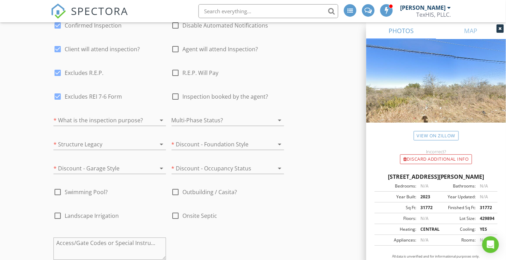
scroll to position [1152, 0]
click at [113, 116] on div at bounding box center [99, 118] width 93 height 11
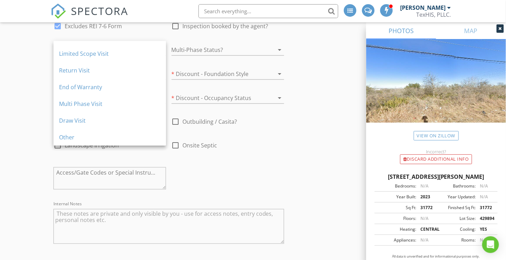
scroll to position [1222, 0]
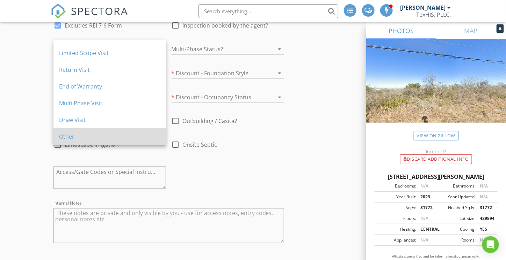
click at [65, 135] on div "Other" at bounding box center [109, 137] width 101 height 8
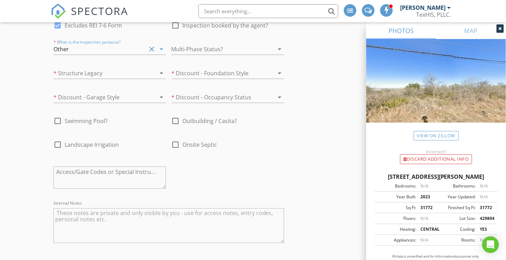
click at [68, 68] on div at bounding box center [99, 73] width 93 height 11
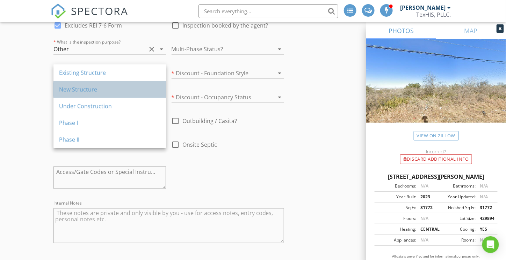
click at [68, 92] on div "New Structure" at bounding box center [109, 90] width 101 height 8
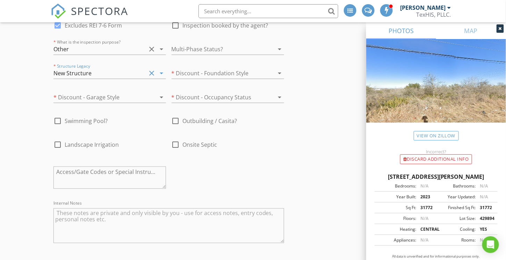
click at [68, 92] on div at bounding box center [99, 97] width 93 height 11
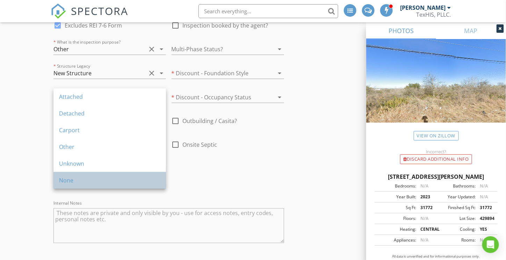
click at [66, 180] on div "None" at bounding box center [109, 181] width 101 height 8
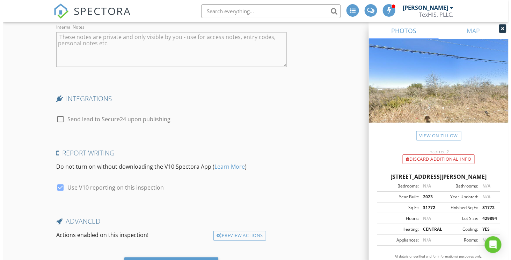
scroll to position [1433, 0]
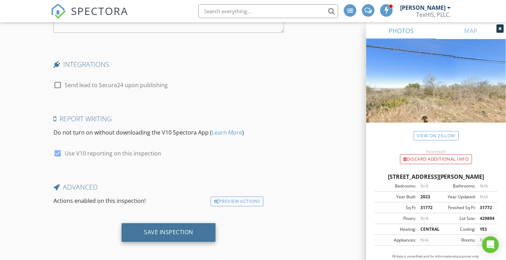
click at [178, 229] on div "Save Inspection" at bounding box center [168, 232] width 49 height 7
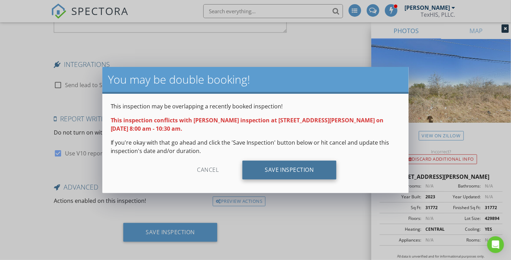
click at [308, 173] on div "Save Inspection" at bounding box center [289, 170] width 94 height 19
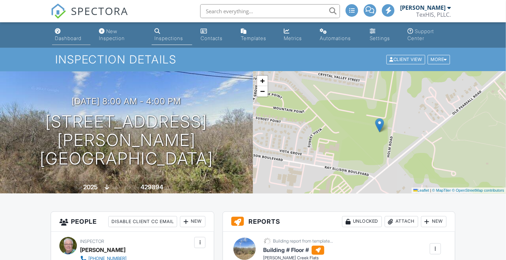
click at [59, 36] on div "Dashboard" at bounding box center [68, 38] width 27 height 6
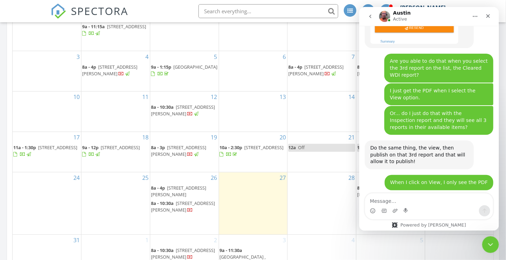
scroll to position [1250, 0]
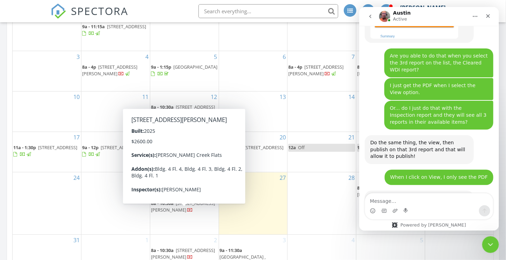
click at [182, 208] on span "7515 Holm Rd, San Antonio 78242" at bounding box center [183, 207] width 64 height 13
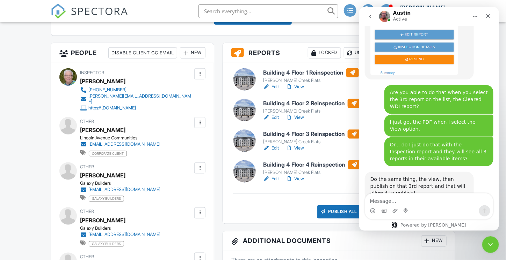
scroll to position [1250, 0]
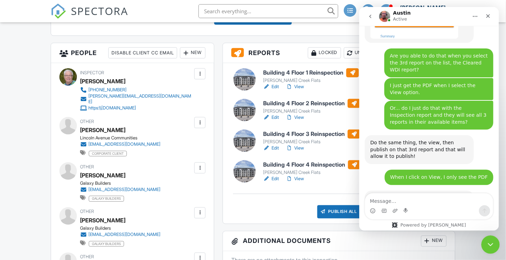
click at [486, 245] on icon "Close Intercom Messenger" at bounding box center [489, 244] width 8 height 8
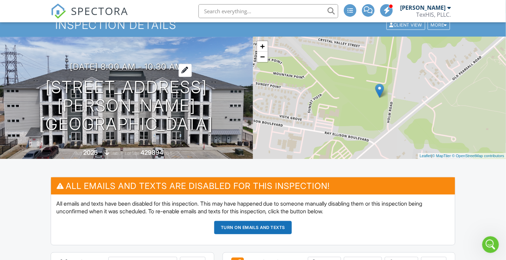
scroll to position [0, 0]
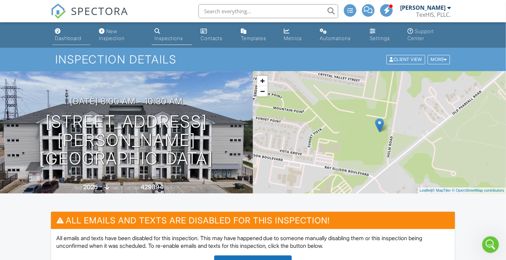
click at [59, 39] on div "Dashboard" at bounding box center [68, 38] width 27 height 6
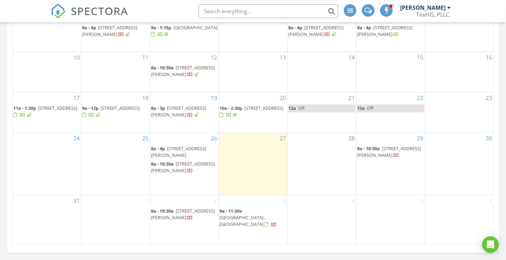
scroll to position [419, 0]
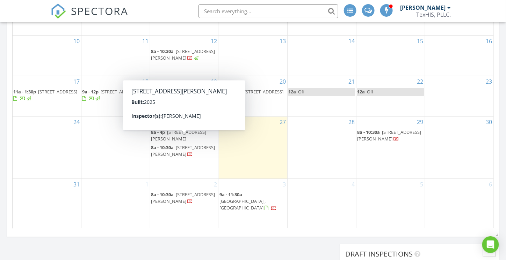
click at [180, 139] on span "[STREET_ADDRESS][PERSON_NAME]" at bounding box center [178, 136] width 55 height 13
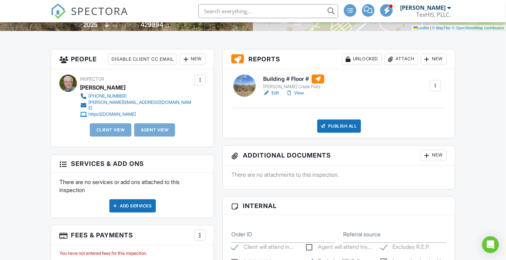
scroll to position [175, 0]
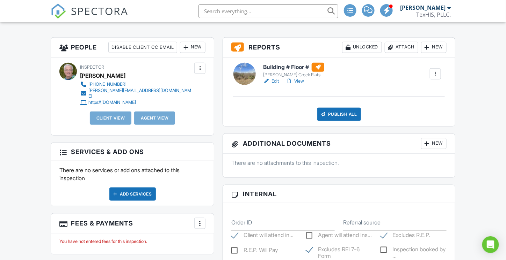
click at [287, 67] on h6 "Building # Floor #" at bounding box center [293, 67] width 61 height 9
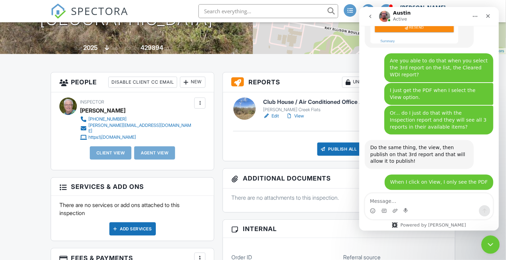
scroll to position [1250, 0]
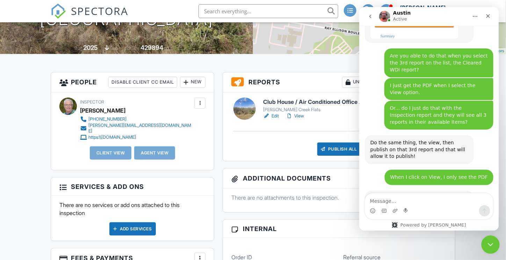
click at [489, 242] on icon "Close Intercom Messenger" at bounding box center [489, 244] width 8 height 8
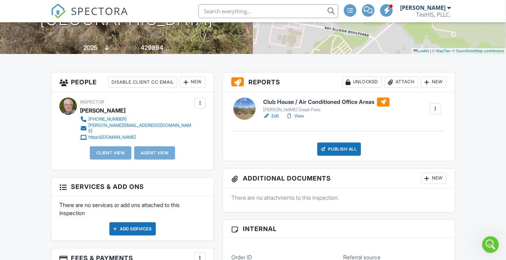
click at [433, 82] on div "New" at bounding box center [433, 82] width 25 height 11
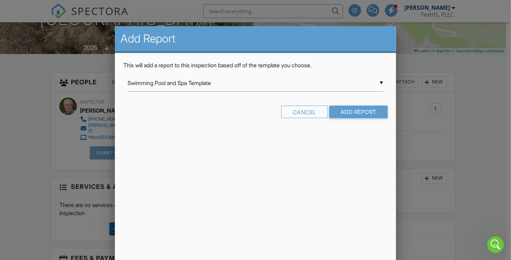
click at [184, 82] on div "▼ Swimming Pool and Spa Template Swimming Pool and Spa Template Texas Termite I…" at bounding box center [255, 83] width 256 height 17
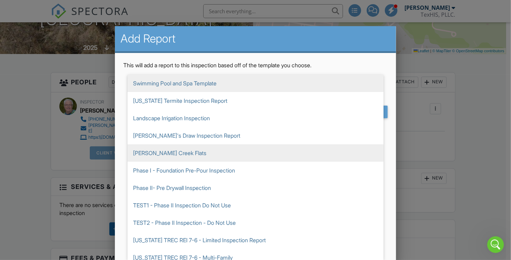
click at [161, 151] on span "[PERSON_NAME] Creek Flats" at bounding box center [255, 153] width 256 height 17
type input "[PERSON_NAME] Creek Flats"
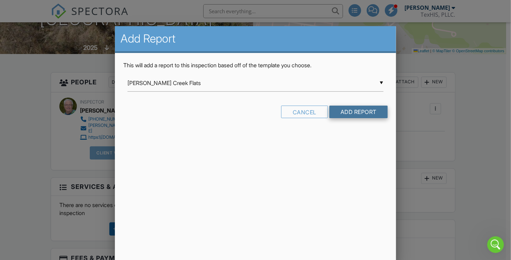
click at [364, 114] on input "Add Report" at bounding box center [358, 112] width 58 height 13
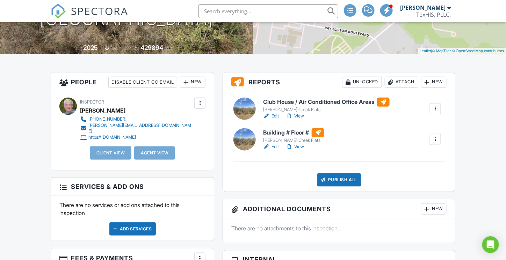
click at [296, 132] on h6 "Building # Floor #" at bounding box center [293, 132] width 61 height 9
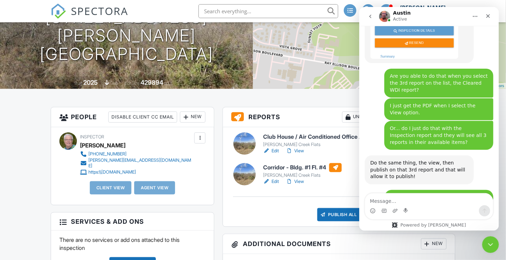
scroll to position [1250, 0]
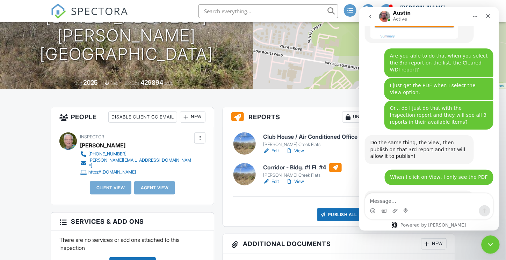
click at [492, 245] on icon "Close Intercom Messenger" at bounding box center [489, 244] width 8 height 8
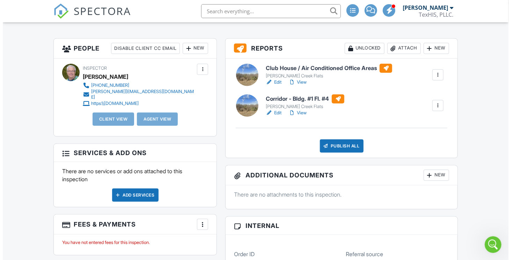
scroll to position [175, 0]
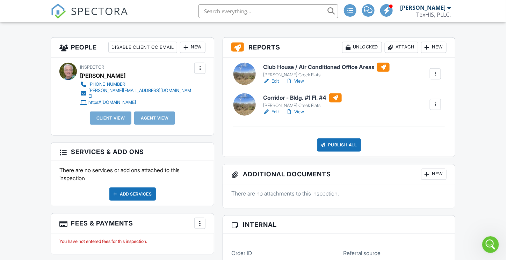
click at [436, 103] on div at bounding box center [435, 104] width 7 height 7
click at [406, 140] on link "Copy" at bounding box center [417, 142] width 42 height 8
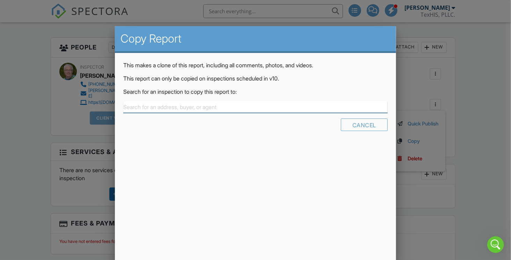
click at [155, 108] on input "text" at bounding box center [255, 108] width 264 height 12
click at [182, 105] on input "text" at bounding box center [255, 108] width 264 height 12
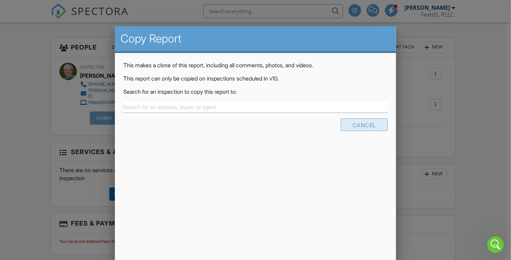
click at [363, 124] on div "Cancel" at bounding box center [364, 125] width 47 height 13
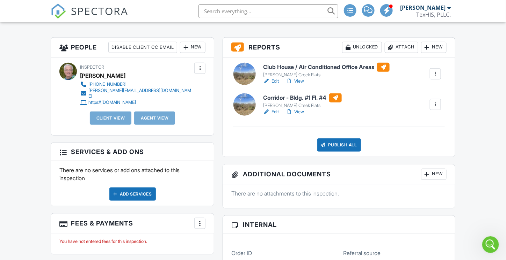
click at [434, 102] on div at bounding box center [435, 104] width 7 height 7
click at [419, 141] on link "Copy" at bounding box center [417, 142] width 42 height 8
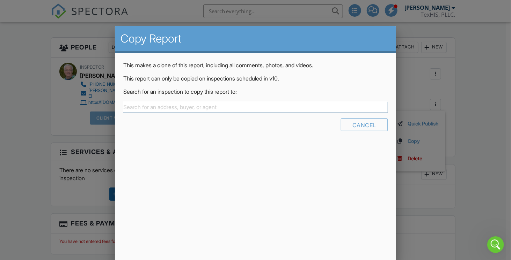
click at [258, 106] on input "text" at bounding box center [255, 108] width 264 height 12
click at [177, 110] on input "text" at bounding box center [255, 108] width 264 height 12
type input "8"
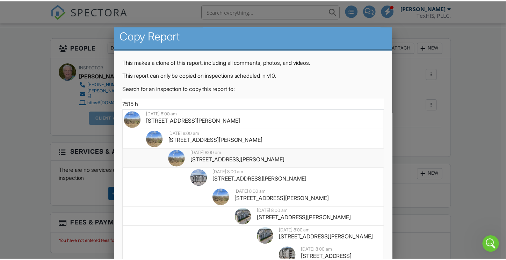
scroll to position [0, 0]
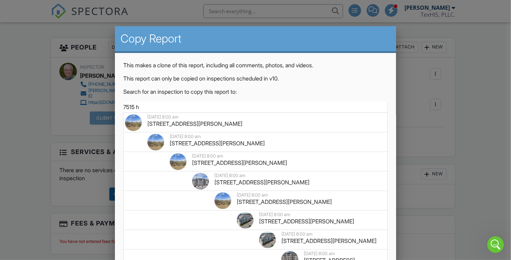
type input "7515 h"
click at [485, 106] on div at bounding box center [255, 128] width 511 height 326
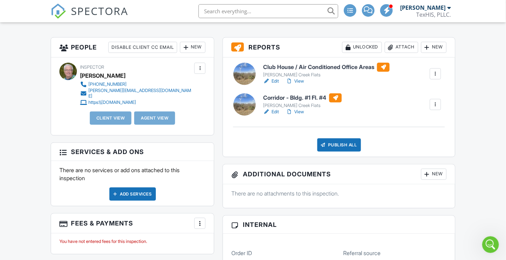
click at [302, 98] on h6 "Corridor - Bldg. #1 Fl. #4" at bounding box center [302, 98] width 79 height 9
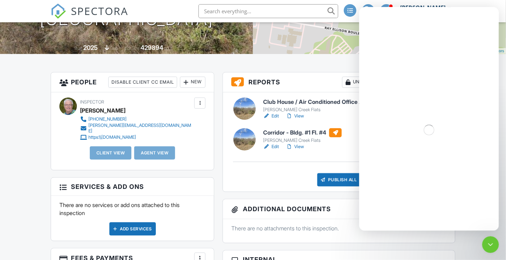
click at [270, 180] on div "Publish All Checking report completion" at bounding box center [338, 180] width 215 height 13
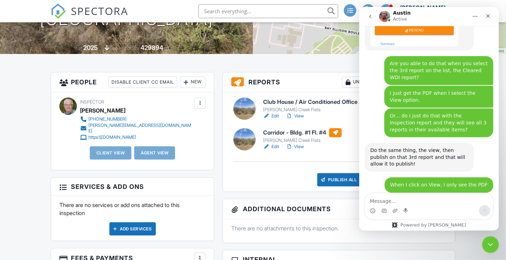
scroll to position [1250, 0]
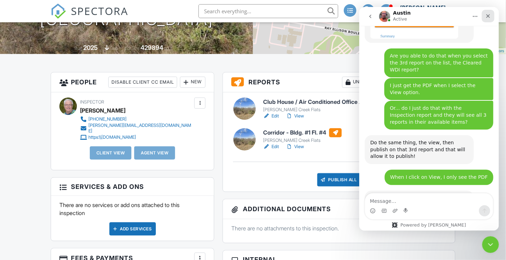
click at [489, 18] on icon "Close" at bounding box center [488, 16] width 6 height 6
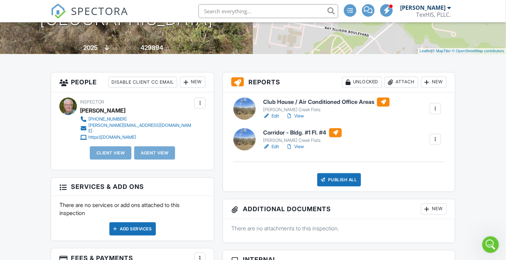
click at [436, 79] on div "New" at bounding box center [433, 82] width 25 height 11
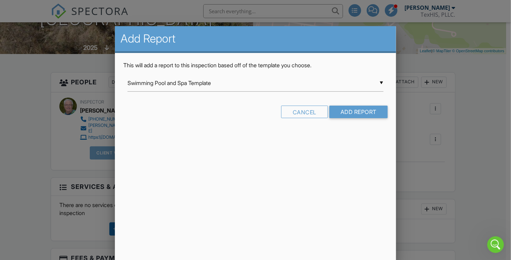
click at [153, 83] on div "▼ Swimming Pool and Spa Template Swimming Pool and Spa Template [US_STATE] Term…" at bounding box center [255, 83] width 256 height 17
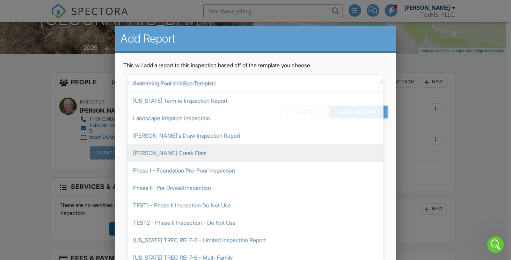
click at [153, 149] on span "[PERSON_NAME] Creek Flats" at bounding box center [255, 153] width 256 height 17
type input "[PERSON_NAME] Creek Flats"
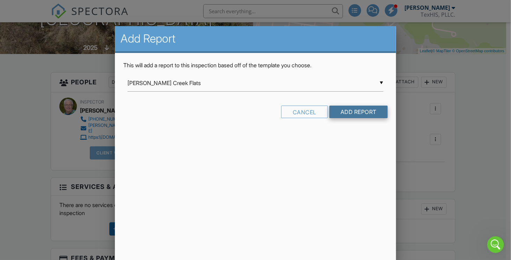
click at [363, 113] on input "Add Report" at bounding box center [358, 112] width 58 height 13
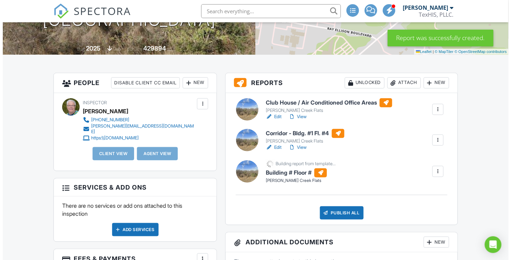
scroll to position [140, 0]
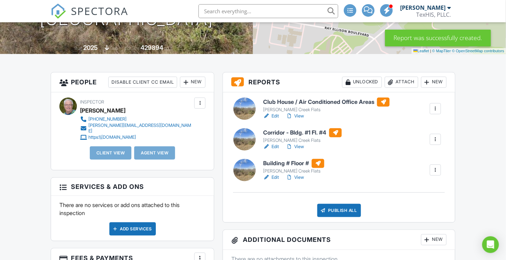
click at [439, 82] on div "New" at bounding box center [433, 82] width 25 height 11
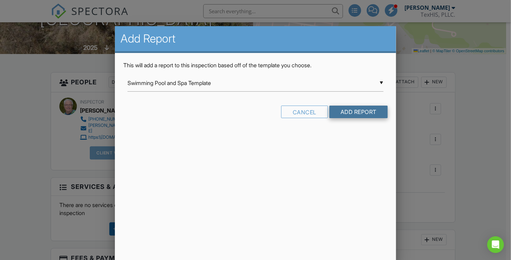
click at [354, 112] on input "Add Report" at bounding box center [358, 112] width 58 height 13
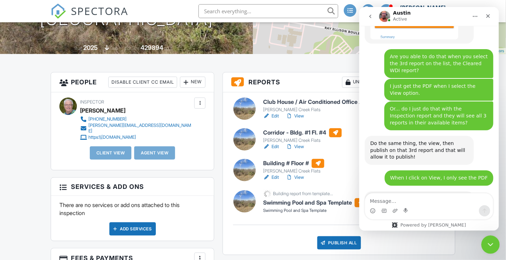
scroll to position [1250, 0]
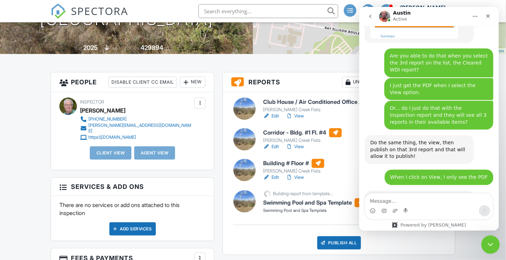
click at [491, 241] on icon "Close Intercom Messenger" at bounding box center [489, 244] width 8 height 8
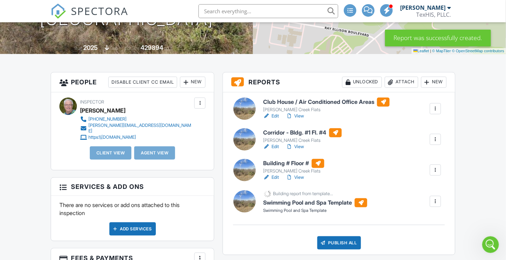
click at [433, 80] on div "New" at bounding box center [433, 82] width 25 height 11
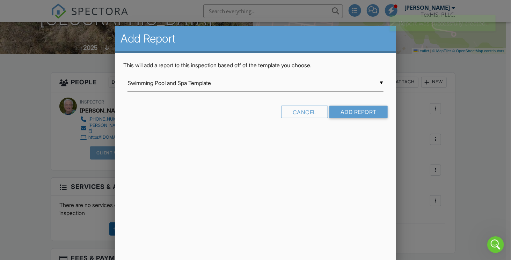
click at [202, 82] on div "▼ Swimming Pool and Spa Template Swimming Pool and Spa Template Texas Termite I…" at bounding box center [255, 83] width 256 height 17
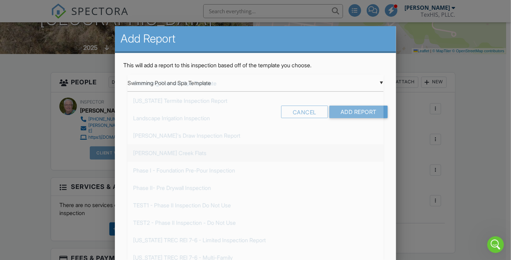
click at [162, 157] on span "[PERSON_NAME] Creek Flats" at bounding box center [255, 153] width 256 height 17
type input "[PERSON_NAME] Creek Flats"
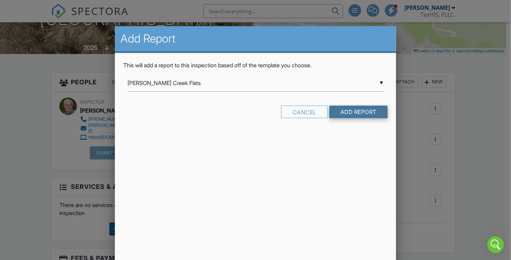
click at [346, 112] on input "Add Report" at bounding box center [358, 112] width 58 height 13
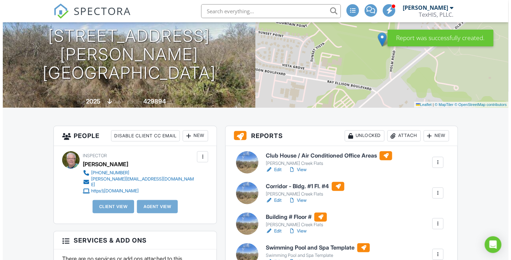
scroll to position [105, 0]
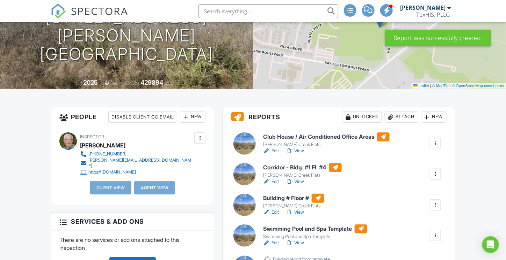
click at [435, 116] on div "New" at bounding box center [433, 117] width 25 height 11
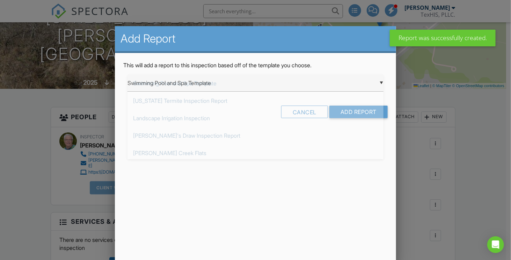
click at [192, 81] on div "▼ Swimming Pool and Spa Template Swimming Pool and Spa Template [US_STATE] Term…" at bounding box center [255, 83] width 256 height 17
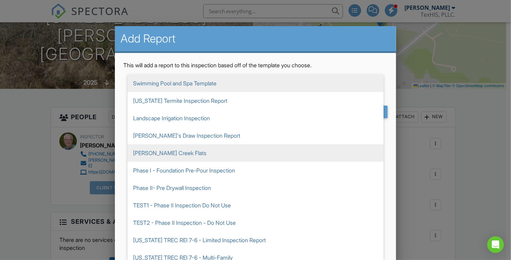
click at [185, 152] on span "[PERSON_NAME] Creek Flats" at bounding box center [255, 153] width 256 height 17
type input "[PERSON_NAME] Creek Flats"
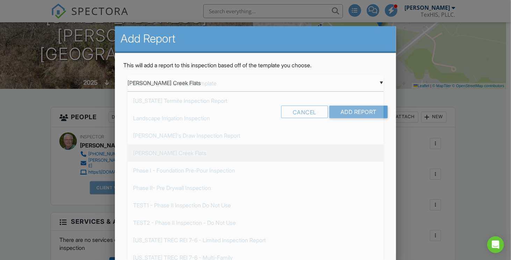
scroll to position [41, 0]
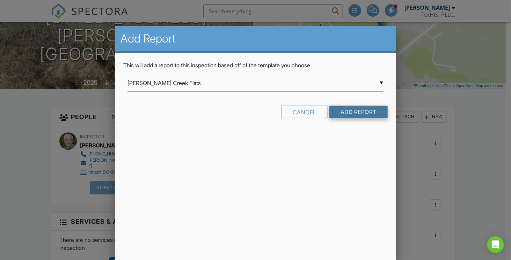
click at [348, 108] on input "Add Report" at bounding box center [358, 112] width 58 height 13
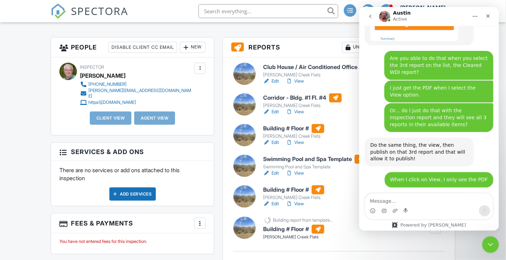
scroll to position [1250, 0]
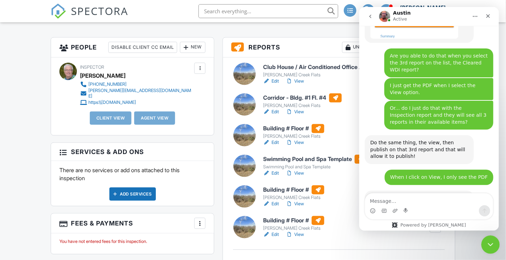
click at [491, 242] on icon "Close Intercom Messenger" at bounding box center [489, 244] width 8 height 8
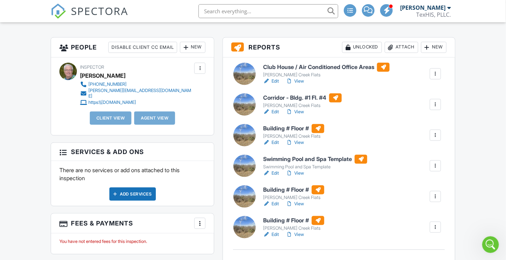
click at [435, 163] on div at bounding box center [435, 166] width 7 height 7
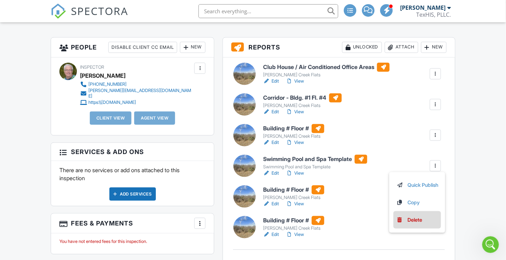
click at [410, 218] on div "Delete" at bounding box center [414, 220] width 15 height 8
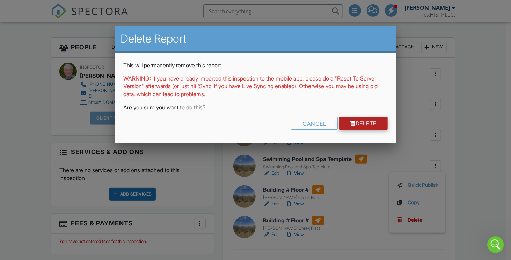
click at [356, 119] on link "Delete" at bounding box center [363, 123] width 49 height 13
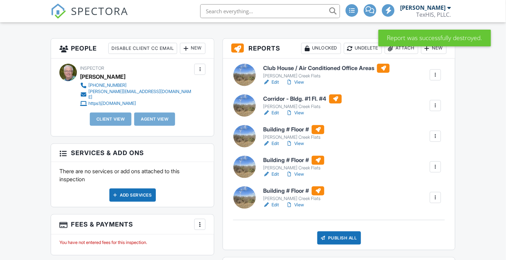
scroll to position [175, 0]
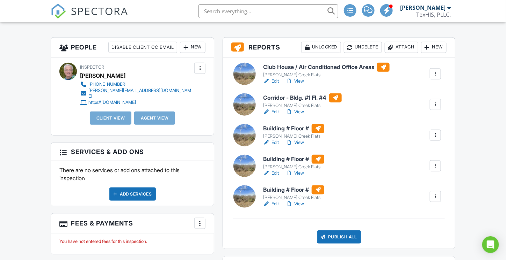
click at [281, 128] on h6 "Building # Floor #" at bounding box center [293, 128] width 61 height 9
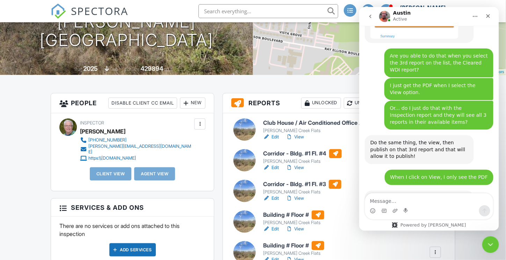
scroll to position [140, 0]
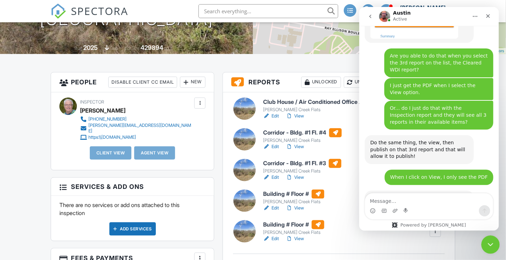
click at [488, 242] on icon "Close Intercom Messenger" at bounding box center [489, 244] width 8 height 8
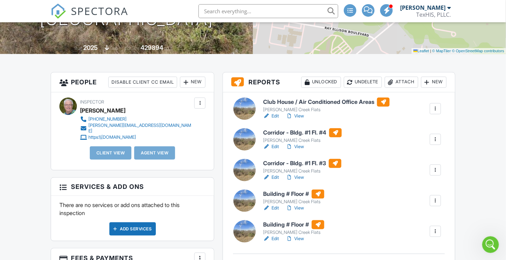
scroll to position [1250, 0]
click at [435, 198] on div at bounding box center [435, 201] width 7 height 7
click at [276, 191] on h6 "Building # Floor #" at bounding box center [293, 194] width 61 height 9
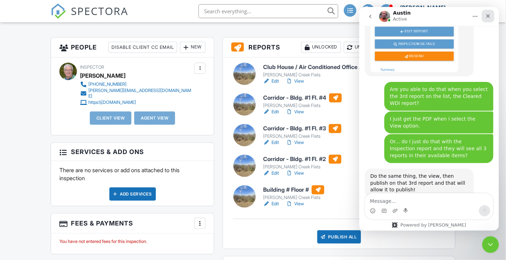
scroll to position [1243, 0]
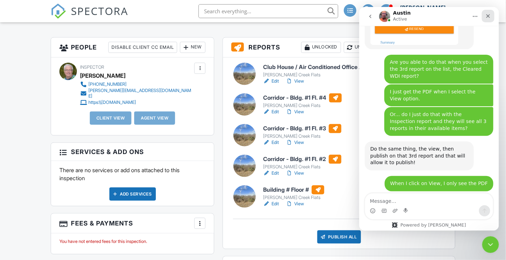
click at [488, 12] on div "Close" at bounding box center [487, 15] width 13 height 13
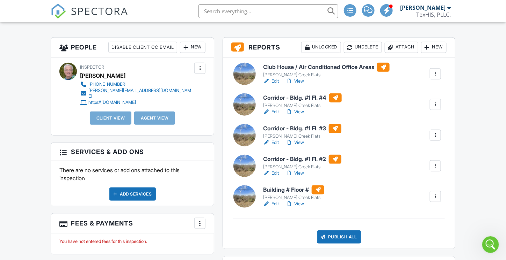
scroll to position [1250, 0]
click at [282, 187] on h6 "Building # Floor #" at bounding box center [293, 190] width 61 height 9
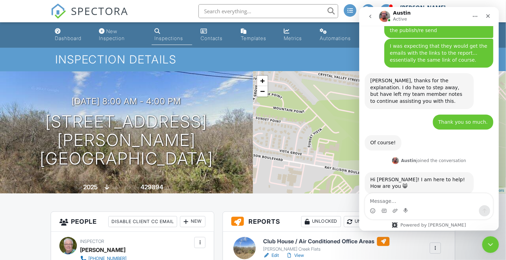
scroll to position [898, 0]
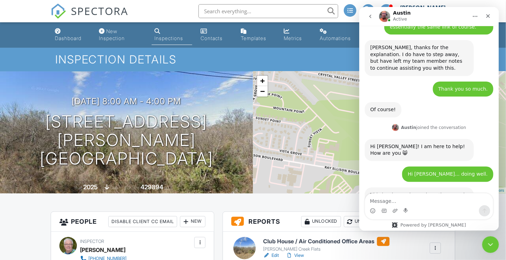
click at [487, 14] on icon "Close" at bounding box center [488, 16] width 6 height 6
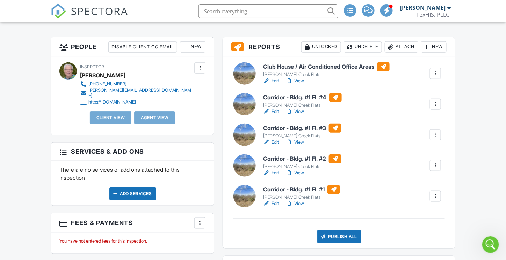
scroll to position [175, 0]
click at [286, 67] on h6 "Club House / Air Conditioned Office Areas" at bounding box center [326, 67] width 126 height 9
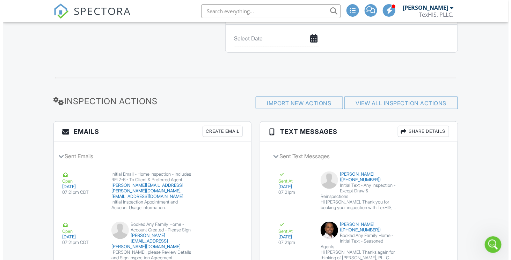
scroll to position [1012, 0]
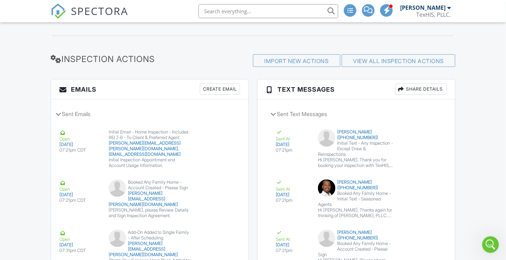
click at [225, 95] on div "Create Email" at bounding box center [220, 89] width 40 height 11
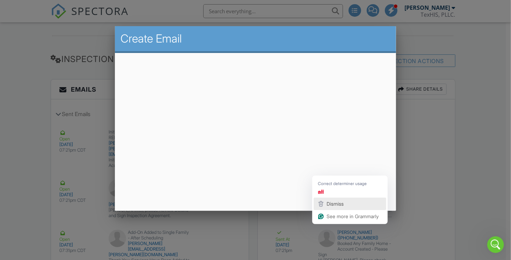
click at [336, 205] on span "Dismiss" at bounding box center [334, 204] width 17 height 6
click at [328, 202] on span "Dismiss" at bounding box center [329, 204] width 17 height 6
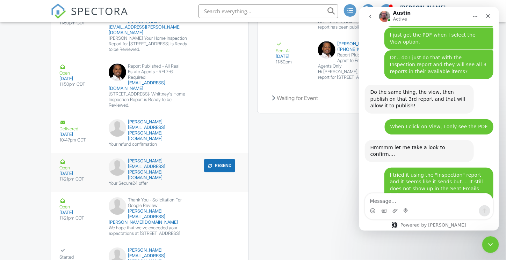
scroll to position [1339, 0]
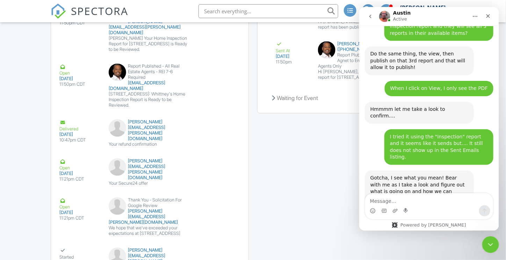
click at [424, 202] on textarea "Message…" at bounding box center [428, 199] width 128 height 12
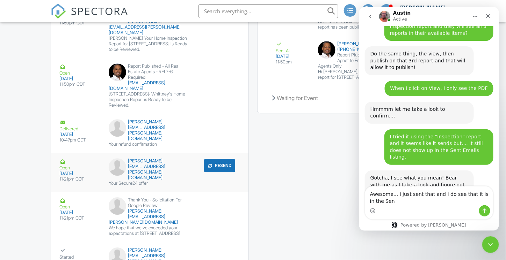
scroll to position [1346, 0]
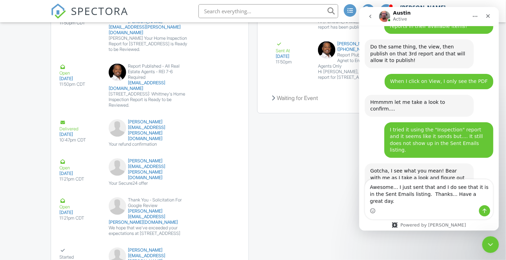
type textarea "Awesome... I just sent that and I do see that it is in the Sent Emails listing.…"
click at [486, 209] on icon "Send a message…" at bounding box center [484, 211] width 6 height 6
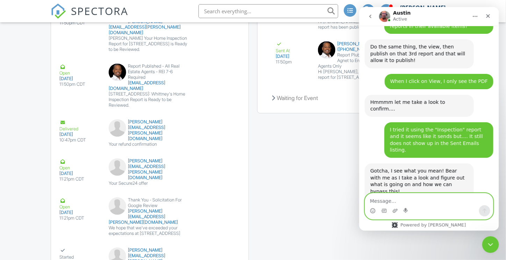
scroll to position [1373, 0]
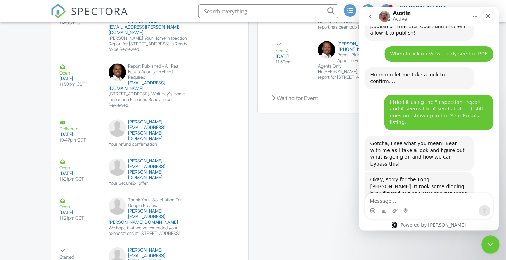
click at [487, 246] on icon "Close Intercom Messenger" at bounding box center [489, 244] width 8 height 8
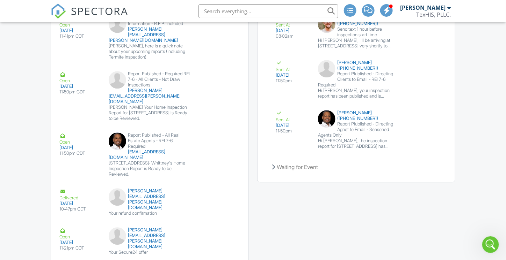
scroll to position [1422, 0]
